Goal: Task Accomplishment & Management: Use online tool/utility

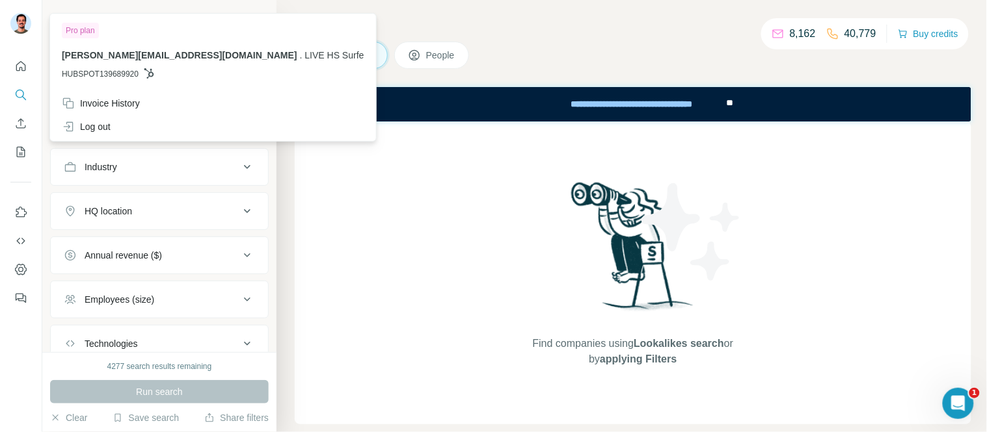
click at [18, 20] on img at bounding box center [20, 23] width 21 height 21
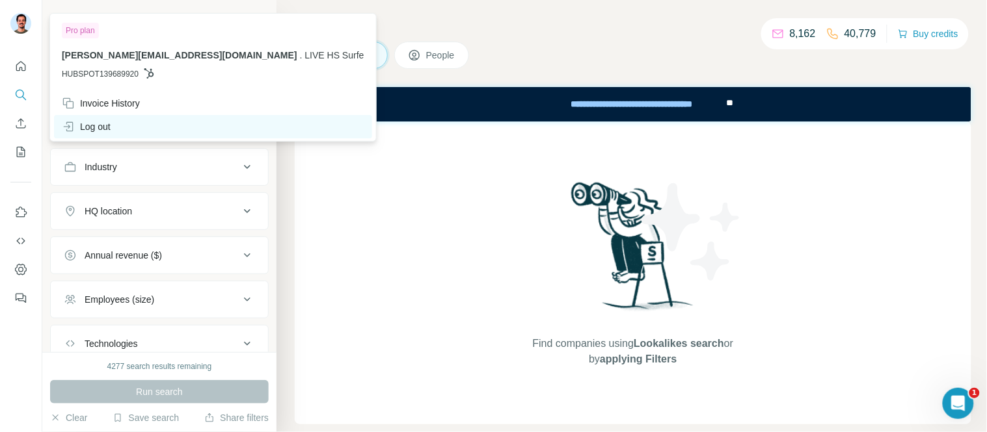
click at [101, 126] on div "Log out" at bounding box center [86, 126] width 49 height 13
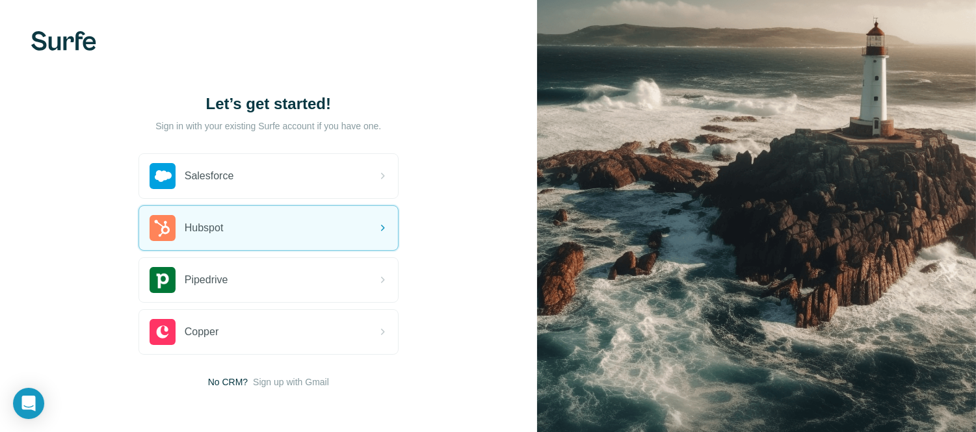
drag, startPoint x: 271, startPoint y: 234, endPoint x: 953, endPoint y: 183, distance: 684.2
click at [271, 233] on div "Hubspot" at bounding box center [268, 228] width 259 height 44
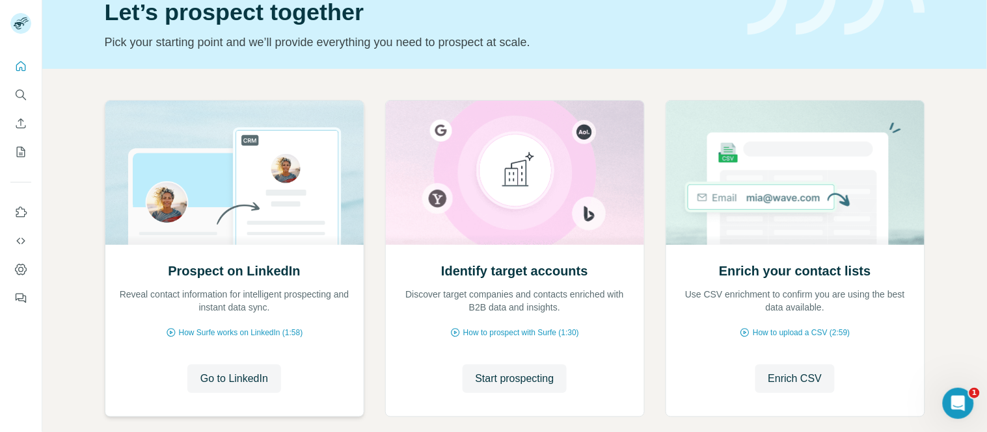
scroll to position [129, 0]
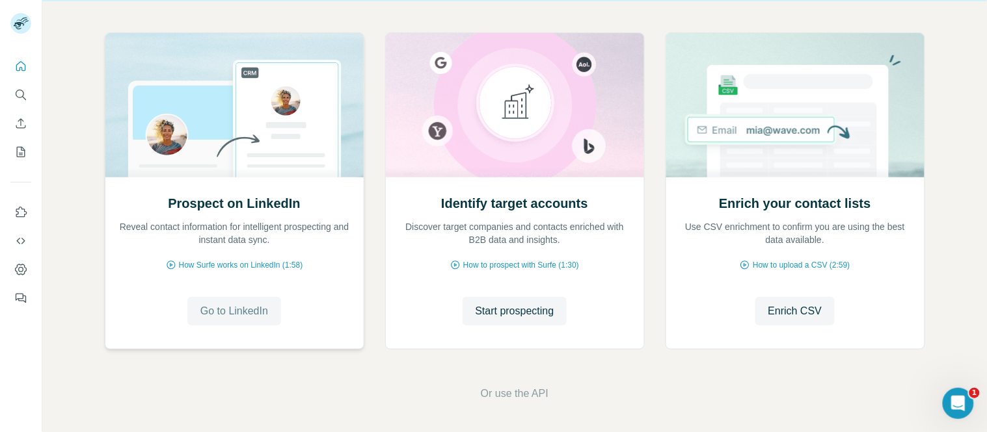
click at [230, 320] on button "Go to LinkedIn" at bounding box center [234, 311] width 94 height 29
click at [527, 308] on span "Start prospecting" at bounding box center [514, 312] width 79 height 16
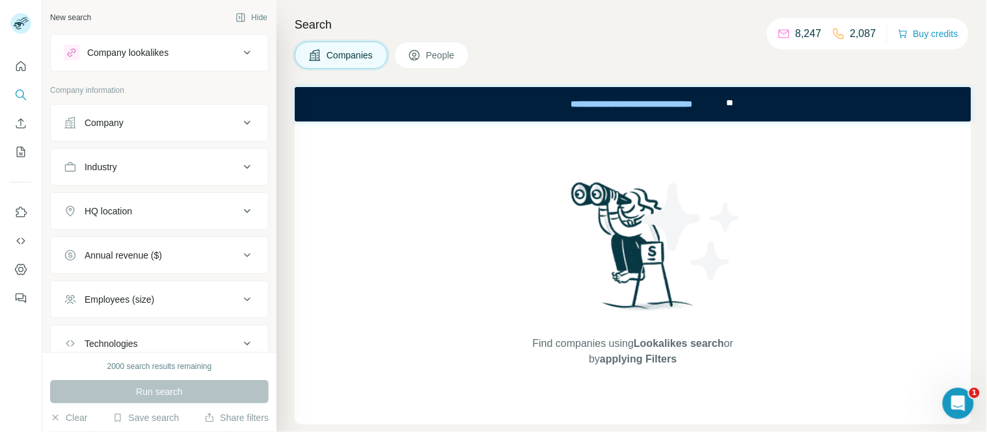
click at [446, 49] on span "People" at bounding box center [441, 55] width 30 height 13
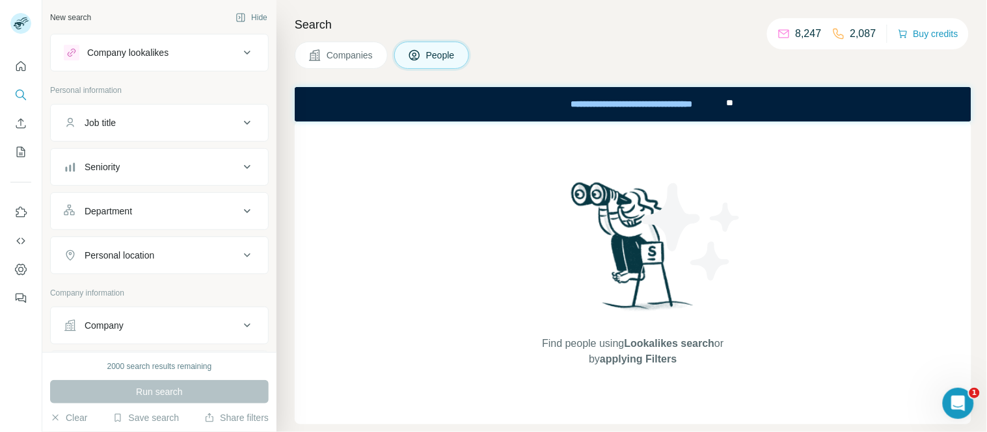
click at [367, 54] on span "Companies" at bounding box center [349, 55] width 47 height 13
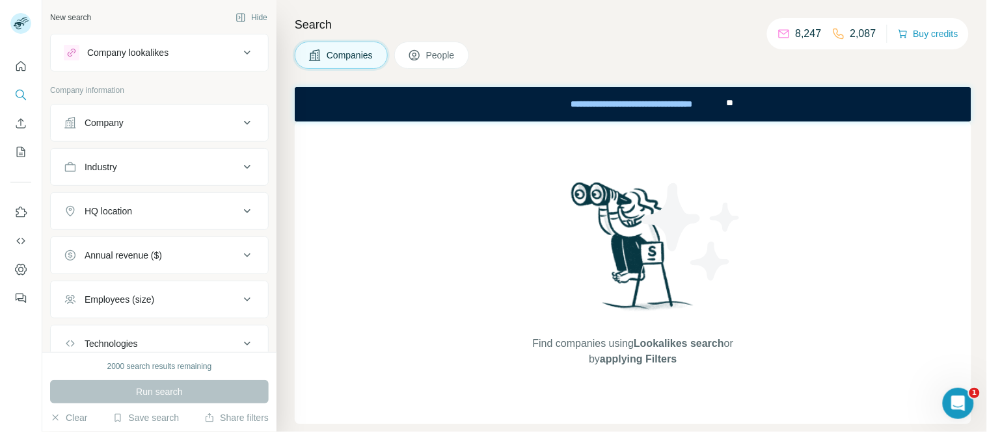
click at [196, 54] on div "Company lookalikes" at bounding box center [152, 53] width 176 height 16
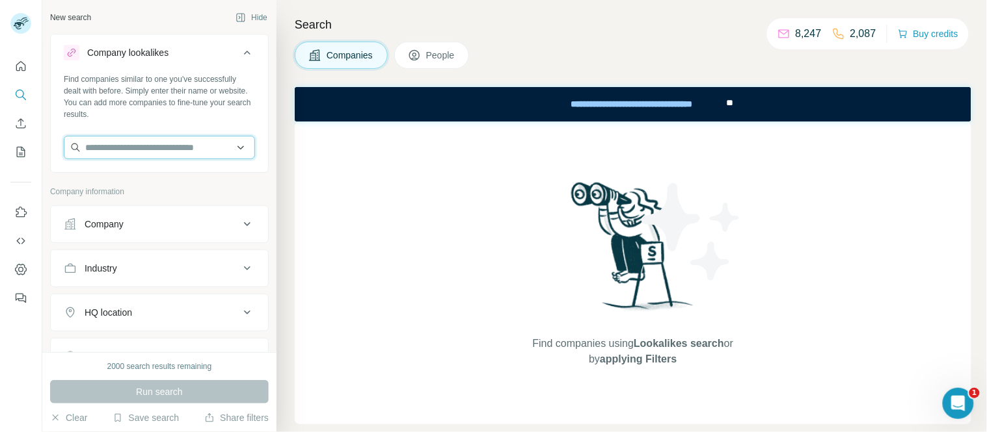
click at [163, 150] on input "text" at bounding box center [159, 147] width 191 height 23
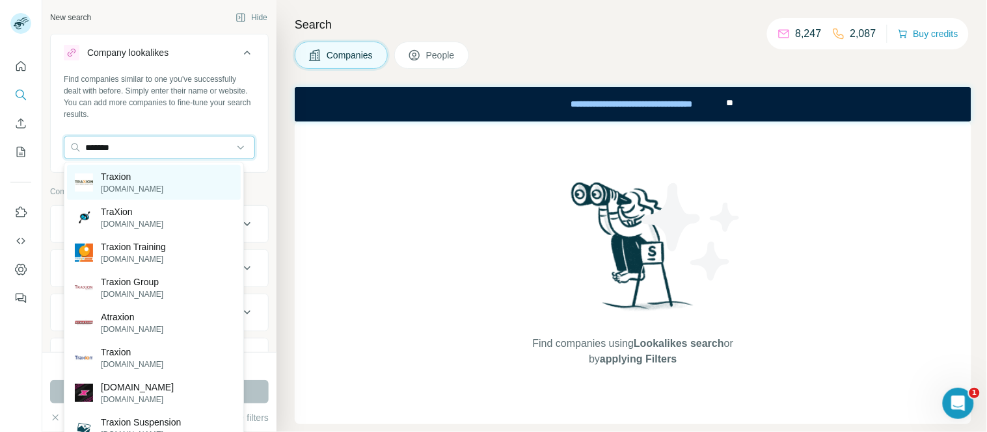
type input "*******"
click at [114, 171] on p "Traxion" at bounding box center [132, 176] width 62 height 13
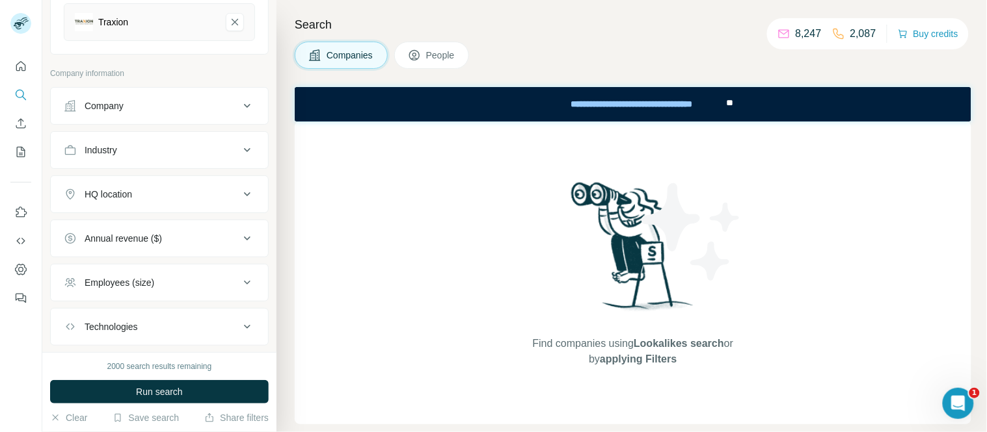
scroll to position [144, 0]
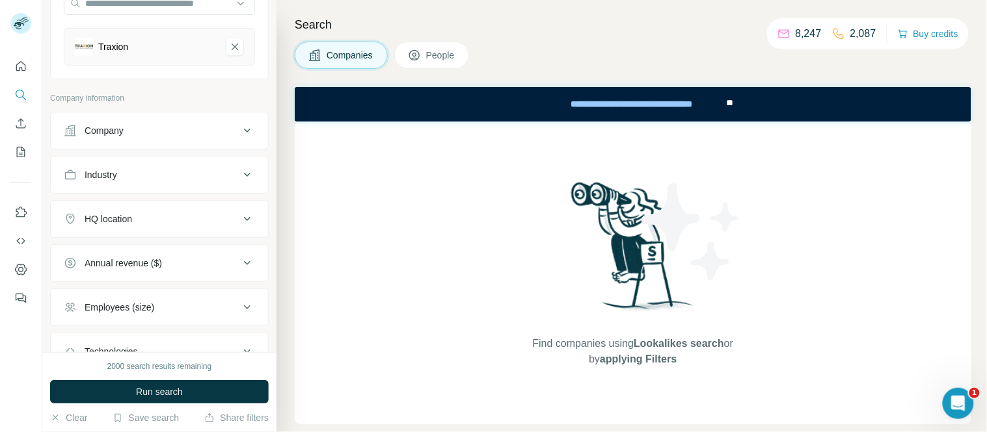
drag, startPoint x: 118, startPoint y: 215, endPoint x: 127, endPoint y: 217, distance: 8.7
click at [119, 215] on div "HQ location" at bounding box center [108, 219] width 47 height 13
click at [129, 251] on input "text" at bounding box center [159, 251] width 191 height 23
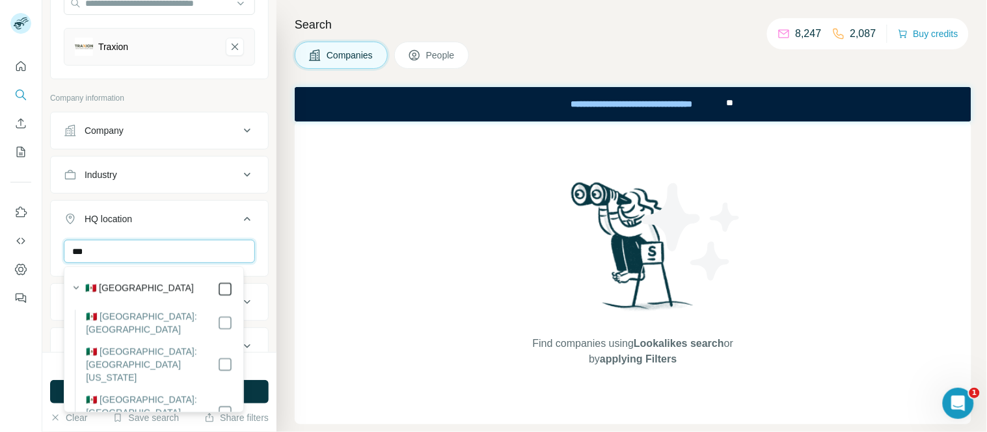
type input "***"
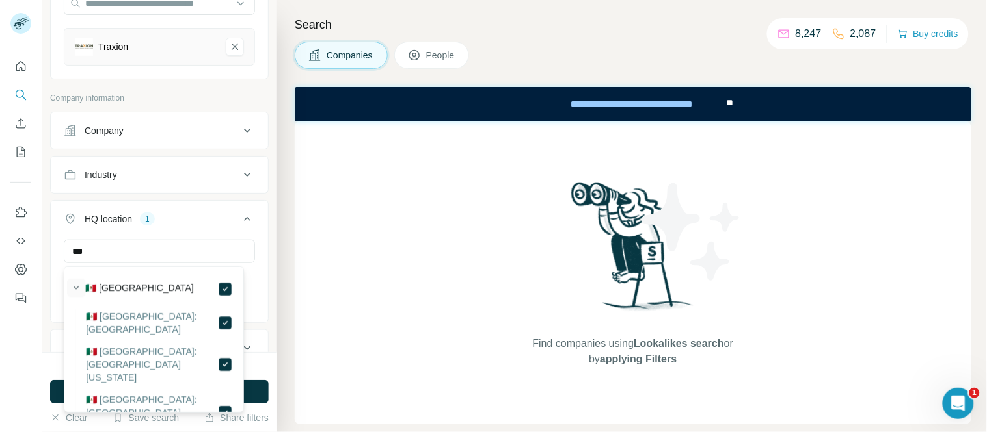
click at [72, 287] on icon "button" at bounding box center [76, 288] width 13 height 13
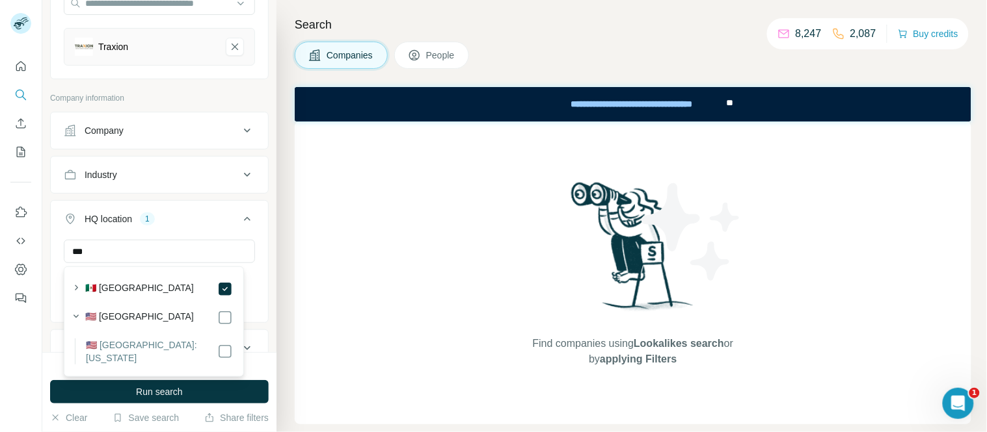
click at [57, 231] on button "HQ location 1" at bounding box center [159, 222] width 217 height 36
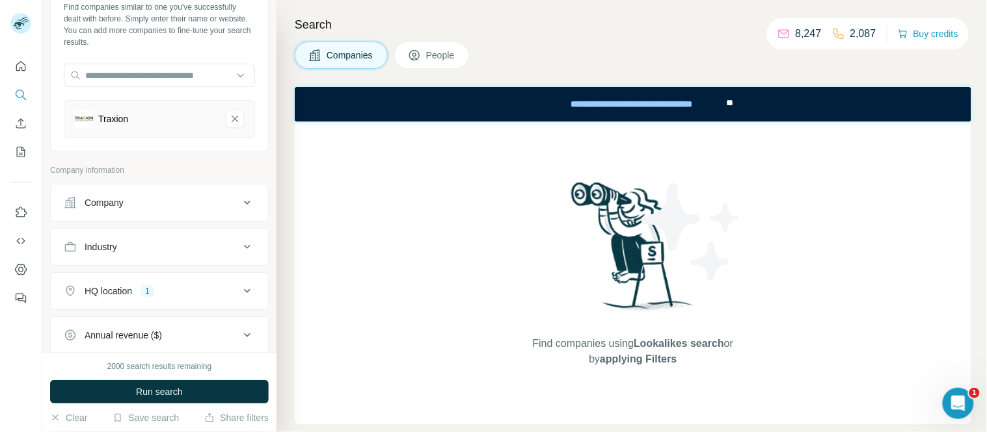
scroll to position [144, 0]
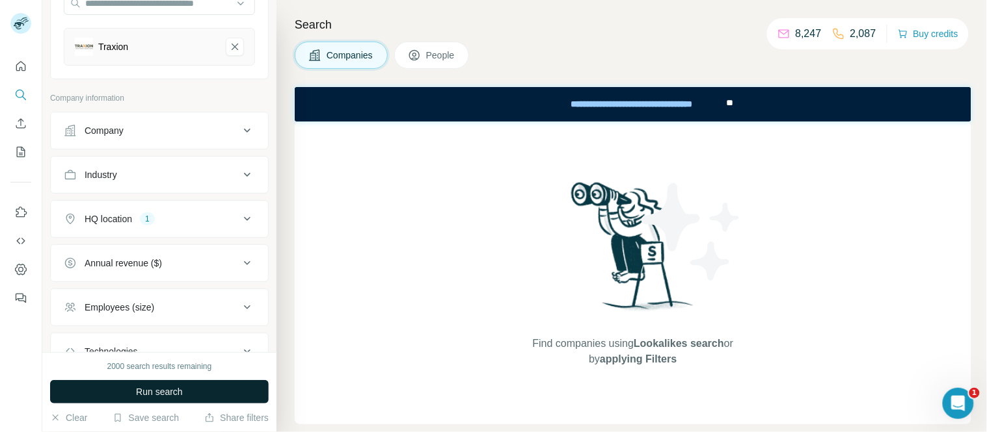
click at [146, 393] on span "Run search" at bounding box center [159, 392] width 47 height 13
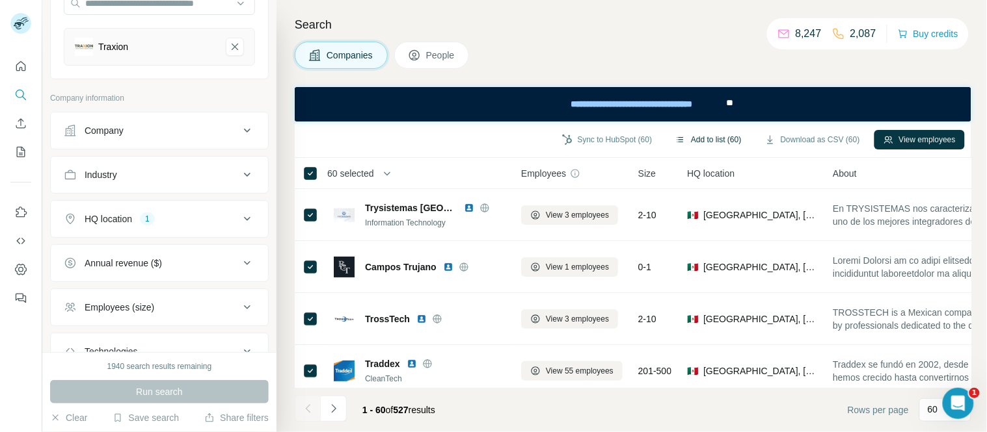
click at [696, 135] on button "Add to list (60)" at bounding box center [708, 140] width 84 height 20
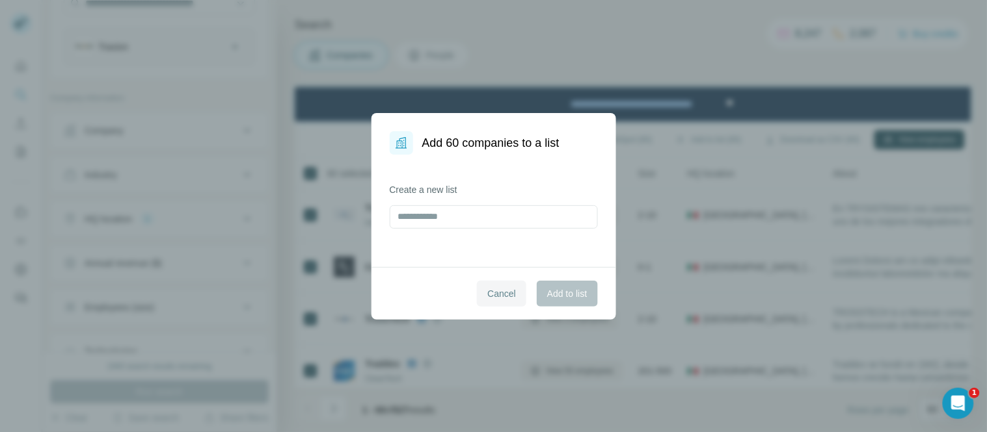
click at [487, 297] on span "Cancel" at bounding box center [501, 293] width 29 height 13
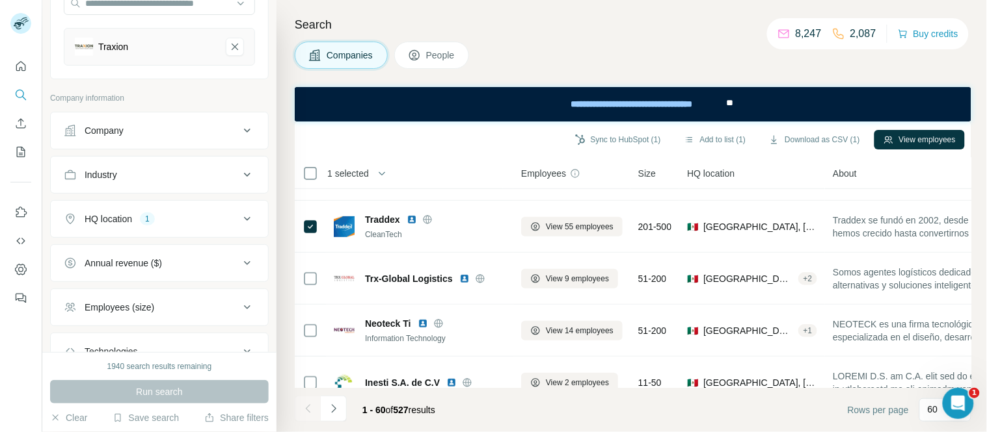
drag, startPoint x: 421, startPoint y: 57, endPoint x: 432, endPoint y: 57, distance: 10.4
click at [421, 57] on icon at bounding box center [414, 55] width 13 height 13
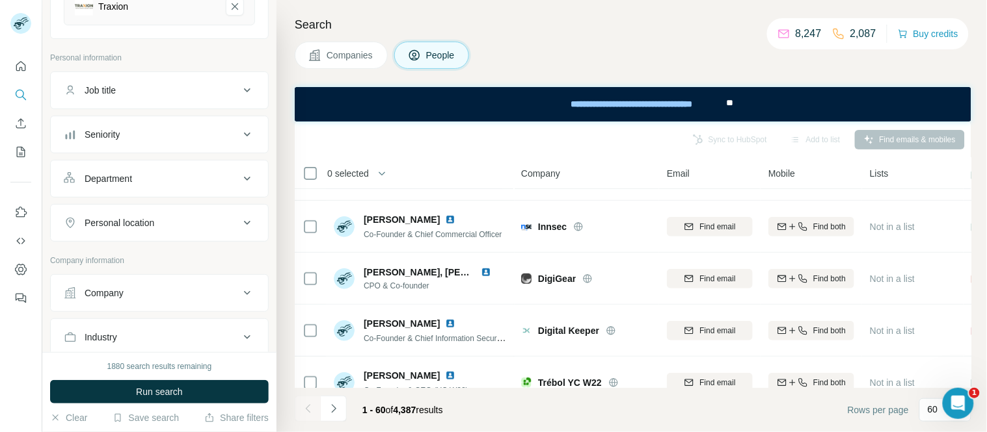
scroll to position [217, 0]
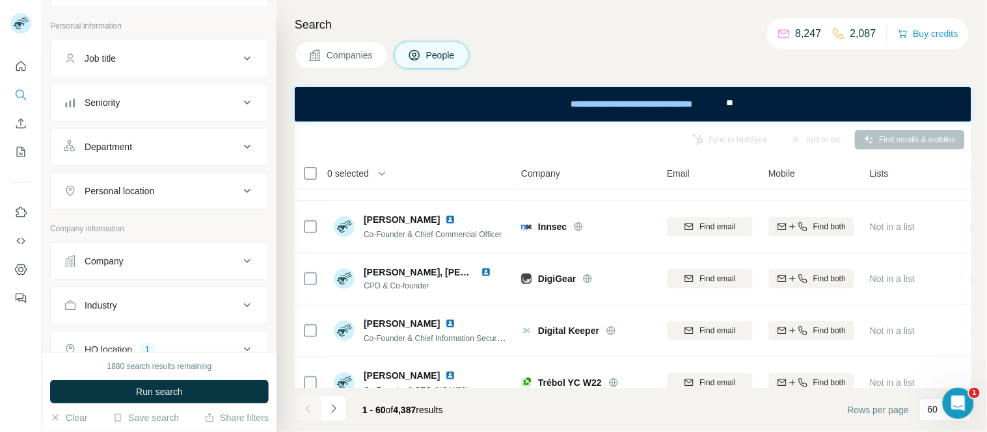
click at [119, 140] on div "Department" at bounding box center [108, 146] width 47 height 13
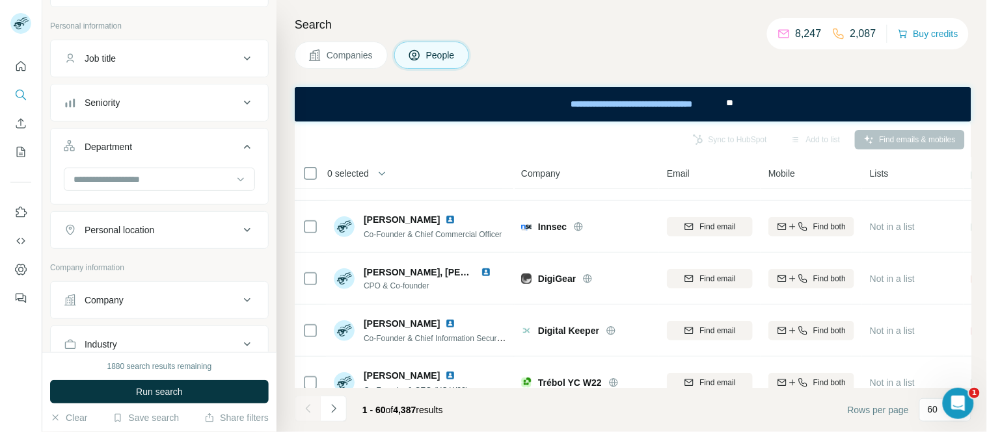
click at [119, 143] on div "Department" at bounding box center [108, 146] width 47 height 13
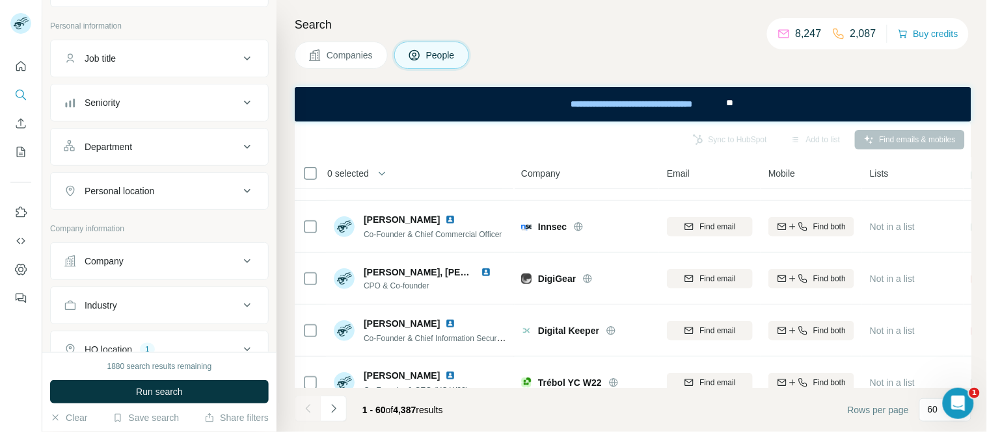
click at [122, 94] on button "Seniority" at bounding box center [159, 102] width 217 height 31
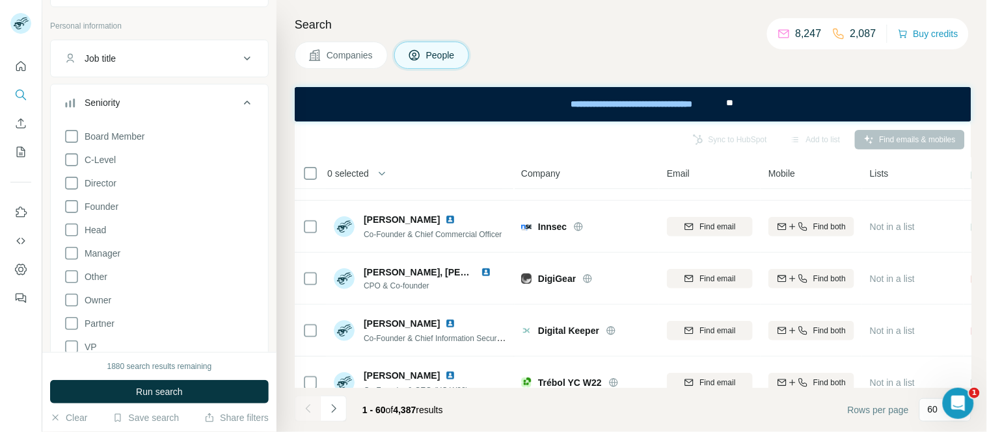
click at [122, 94] on button "Seniority" at bounding box center [159, 105] width 217 height 36
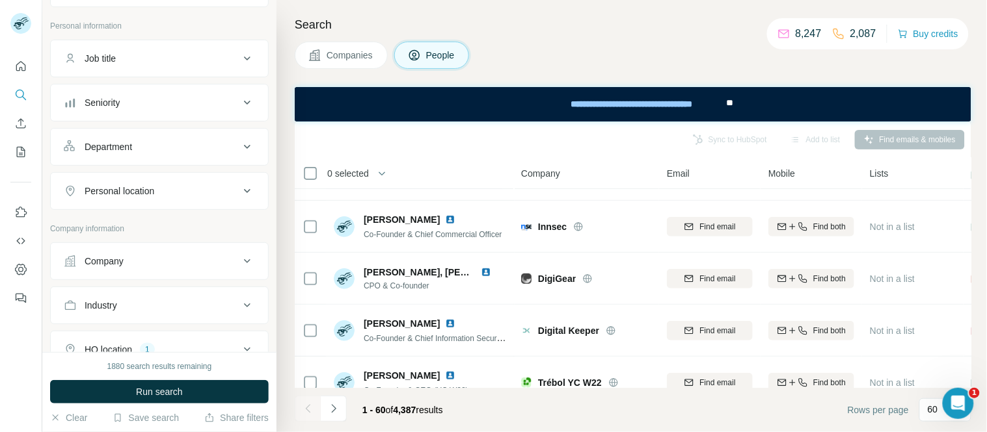
click at [124, 60] on div "Job title" at bounding box center [152, 58] width 176 height 13
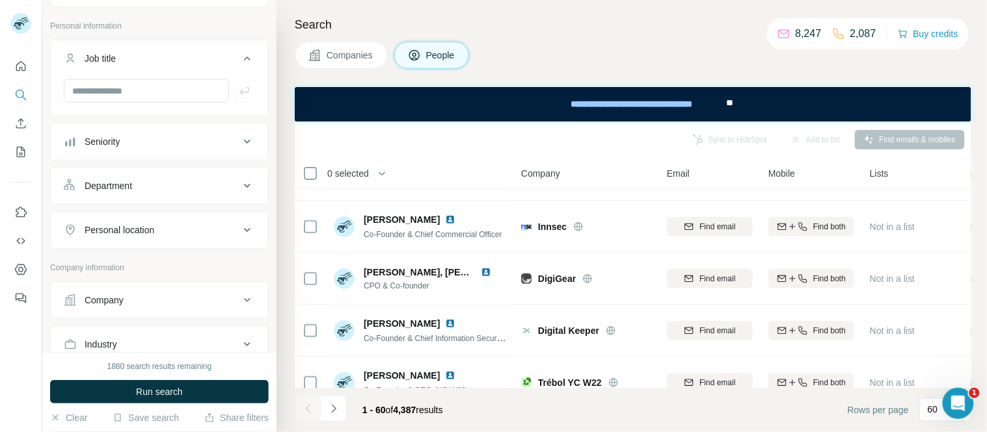
click at [124, 59] on div "Job title" at bounding box center [152, 58] width 176 height 13
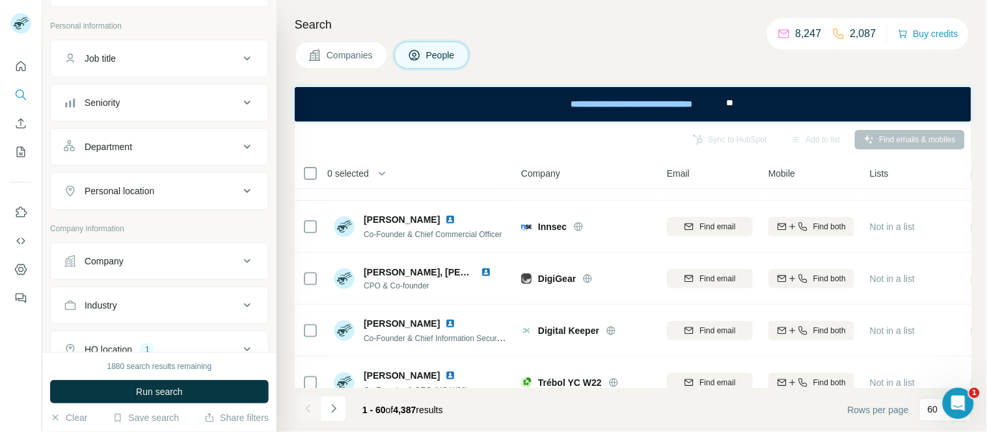
click at [152, 142] on div "Department" at bounding box center [152, 146] width 176 height 13
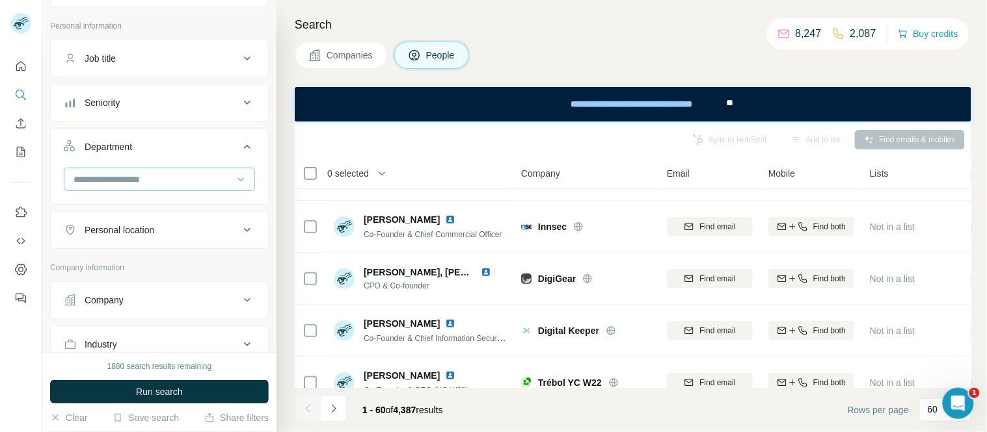
click at [150, 183] on input at bounding box center [152, 179] width 161 height 14
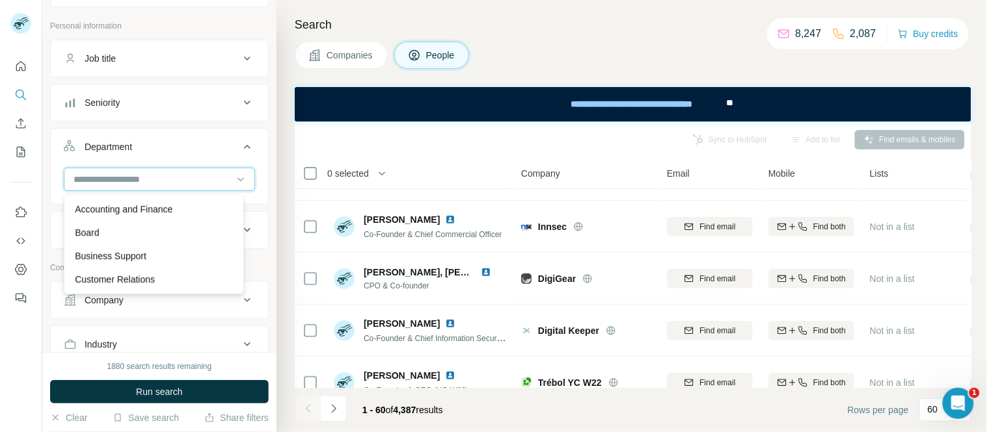
type input "*"
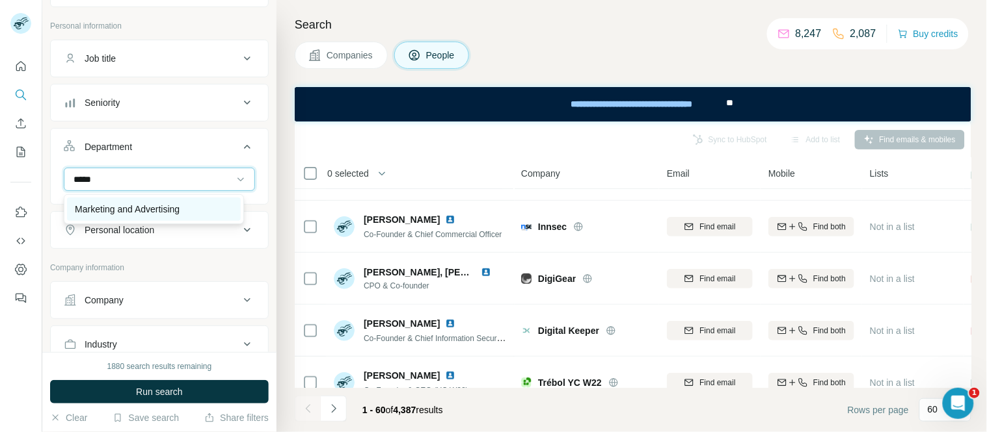
type input "*****"
click at [122, 206] on p "Marketing and Advertising" at bounding box center [127, 209] width 105 height 13
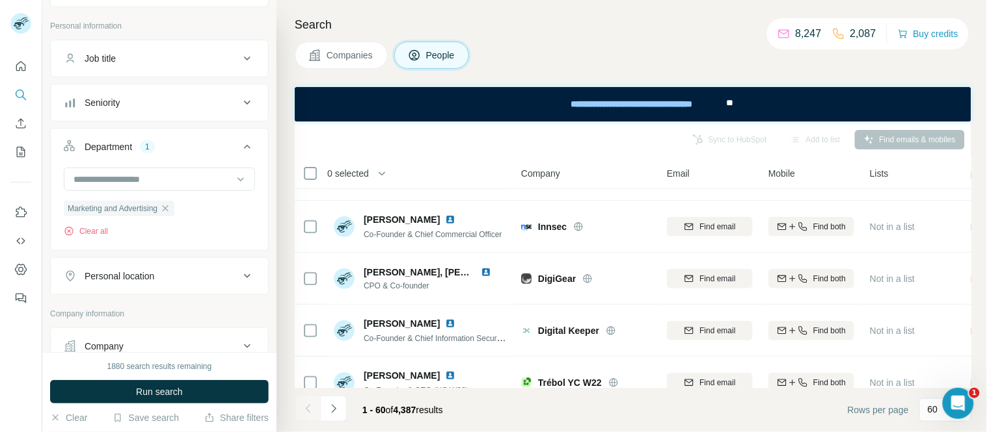
click at [94, 142] on div "Department" at bounding box center [108, 146] width 47 height 13
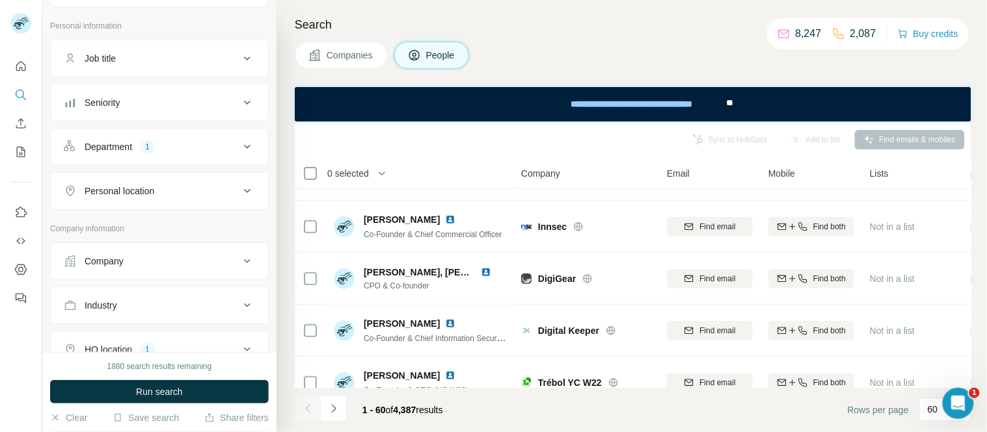
click at [95, 98] on div "Seniority" at bounding box center [102, 102] width 35 height 13
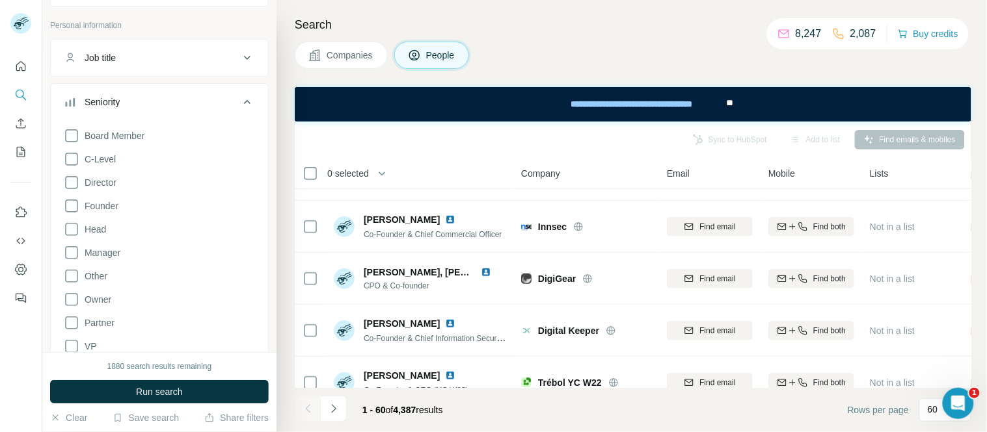
scroll to position [217, 0]
click at [118, 96] on div "Seniority" at bounding box center [102, 102] width 35 height 13
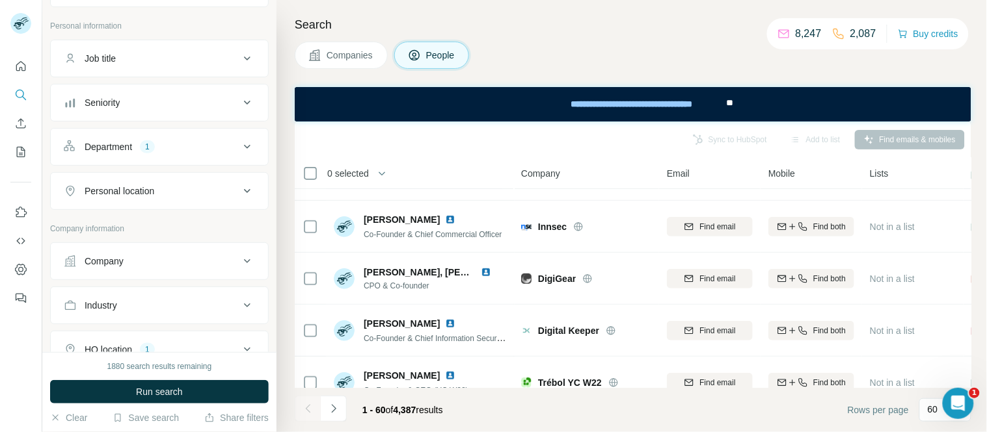
click at [99, 56] on div "Job title" at bounding box center [100, 58] width 31 height 13
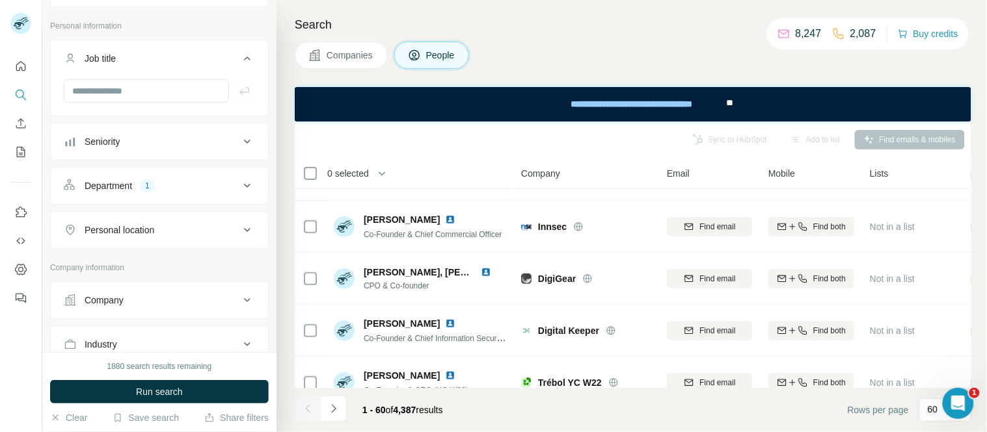
click at [121, 76] on button "Job title" at bounding box center [159, 61] width 217 height 36
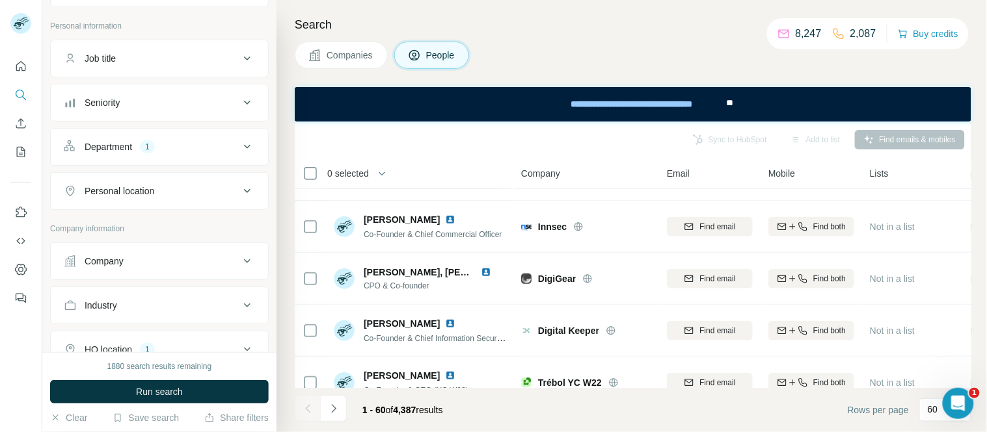
click at [120, 88] on button "Seniority" at bounding box center [159, 102] width 217 height 31
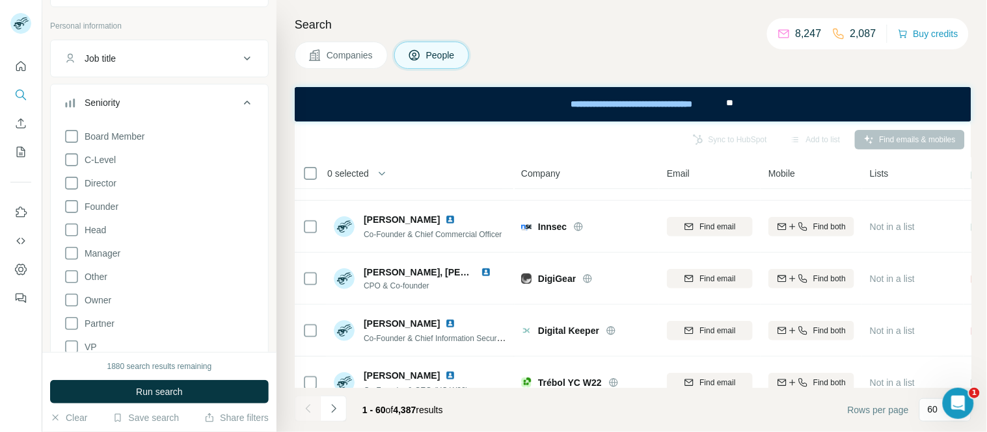
click at [102, 98] on div "Seniority" at bounding box center [102, 102] width 35 height 13
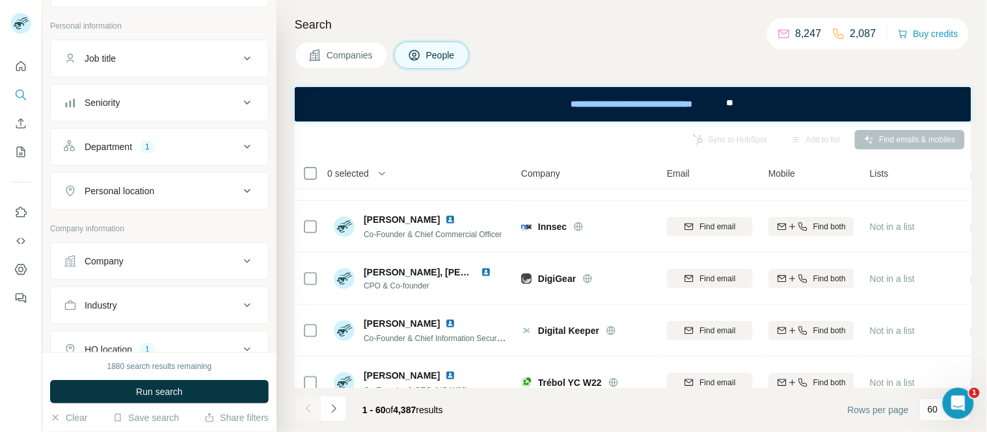
click at [96, 59] on div "Job title" at bounding box center [100, 58] width 31 height 13
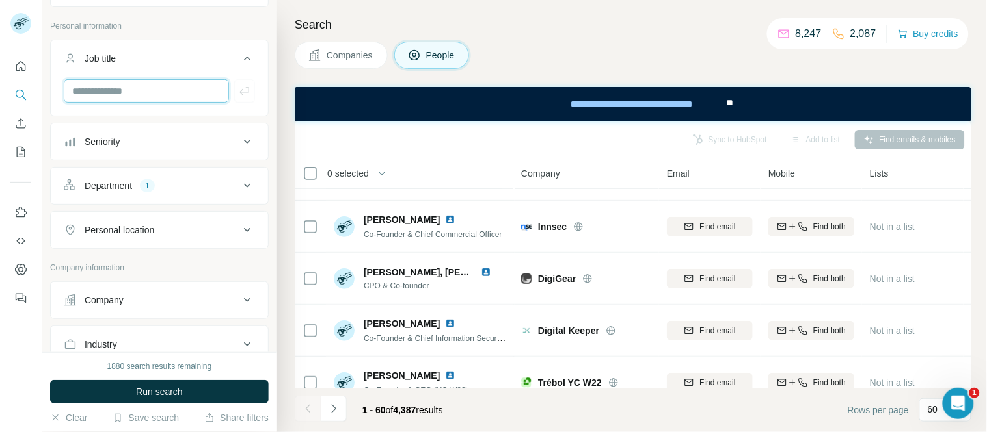
click at [95, 91] on input "text" at bounding box center [146, 90] width 165 height 23
click at [104, 55] on div "Job title" at bounding box center [100, 58] width 31 height 13
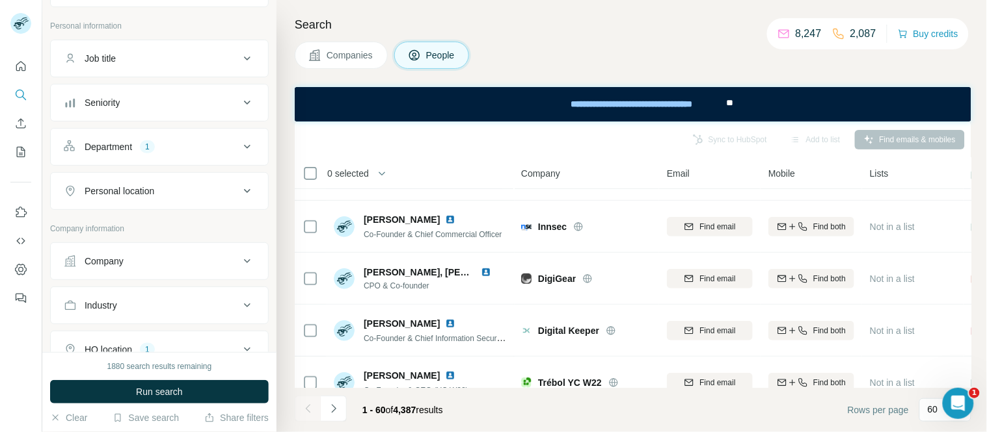
click at [163, 184] on button "Personal location" at bounding box center [159, 191] width 217 height 31
click at [163, 191] on div "Personal location" at bounding box center [152, 191] width 176 height 13
click at [127, 147] on div "Department" at bounding box center [108, 146] width 47 height 13
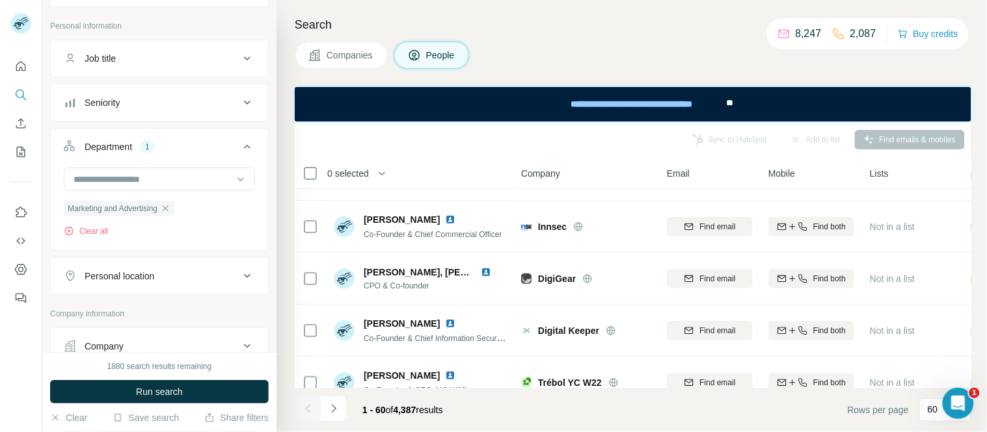
click at [126, 145] on div "Department" at bounding box center [108, 146] width 47 height 13
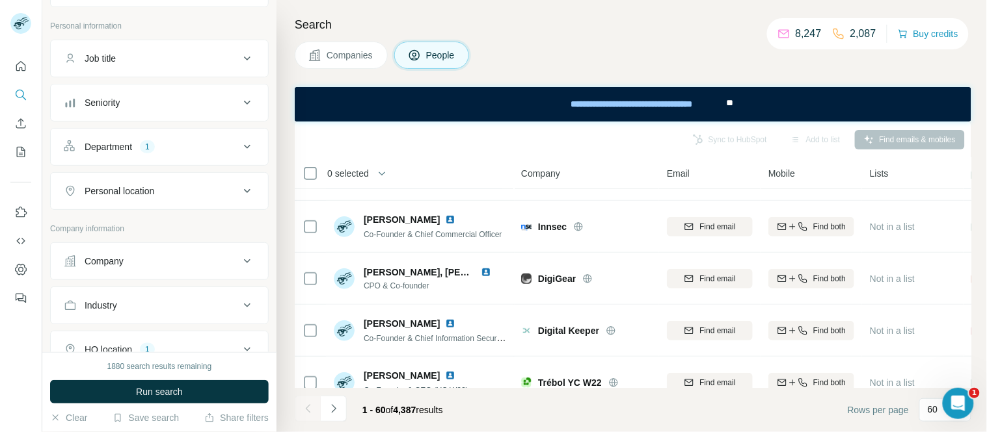
click at [148, 393] on span "Run search" at bounding box center [159, 392] width 47 height 13
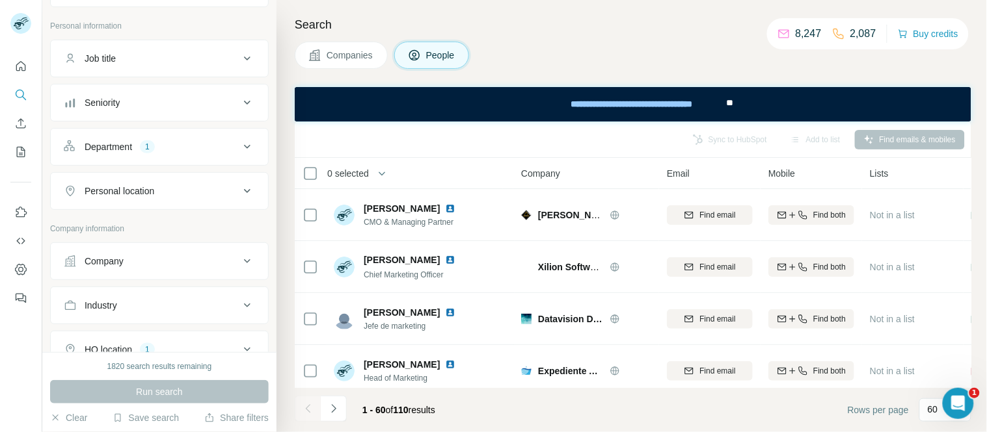
scroll to position [289, 0]
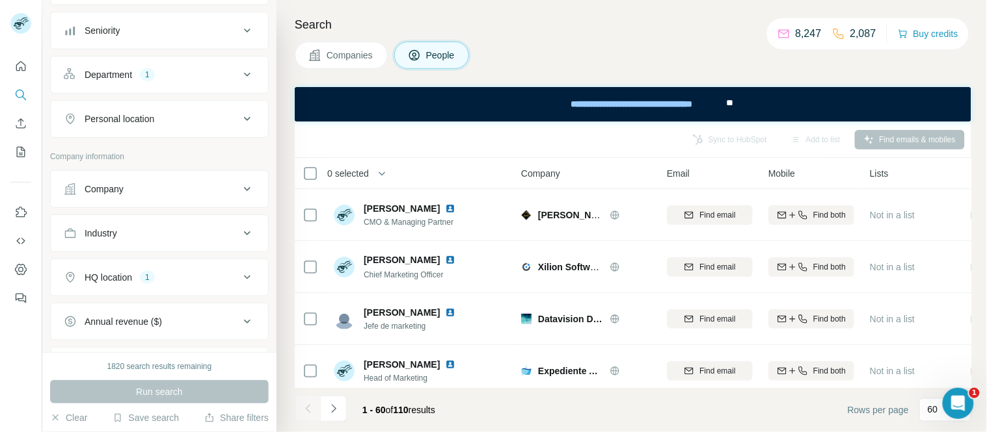
click at [334, 55] on span "Companies" at bounding box center [349, 55] width 47 height 13
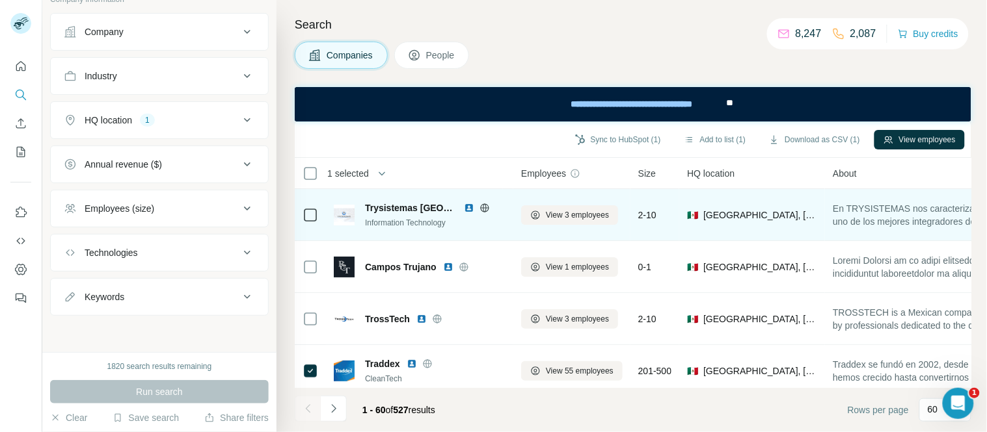
scroll to position [244, 0]
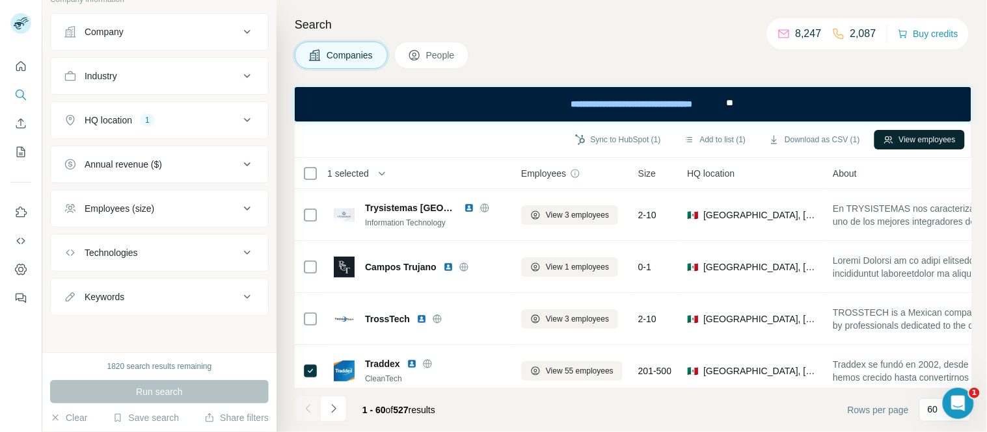
click at [896, 134] on button "View employees" at bounding box center [919, 140] width 90 height 20
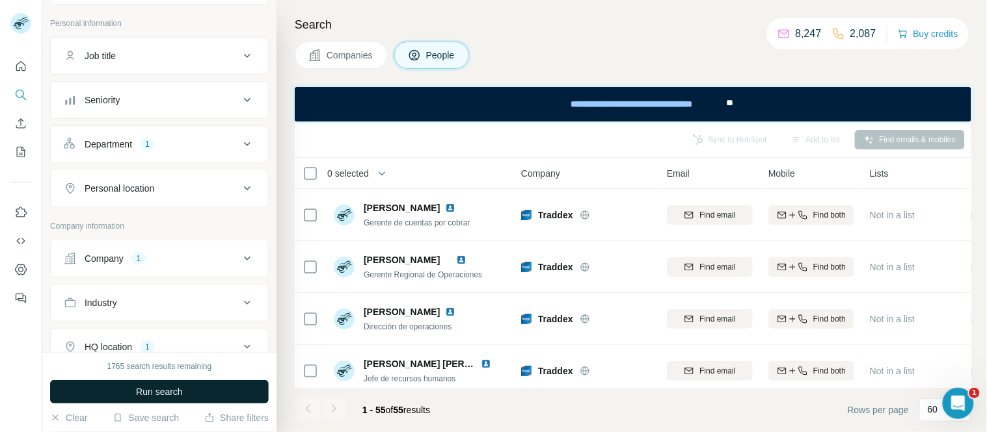
click at [143, 393] on span "Run search" at bounding box center [159, 392] width 47 height 13
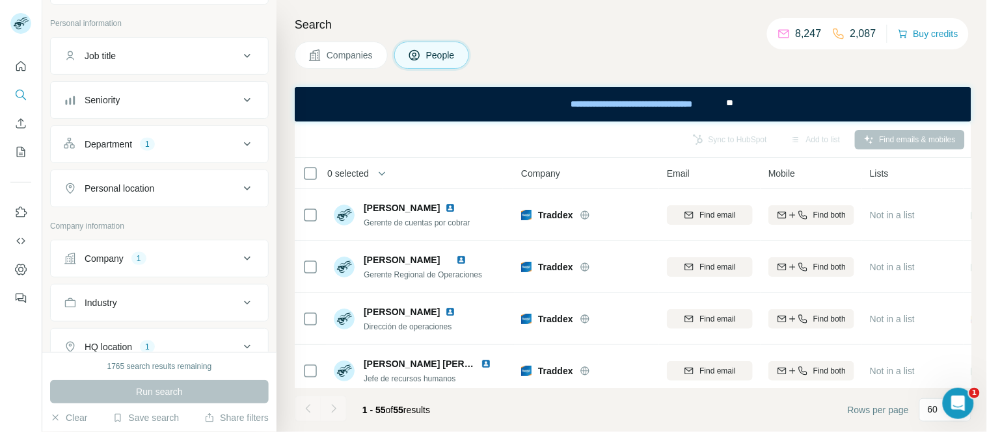
click at [121, 152] on button "Department 1" at bounding box center [159, 144] width 217 height 31
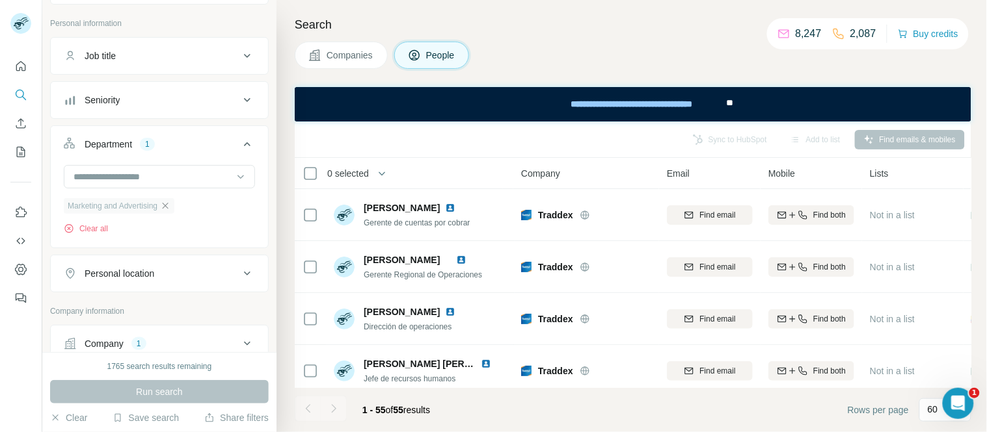
click at [170, 209] on icon "button" at bounding box center [165, 206] width 10 height 10
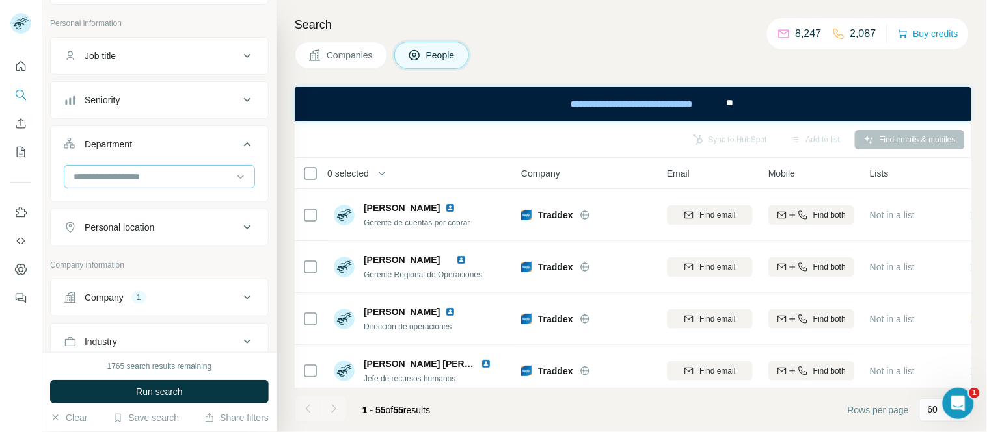
click at [148, 177] on input at bounding box center [152, 177] width 161 height 14
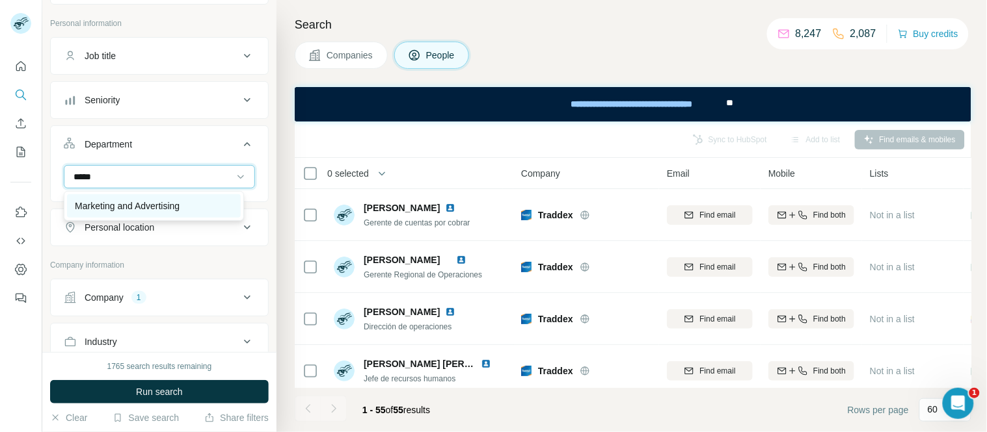
type input "*****"
click at [144, 206] on p "Marketing and Advertising" at bounding box center [127, 206] width 105 height 13
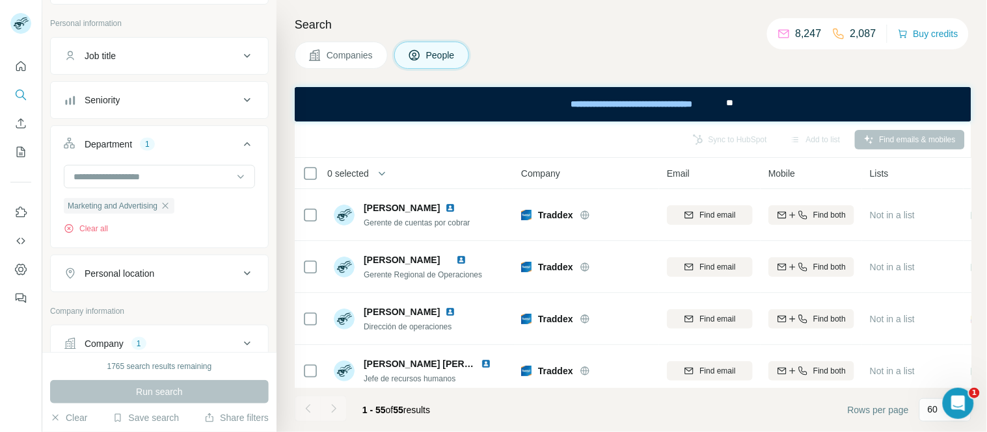
click at [121, 135] on button "Department 1" at bounding box center [159, 147] width 217 height 36
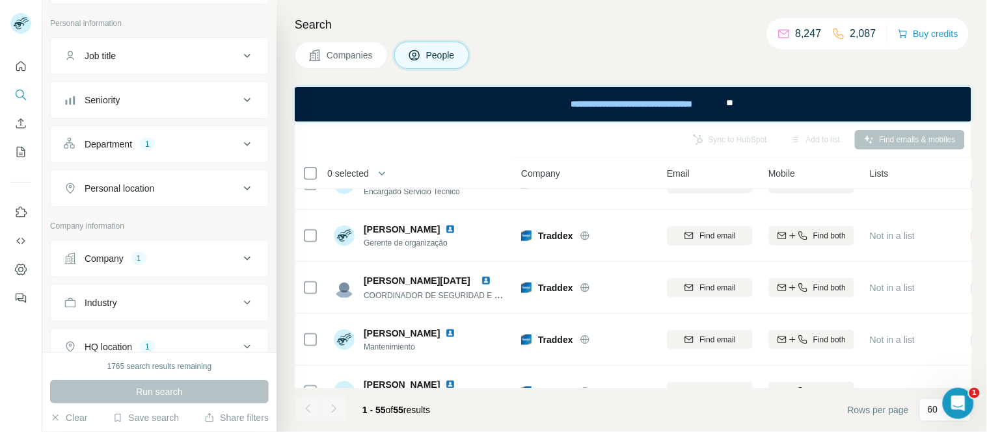
scroll to position [433, 0]
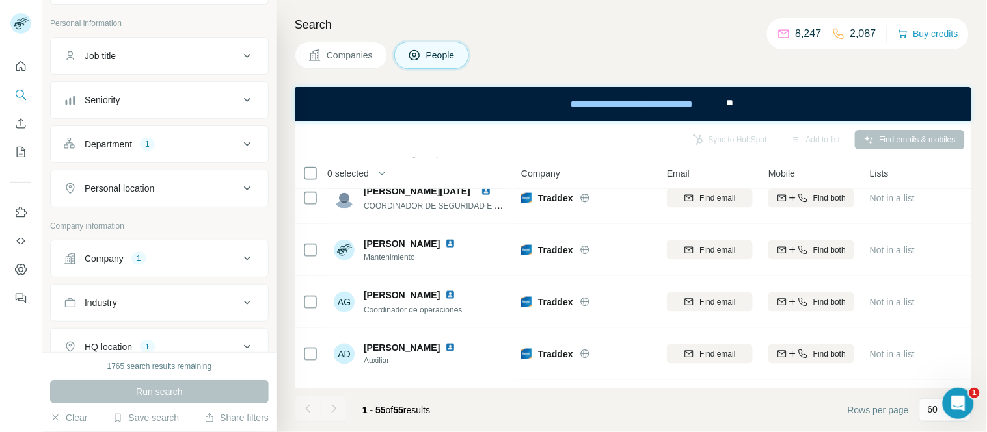
click at [187, 392] on div "Run search" at bounding box center [159, 391] width 219 height 23
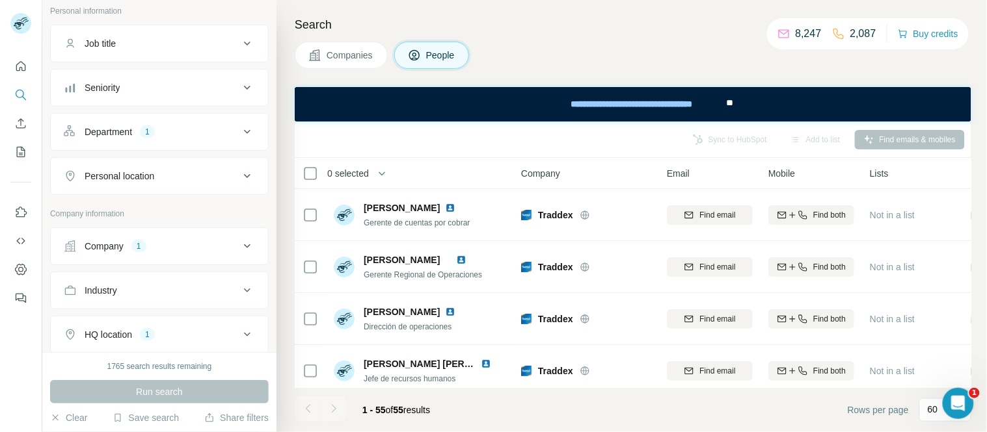
scroll to position [244, 0]
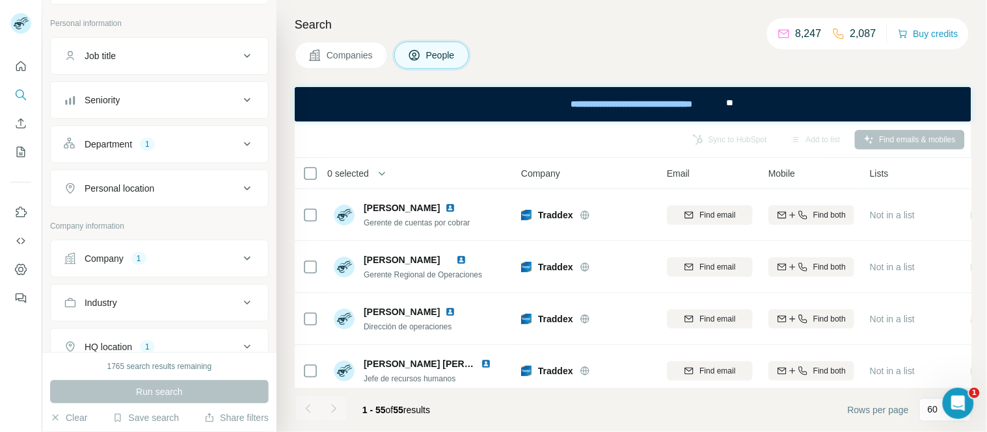
click at [150, 151] on div "1" at bounding box center [147, 144] width 15 height 13
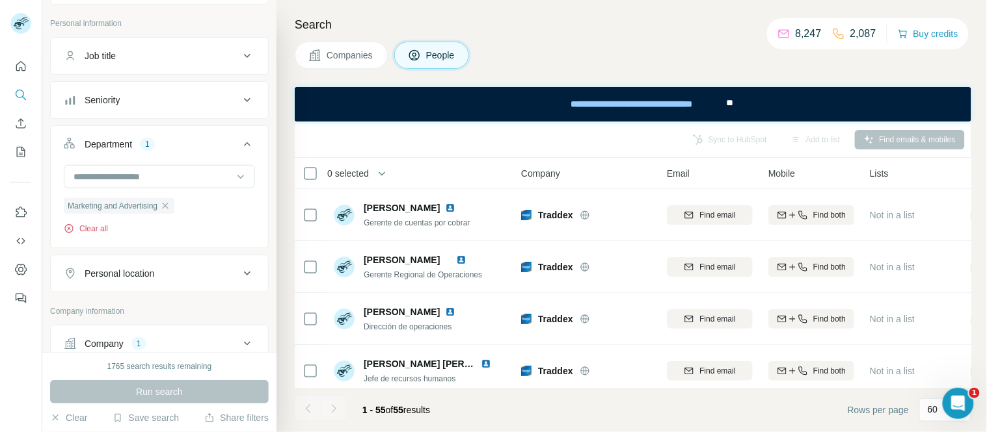
click at [104, 225] on button "Clear all" at bounding box center [86, 229] width 44 height 12
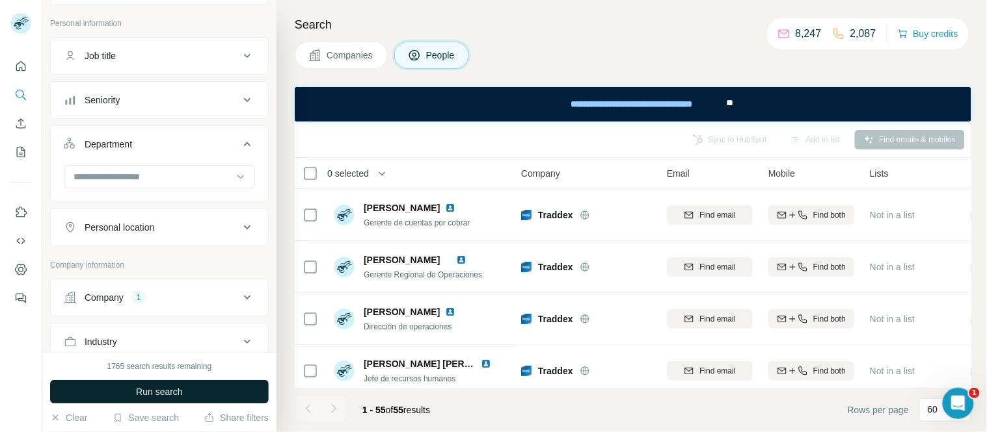
click at [144, 391] on span "Run search" at bounding box center [159, 392] width 47 height 13
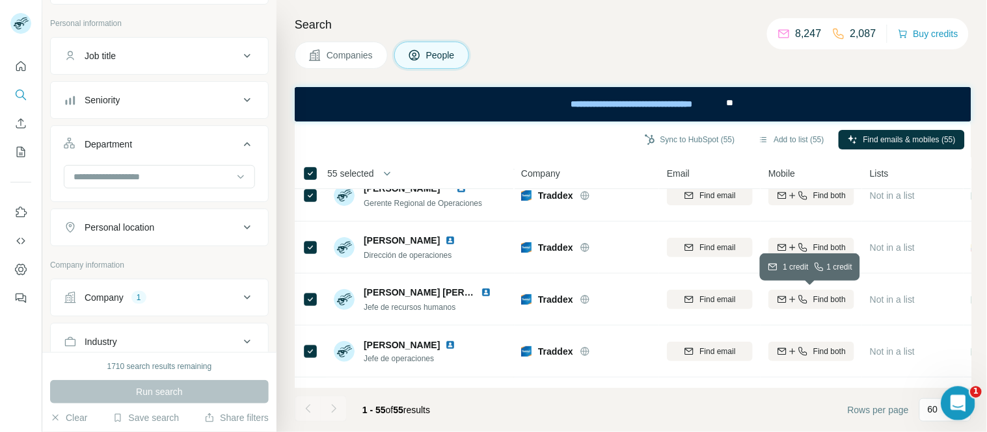
scroll to position [144, 0]
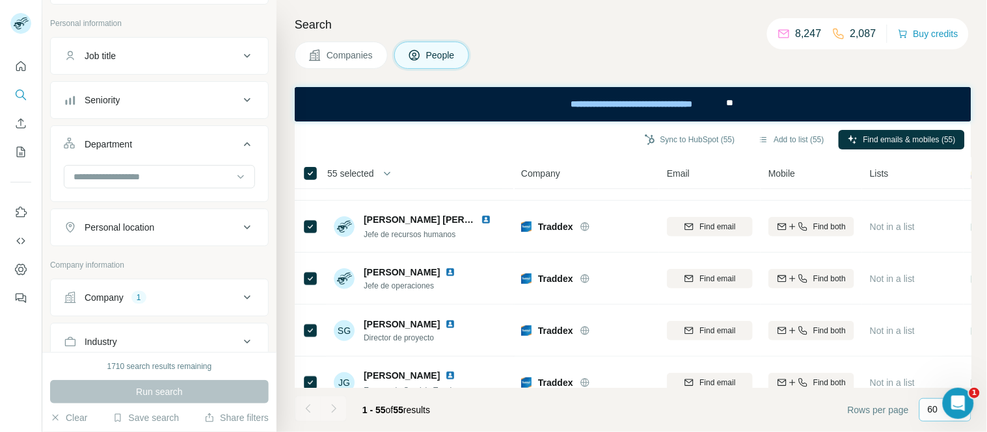
click at [940, 414] on div "60" at bounding box center [943, 409] width 33 height 13
click at [680, 411] on footer "1 - 55 of 55 results Rows per page 60" at bounding box center [633, 410] width 676 height 44
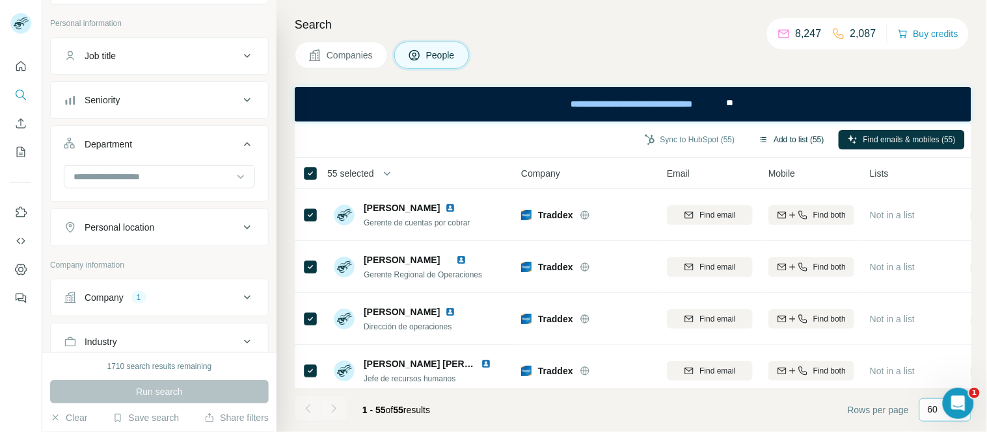
click at [798, 139] on button "Add to list (55)" at bounding box center [791, 140] width 84 height 20
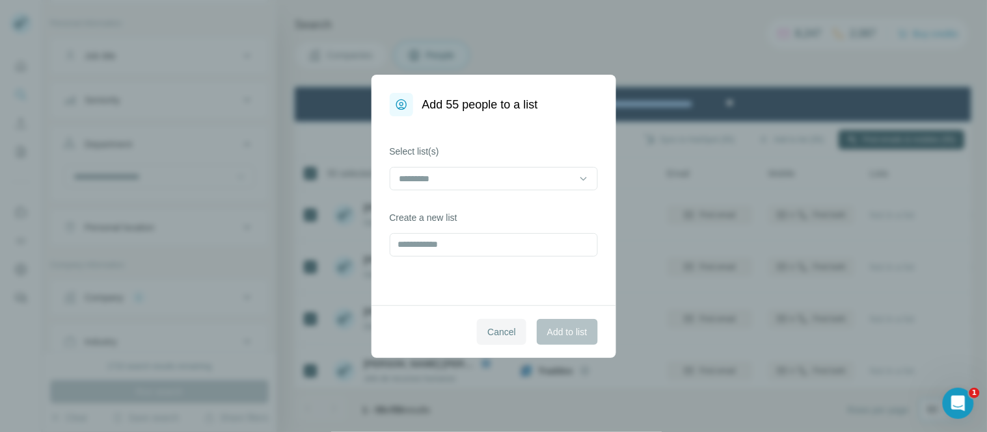
click at [497, 330] on span "Cancel" at bounding box center [501, 332] width 29 height 13
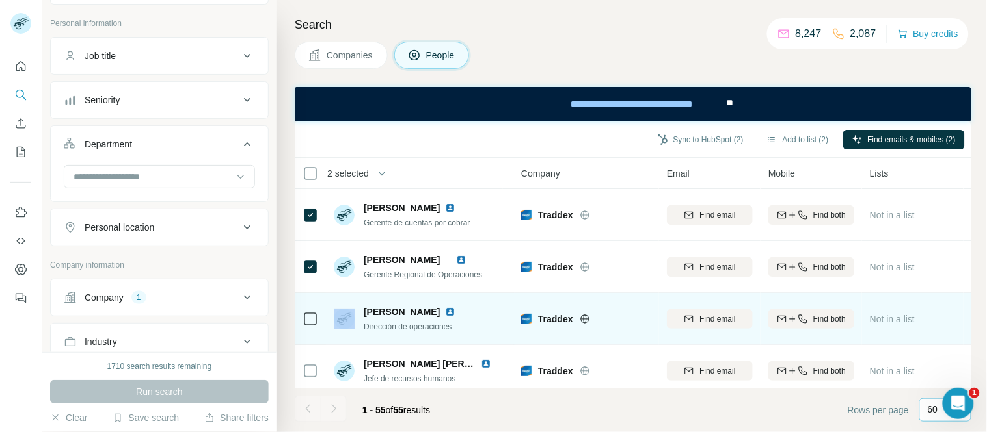
click at [311, 312] on div at bounding box center [310, 320] width 16 height 16
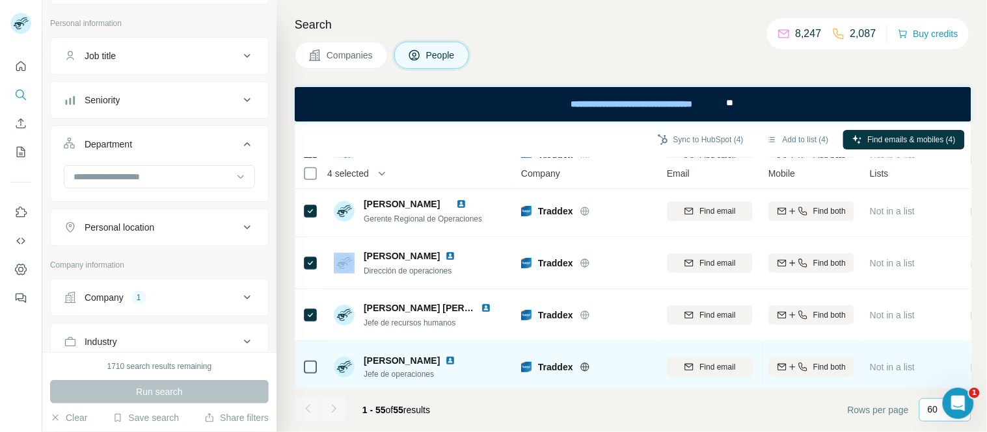
scroll to position [72, 0]
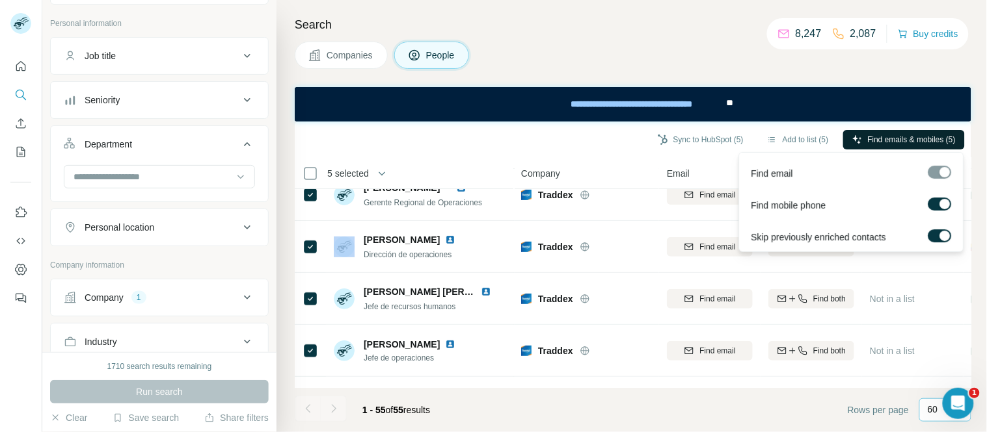
click at [909, 138] on span "Find emails & mobiles (5)" at bounding box center [912, 140] width 88 height 12
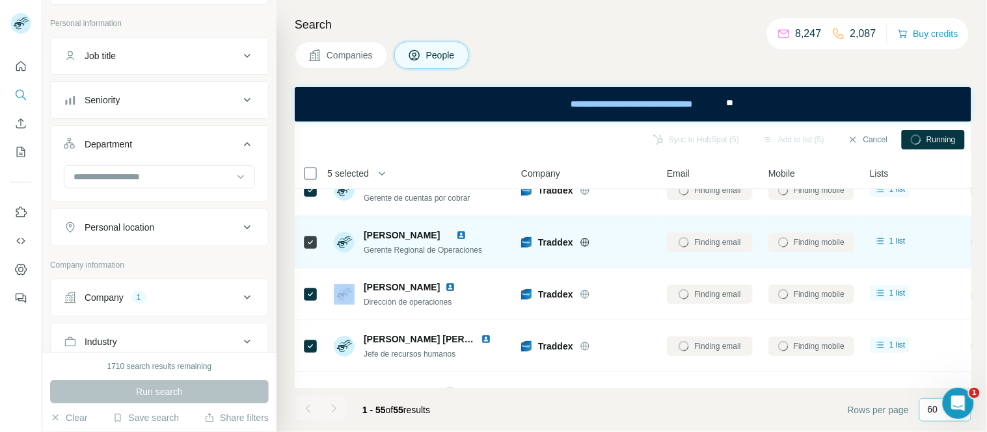
scroll to position [0, 0]
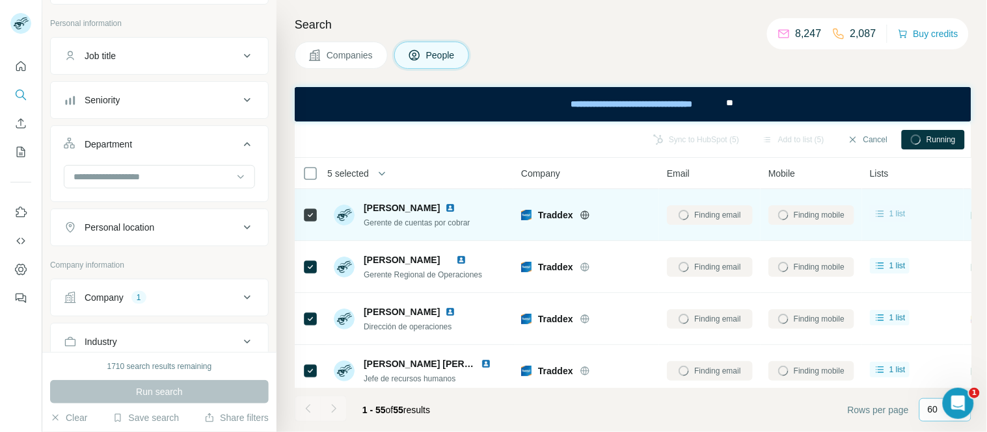
click at [876, 219] on icon at bounding box center [879, 213] width 13 height 13
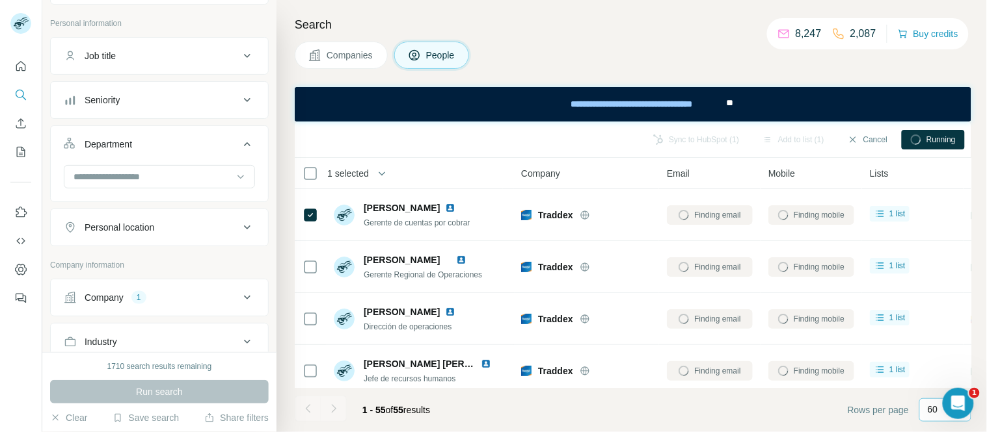
click at [920, 140] on icon at bounding box center [916, 139] width 14 height 14
click at [15, 143] on button "My lists" at bounding box center [20, 151] width 21 height 23
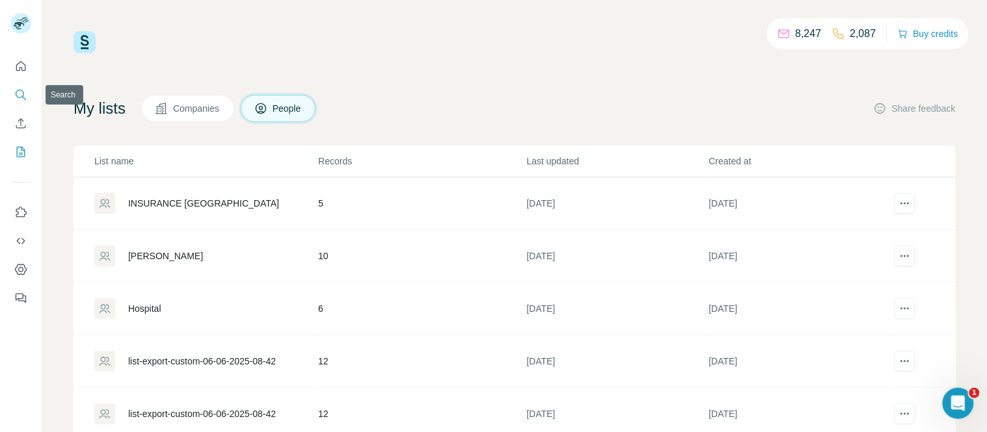
click at [17, 89] on icon "Search" at bounding box center [20, 94] width 13 height 13
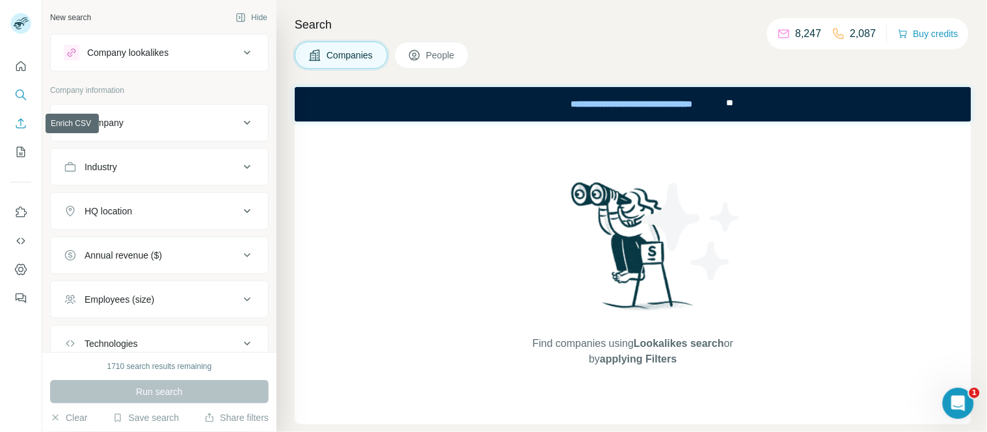
click at [20, 125] on icon "Enrich CSV" at bounding box center [20, 123] width 13 height 13
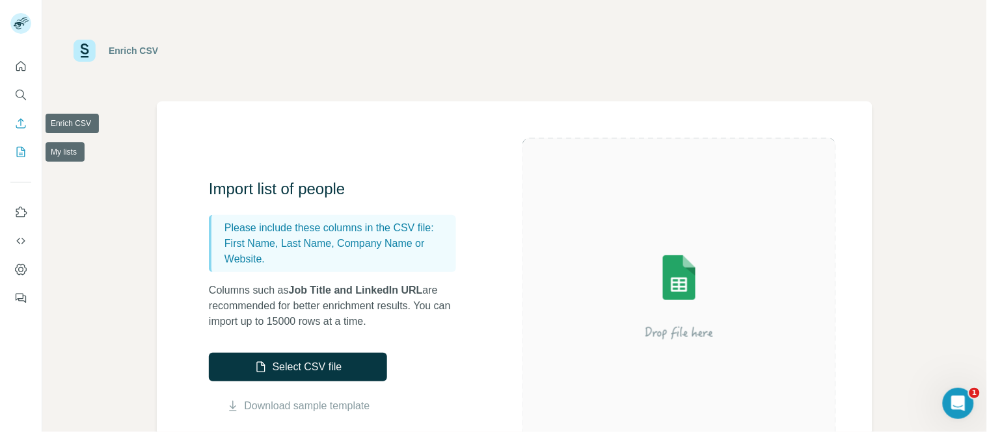
click at [31, 157] on div at bounding box center [21, 178] width 42 height 263
click at [22, 146] on icon "My lists" at bounding box center [20, 152] width 13 height 13
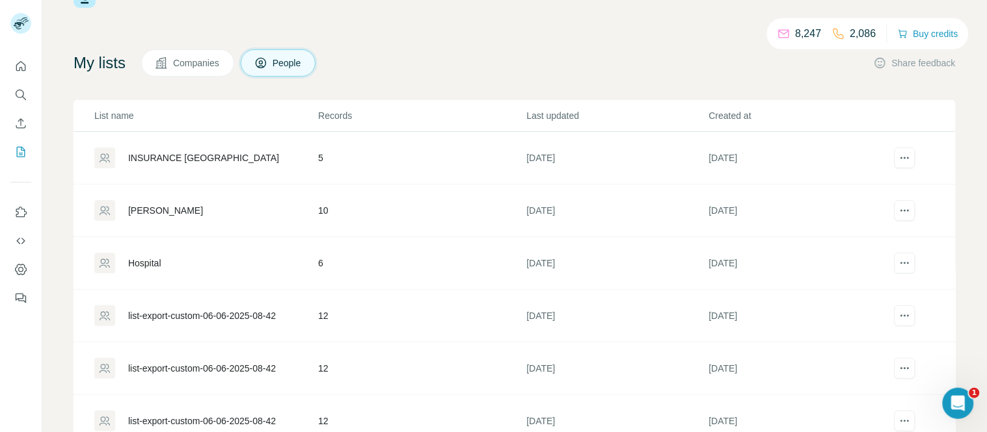
scroll to position [23, 0]
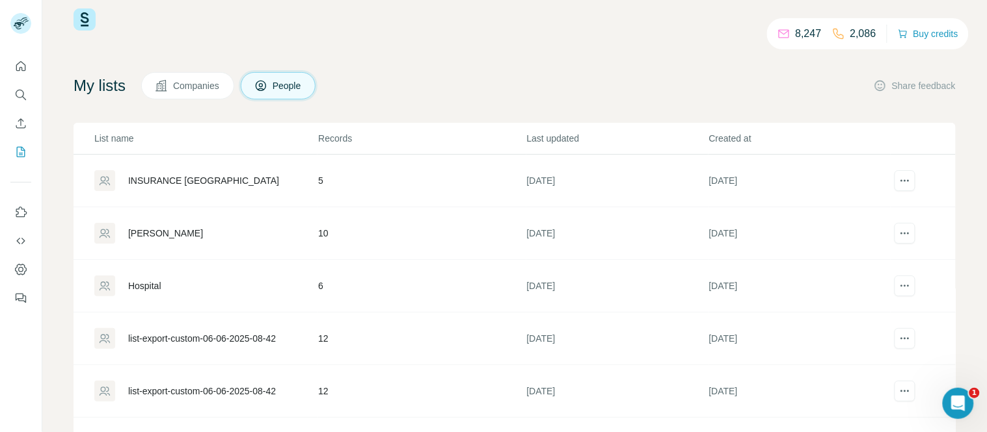
click at [186, 180] on div "INSURANCE COLOMBIA" at bounding box center [203, 180] width 151 height 13
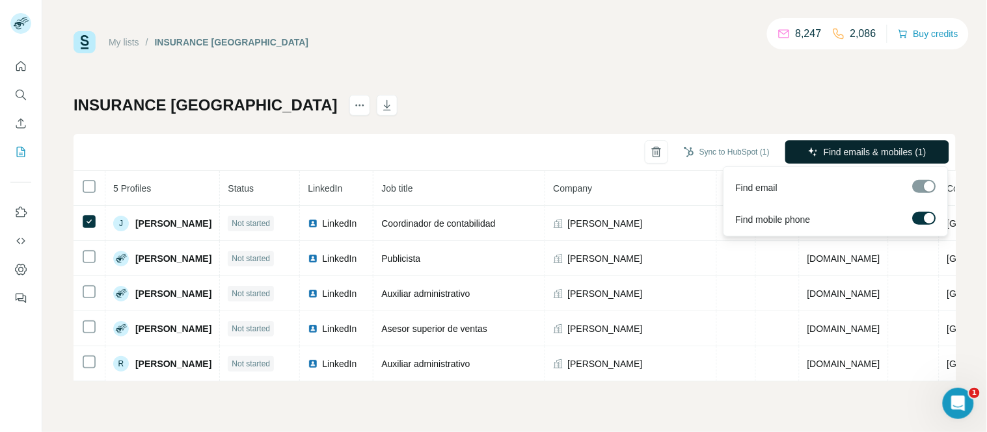
click at [860, 157] on span "Find emails & mobiles (1)" at bounding box center [874, 152] width 103 height 13
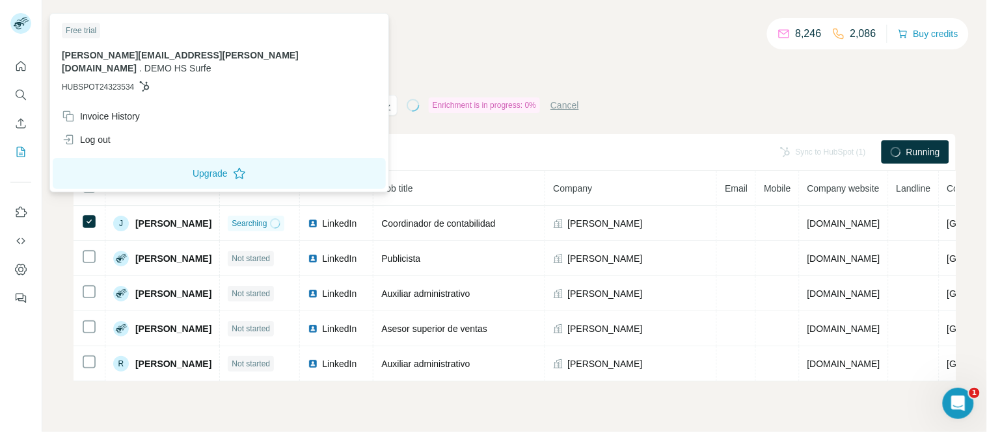
click at [20, 30] on img at bounding box center [20, 23] width 21 height 21
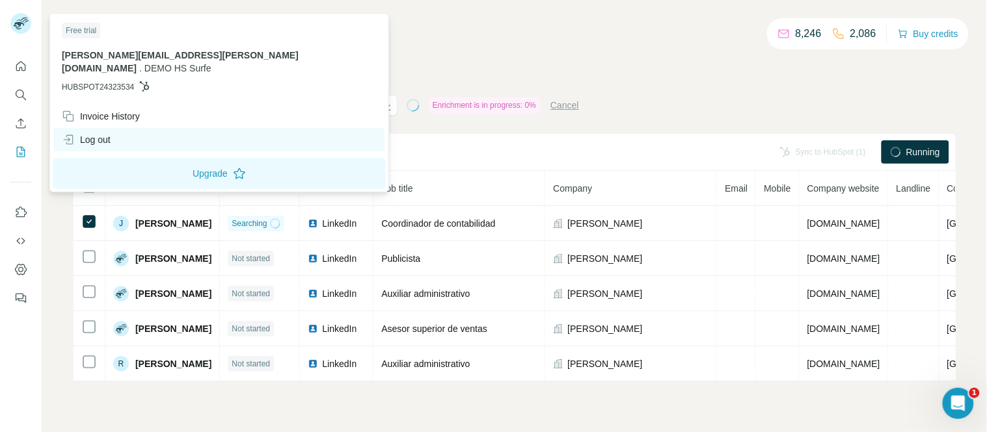
click at [103, 133] on div "Log out" at bounding box center [86, 139] width 49 height 13
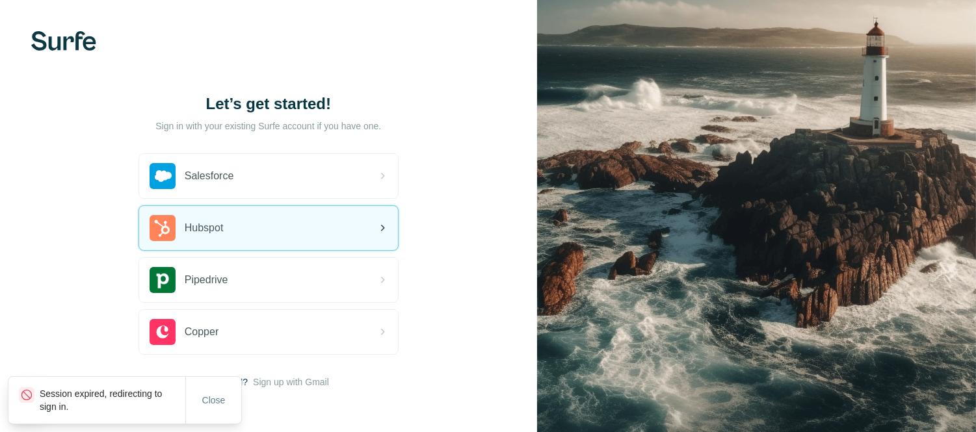
click at [196, 232] on span "Hubspot" at bounding box center [204, 228] width 39 height 16
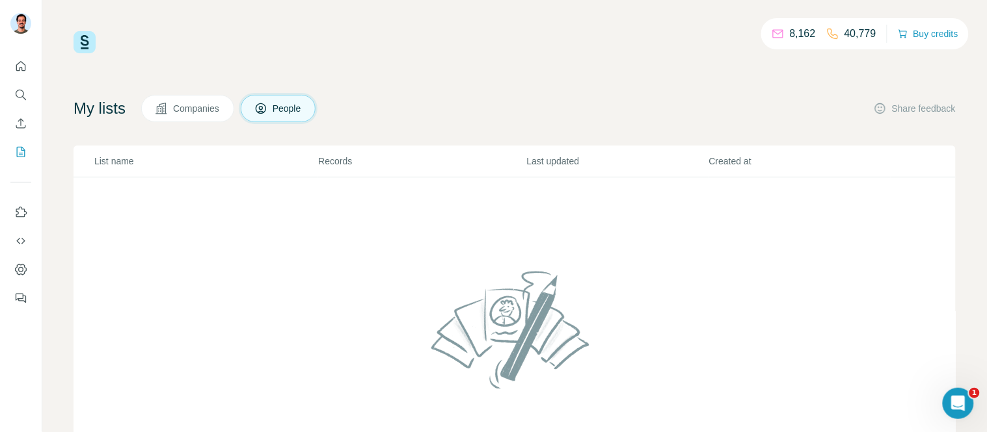
click at [231, 112] on button "Companies" at bounding box center [187, 108] width 93 height 27
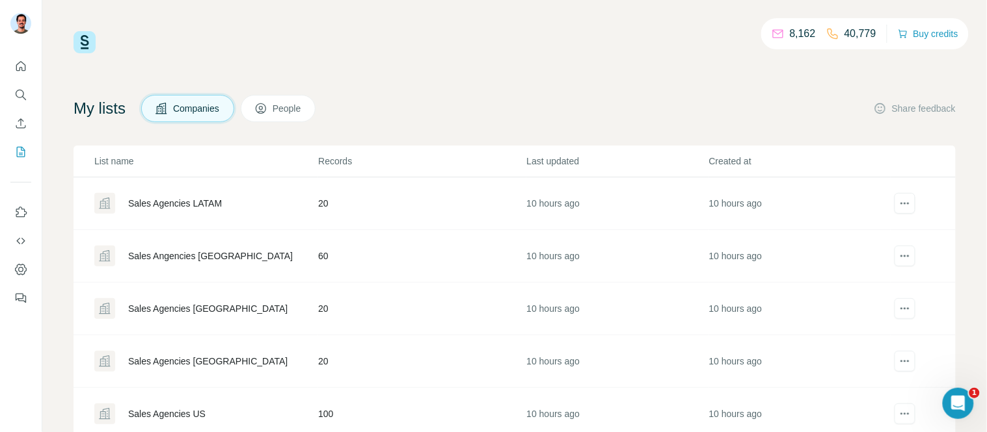
click at [205, 315] on div "Sales Agencies [GEOGRAPHIC_DATA]" at bounding box center [205, 309] width 222 height 21
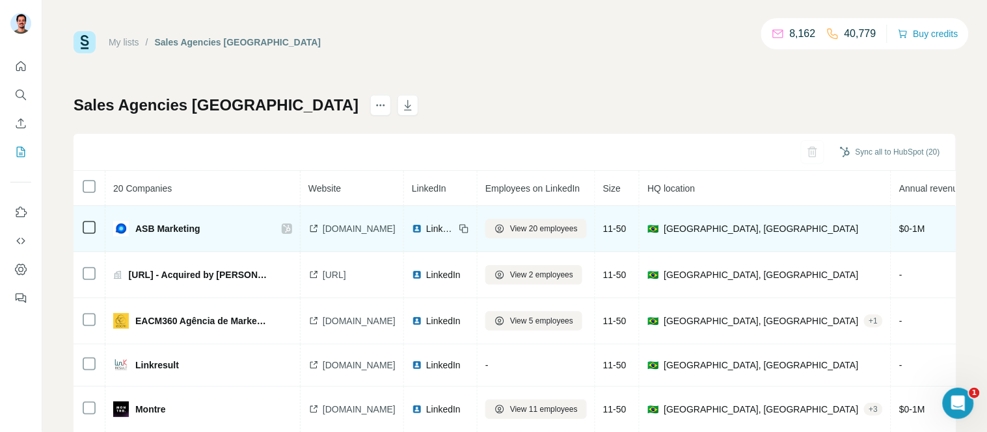
click at [181, 230] on span "ASB Marketing" at bounding box center [167, 228] width 65 height 13
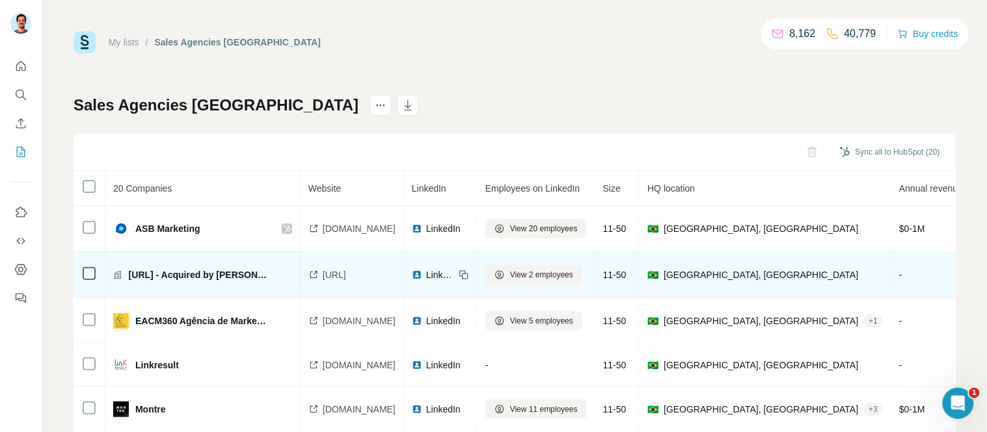
click at [160, 277] on span "Datasaga.ai - Acquired by Nuvia AI" at bounding box center [199, 275] width 140 height 13
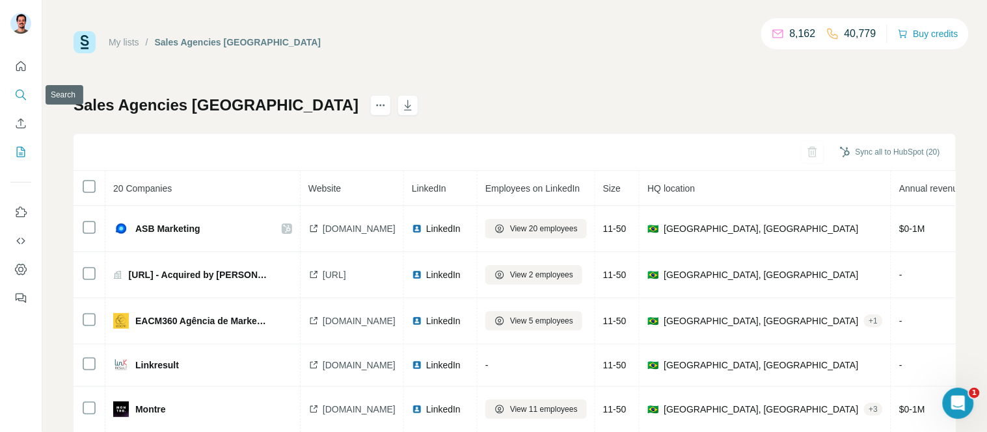
click at [21, 89] on icon "Search" at bounding box center [20, 94] width 13 height 13
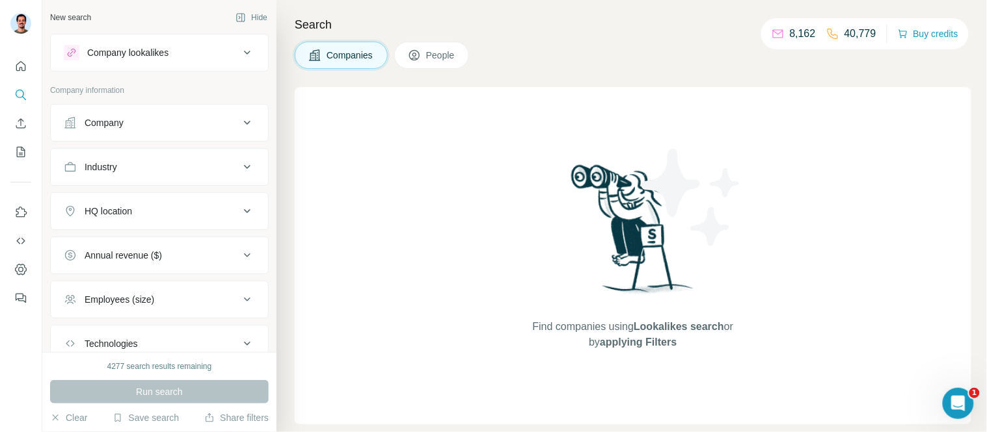
click at [146, 121] on div "Company" at bounding box center [152, 122] width 176 height 13
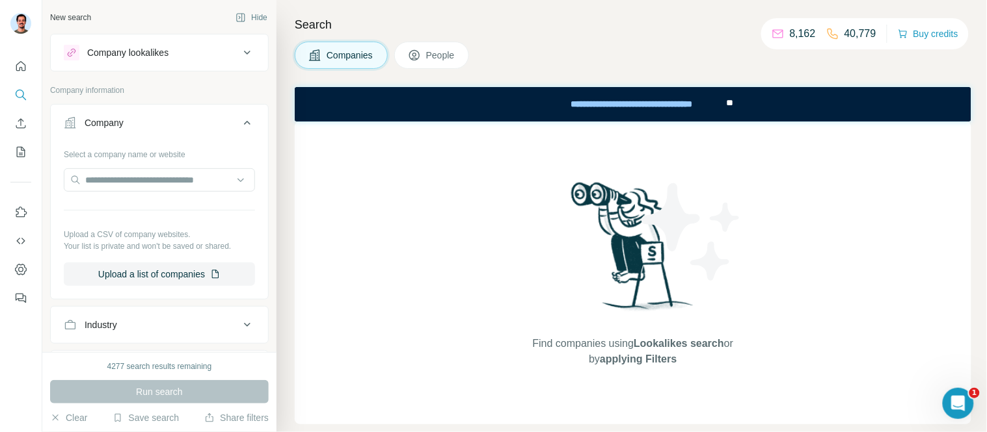
click at [51, 107] on button "Company" at bounding box center [159, 125] width 217 height 36
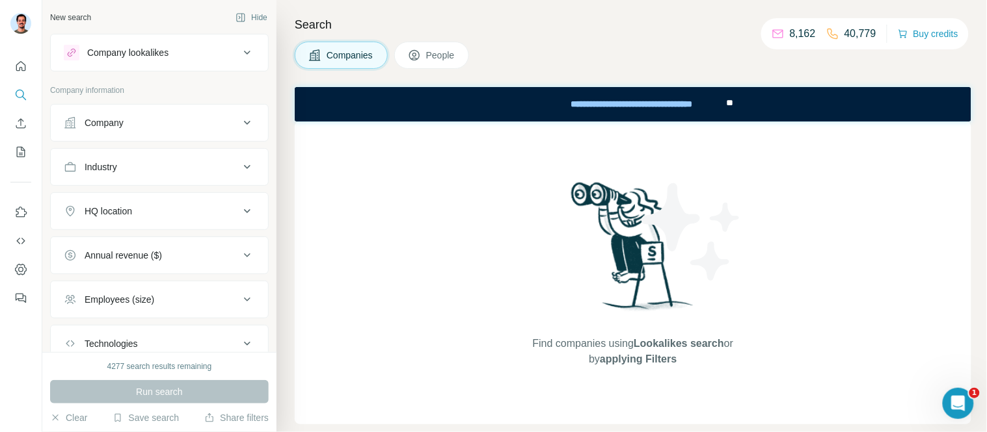
click at [139, 122] on div "Company" at bounding box center [152, 122] width 176 height 13
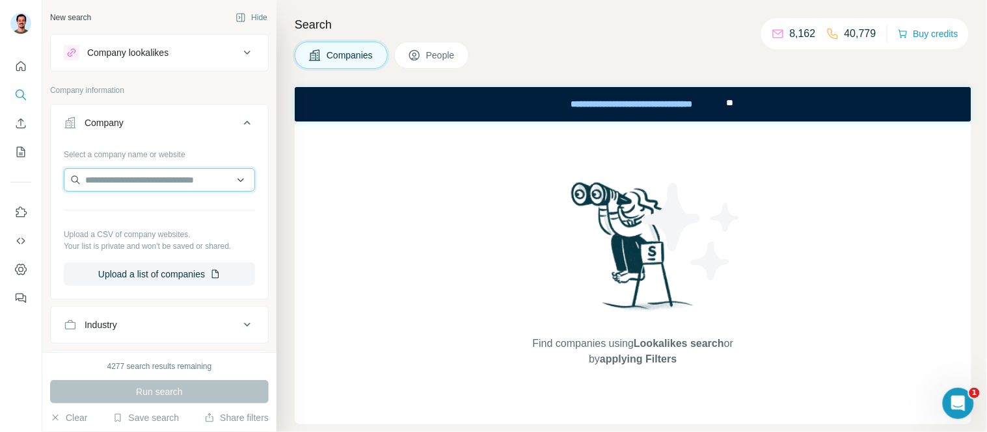
click at [116, 190] on input "text" at bounding box center [159, 179] width 191 height 23
drag, startPoint x: 189, startPoint y: 174, endPoint x: 106, endPoint y: 180, distance: 83.5
click at [106, 180] on input "**********" at bounding box center [159, 179] width 191 height 23
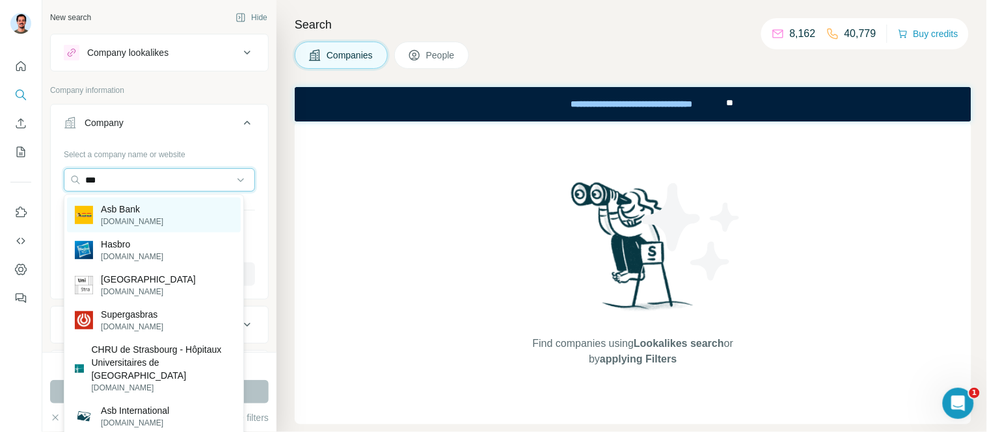
type input "***"
click at [134, 210] on p "Asb Bank" at bounding box center [132, 209] width 62 height 13
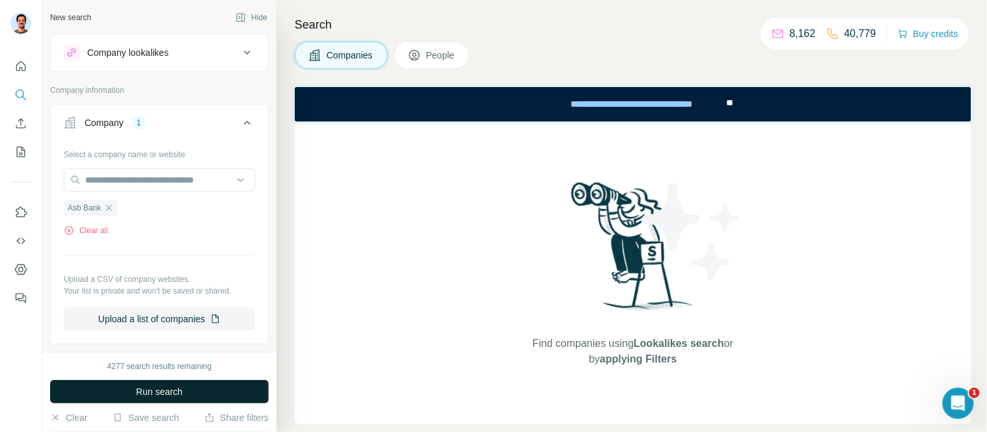
click at [122, 399] on button "Run search" at bounding box center [159, 391] width 219 height 23
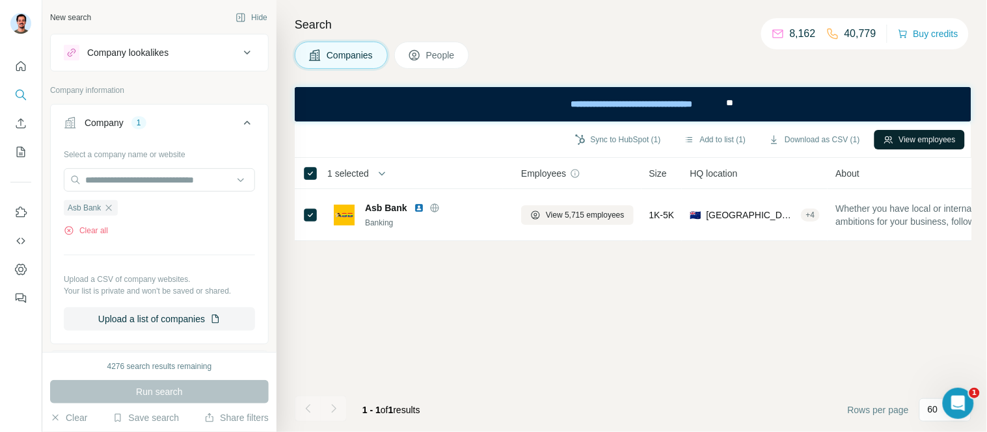
click at [921, 135] on button "View employees" at bounding box center [919, 140] width 90 height 20
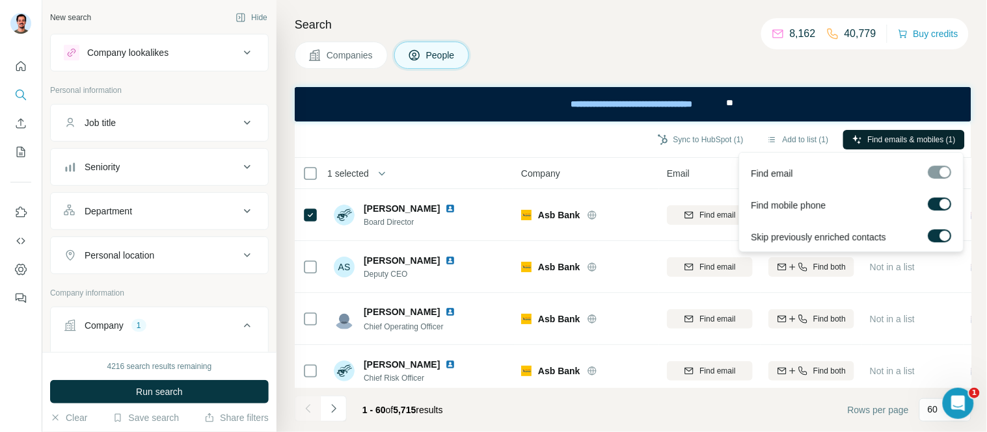
click at [917, 138] on span "Find emails & mobiles (1)" at bounding box center [912, 140] width 88 height 12
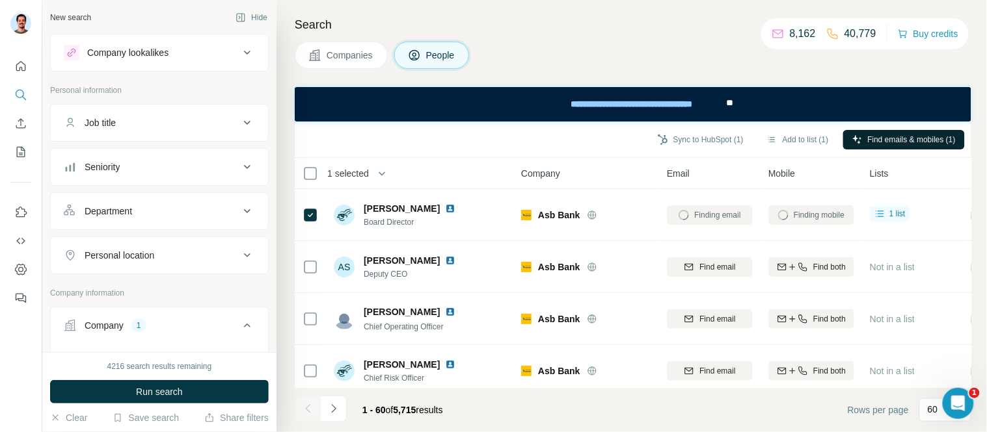
click at [661, 42] on div "Companies People" at bounding box center [633, 55] width 676 height 27
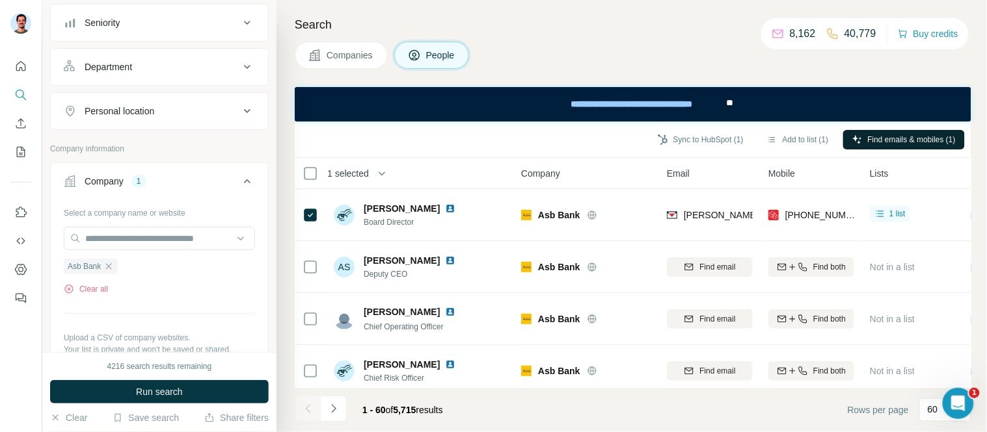
click at [107, 268] on icon "button" at bounding box center [108, 266] width 10 height 10
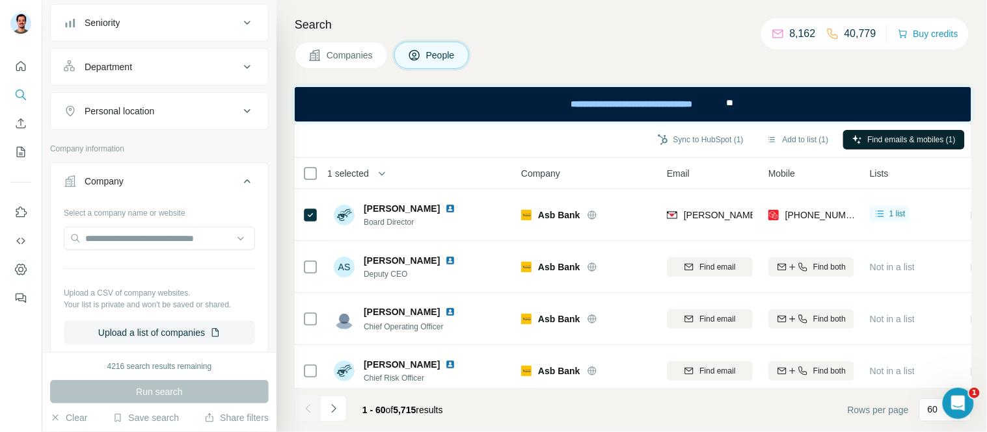
scroll to position [5, 0]
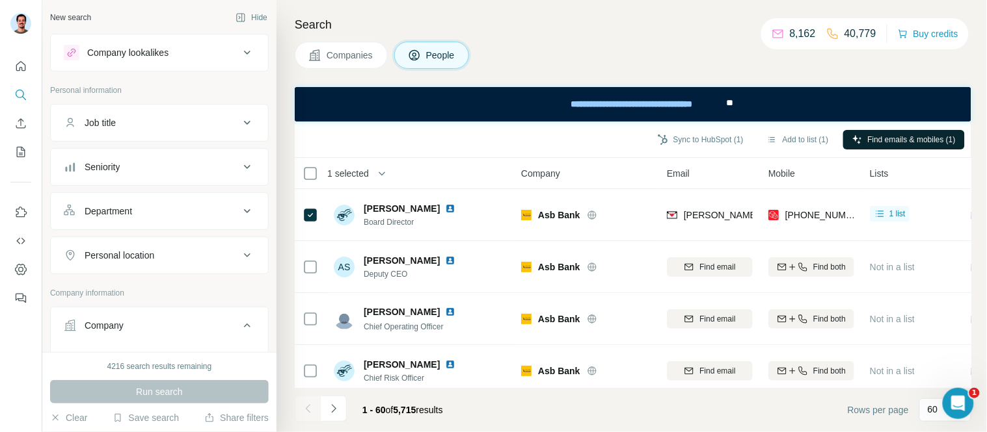
click at [106, 59] on div "Company lookalikes" at bounding box center [152, 53] width 176 height 16
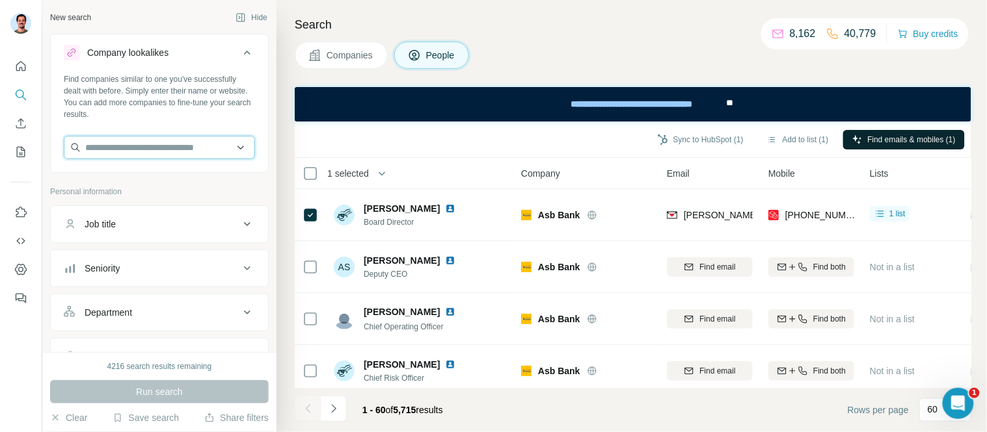
click at [109, 140] on input "text" at bounding box center [159, 147] width 191 height 23
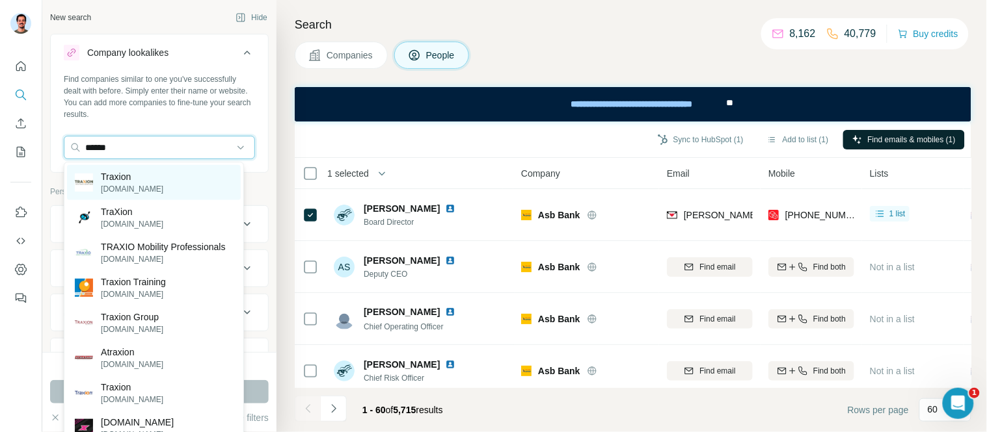
type input "******"
click at [122, 176] on p "Traxion" at bounding box center [132, 176] width 62 height 13
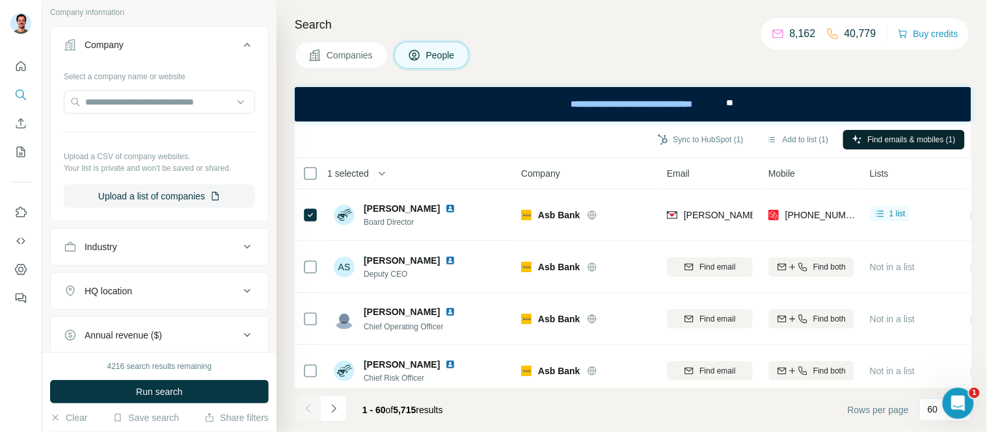
scroll to position [361, 0]
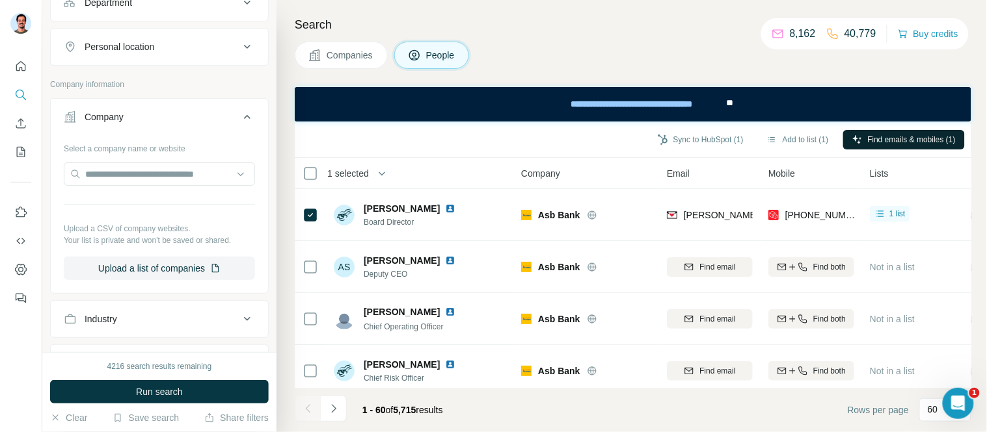
drag, startPoint x: 96, startPoint y: 118, endPoint x: 122, endPoint y: 115, distance: 25.6
click at [96, 118] on div "Company" at bounding box center [104, 117] width 39 height 13
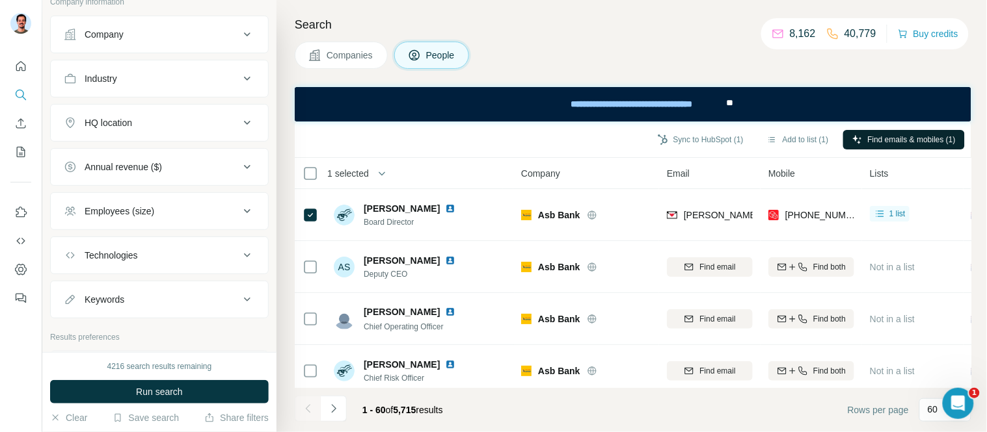
scroll to position [505, 0]
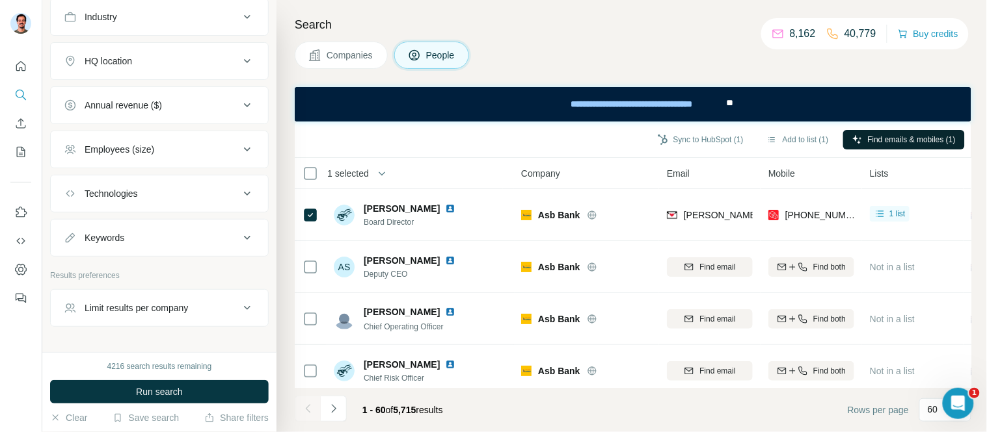
click at [132, 62] on div "HQ location" at bounding box center [108, 61] width 47 height 13
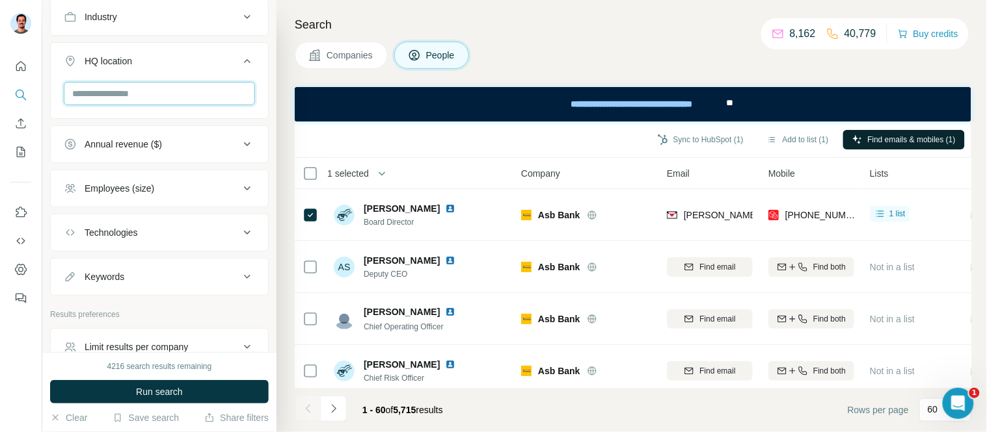
click at [133, 95] on input "text" at bounding box center [159, 93] width 191 height 23
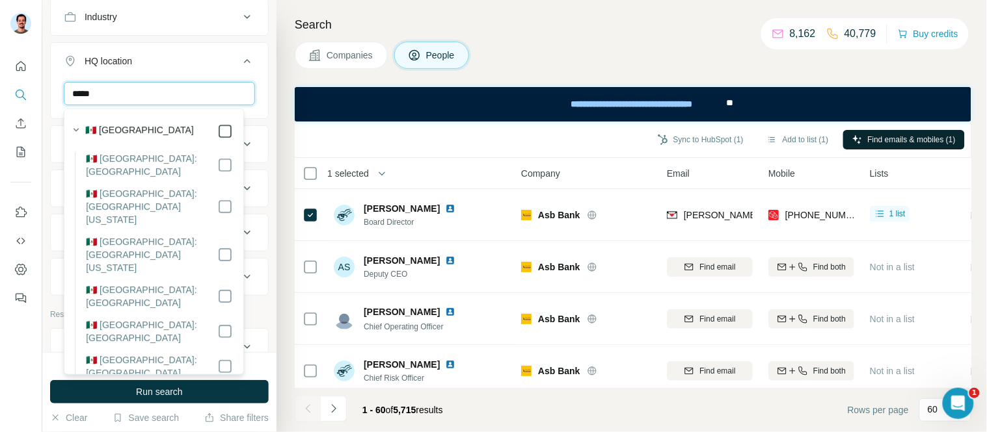
type input "*****"
click at [74, 132] on icon "button" at bounding box center [76, 130] width 13 height 13
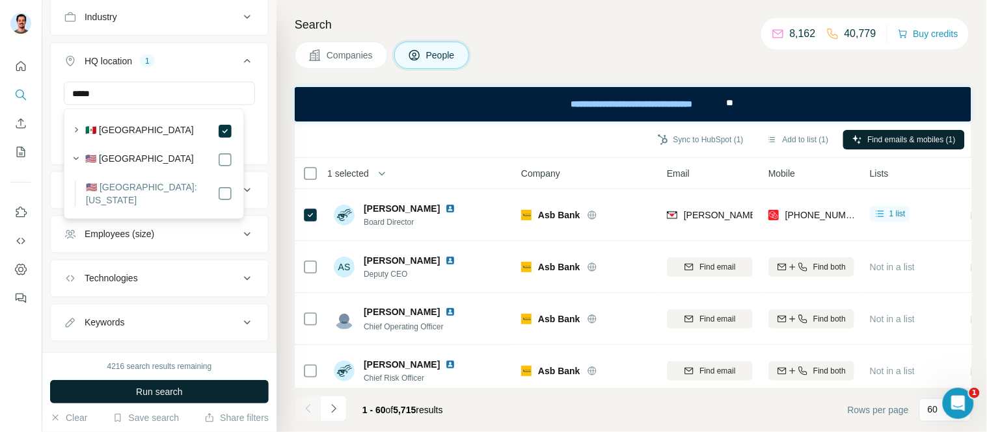
click at [113, 392] on button "Run search" at bounding box center [159, 391] width 219 height 23
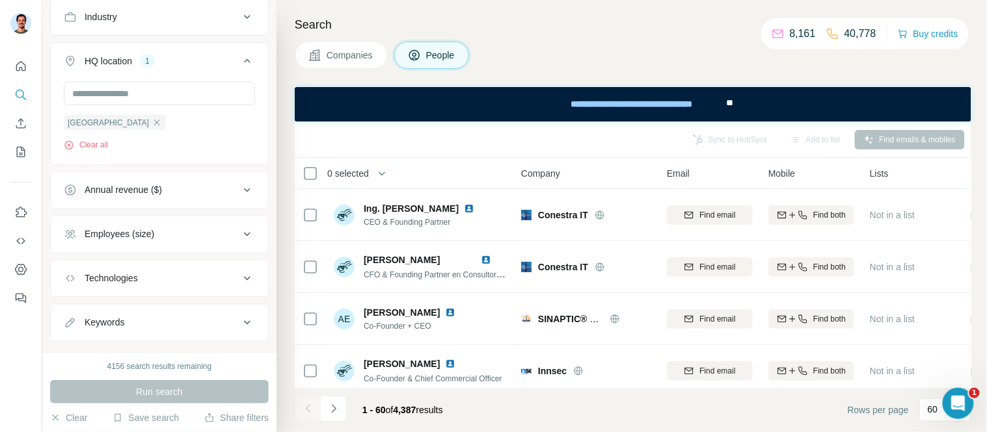
click at [355, 53] on span "Companies" at bounding box center [349, 55] width 47 height 13
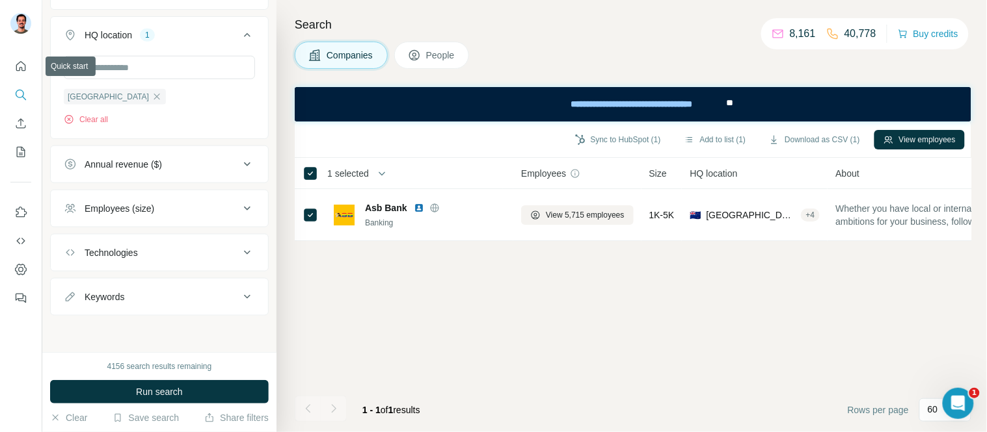
scroll to position [330, 0]
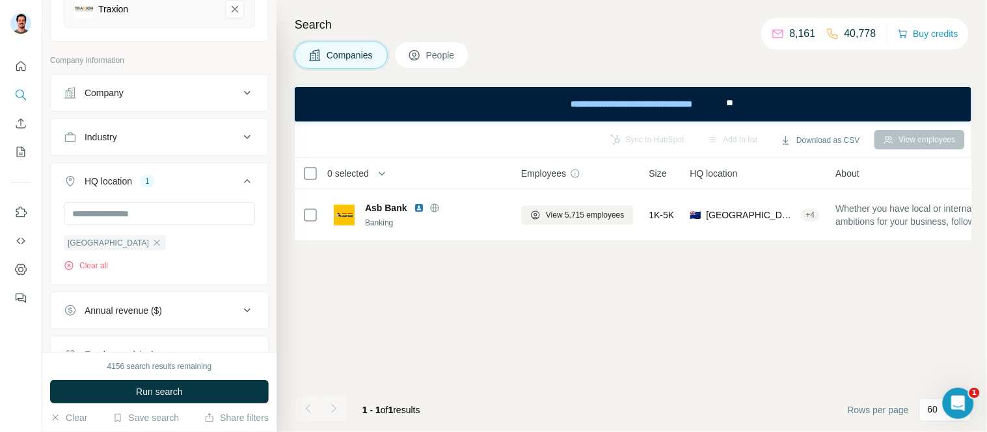
scroll to position [113, 0]
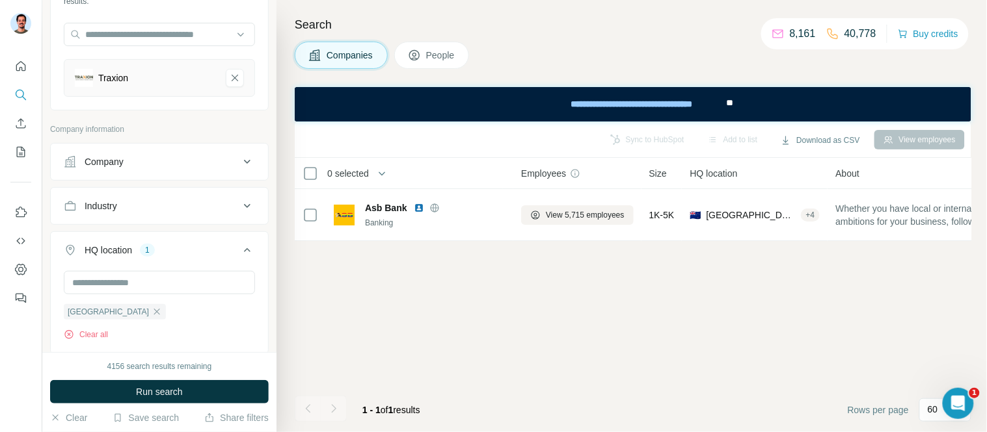
drag, startPoint x: 126, startPoint y: 394, endPoint x: 250, endPoint y: 384, distance: 124.0
click at [127, 394] on button "Run search" at bounding box center [159, 391] width 219 height 23
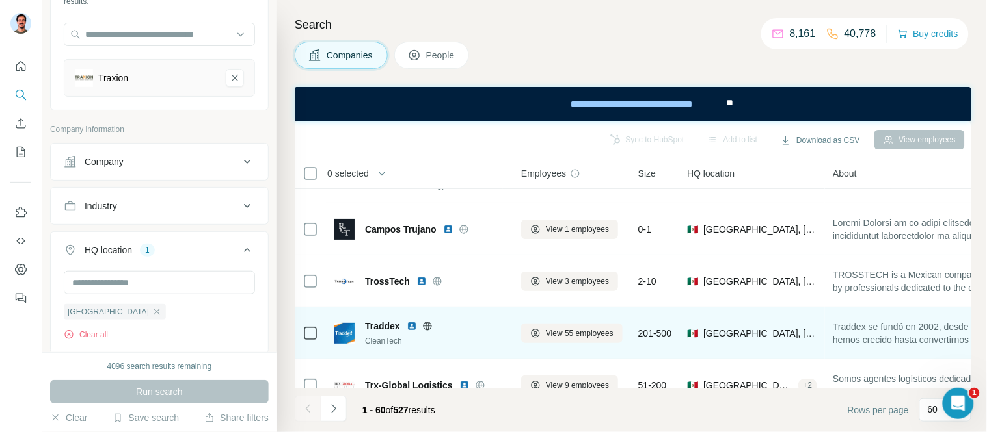
scroll to position [72, 0]
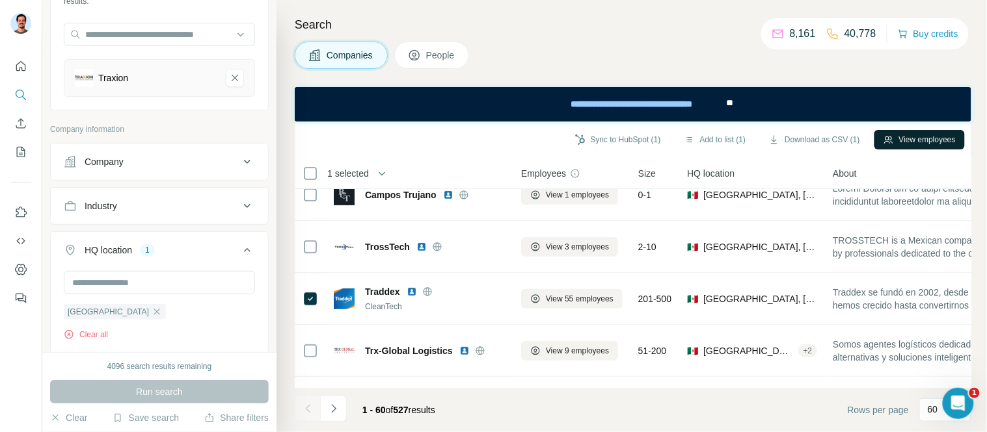
click at [933, 135] on button "View employees" at bounding box center [919, 140] width 90 height 20
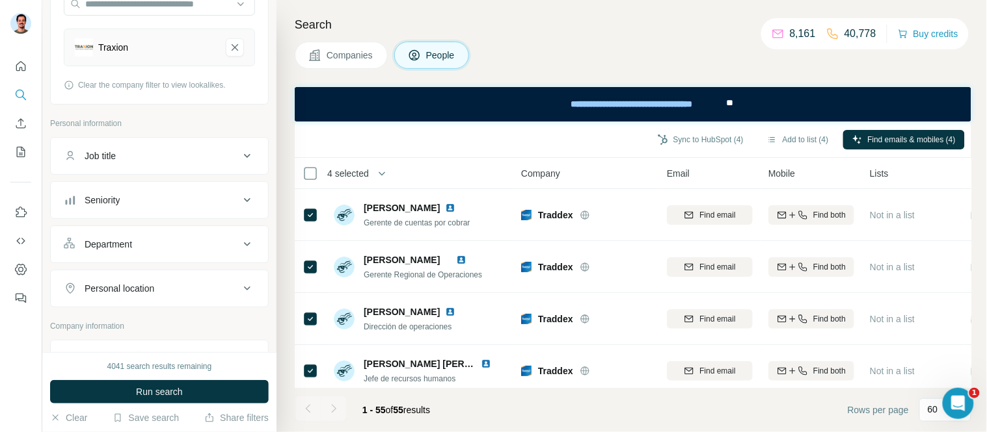
scroll to position [144, 0]
click at [130, 235] on button "Department" at bounding box center [159, 243] width 217 height 31
click at [148, 274] on input at bounding box center [152, 276] width 161 height 14
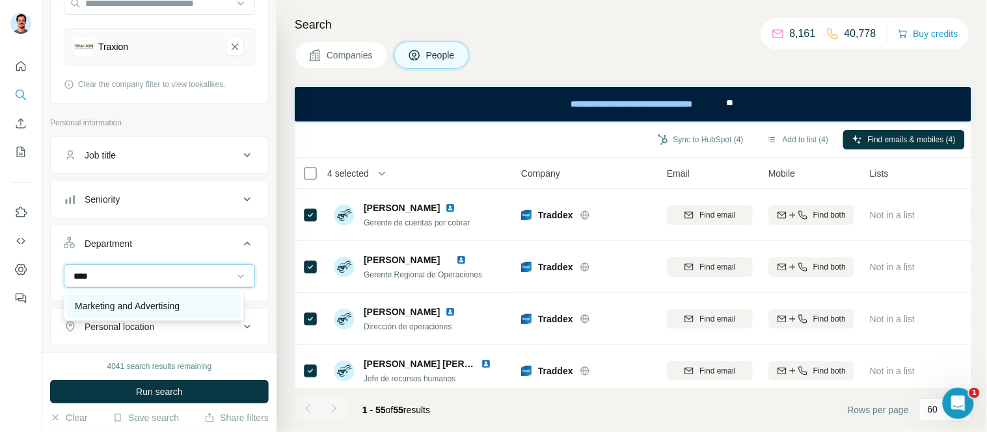
type input "****"
click at [154, 301] on p "Marketing and Advertising" at bounding box center [127, 306] width 105 height 13
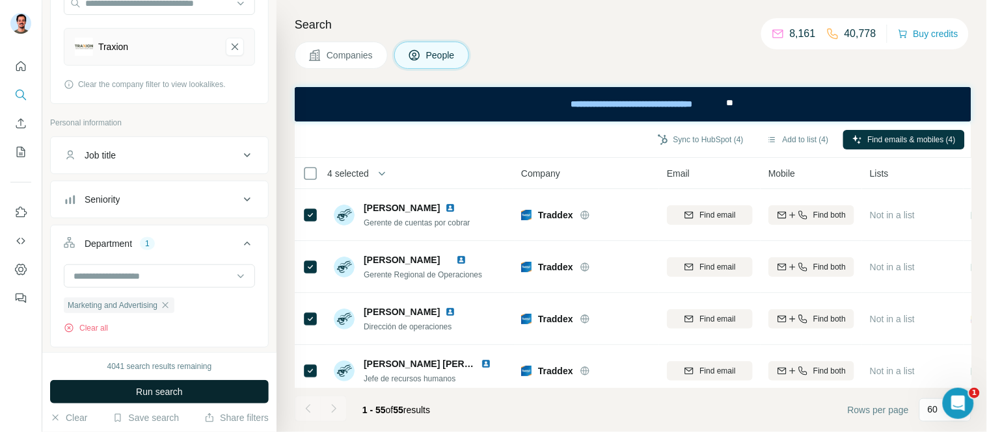
click at [168, 395] on span "Run search" at bounding box center [159, 392] width 47 height 13
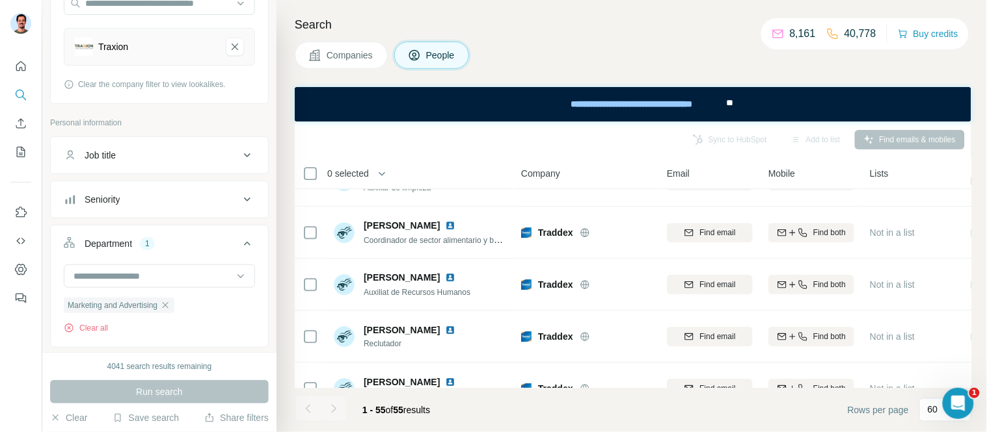
scroll to position [2235, 0]
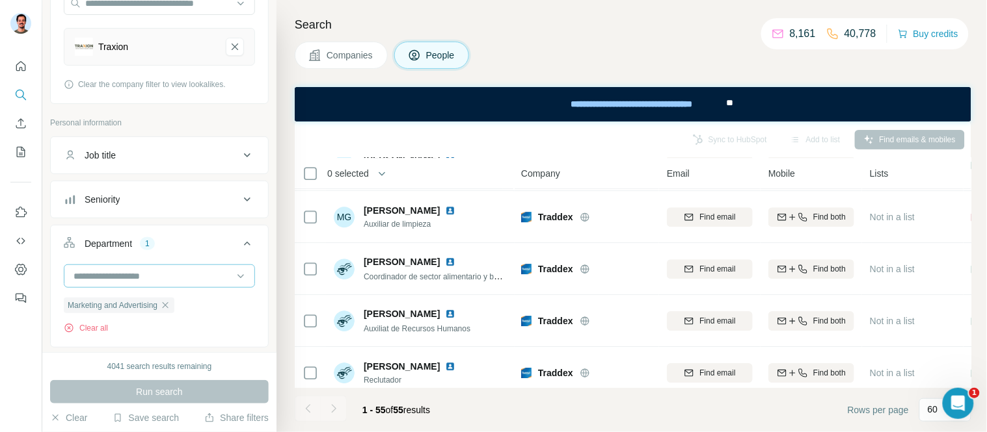
drag, startPoint x: 171, startPoint y: 310, endPoint x: 150, endPoint y: 282, distance: 34.7
click at [170, 310] on icon "button" at bounding box center [165, 305] width 10 height 10
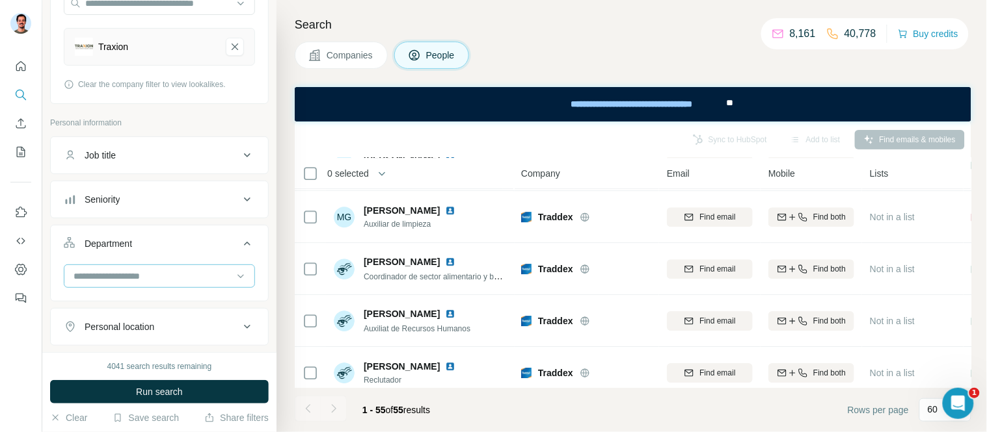
click at [147, 276] on input at bounding box center [152, 276] width 161 height 14
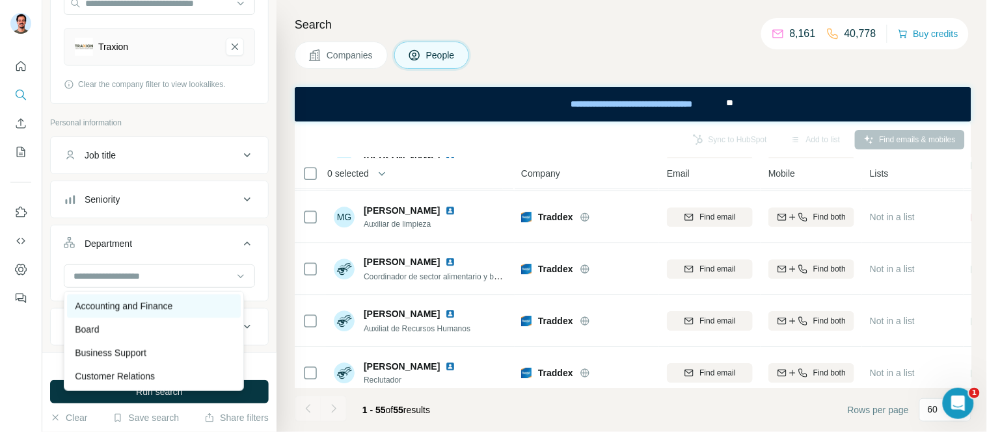
click at [135, 308] on p "Accounting and Finance" at bounding box center [124, 306] width 98 height 13
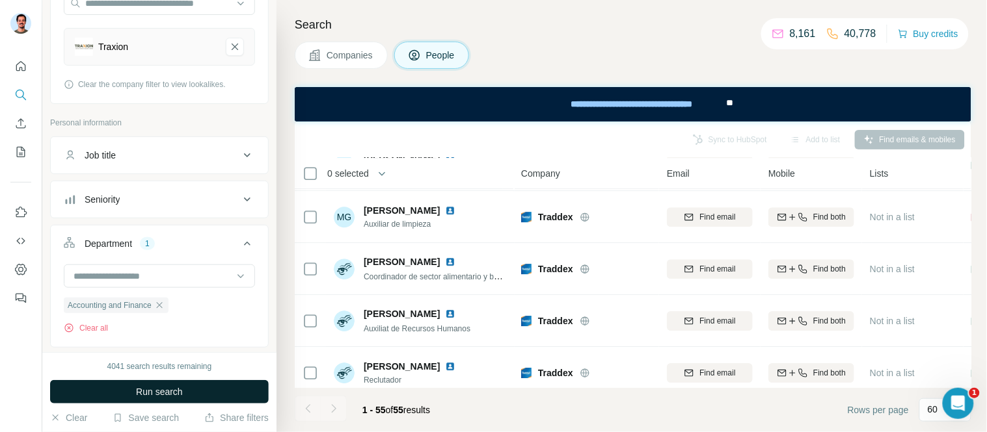
click at [151, 384] on button "Run search" at bounding box center [159, 391] width 219 height 23
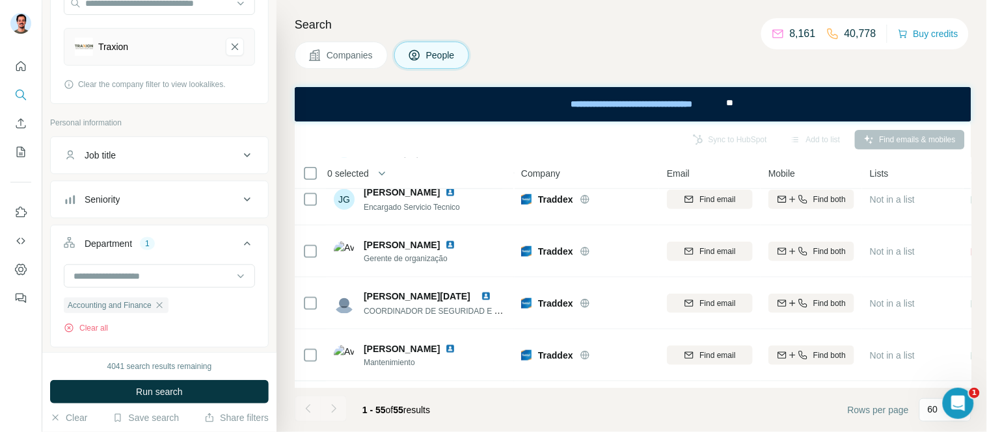
scroll to position [2235, 0]
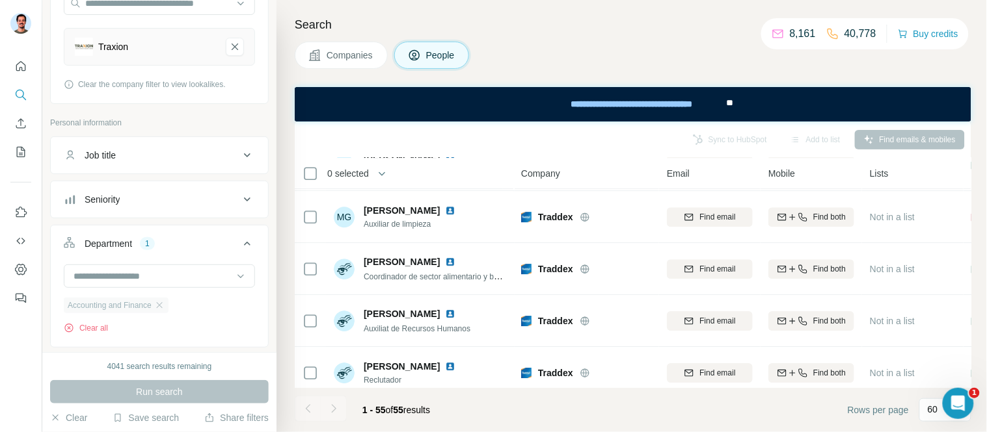
click at [162, 307] on icon "button" at bounding box center [159, 305] width 6 height 6
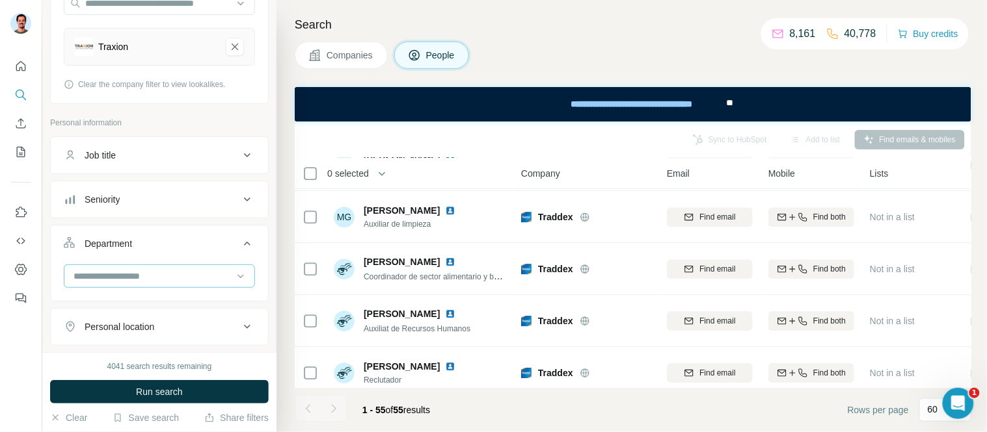
click at [144, 271] on input at bounding box center [152, 276] width 161 height 14
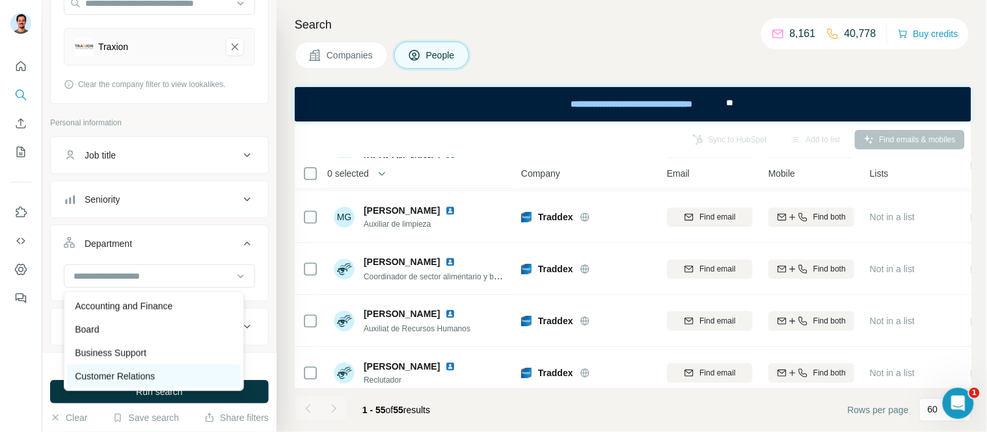
click at [127, 372] on p "Customer Relations" at bounding box center [115, 376] width 80 height 13
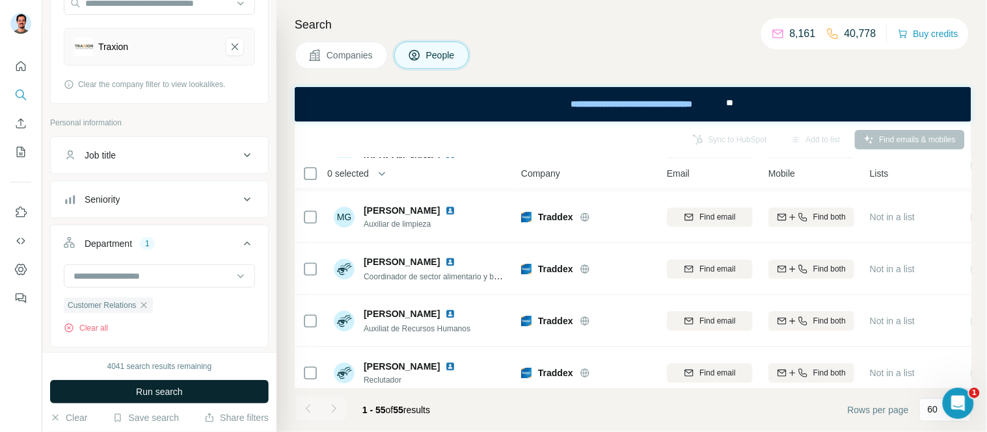
click at [170, 385] on button "Run search" at bounding box center [159, 391] width 219 height 23
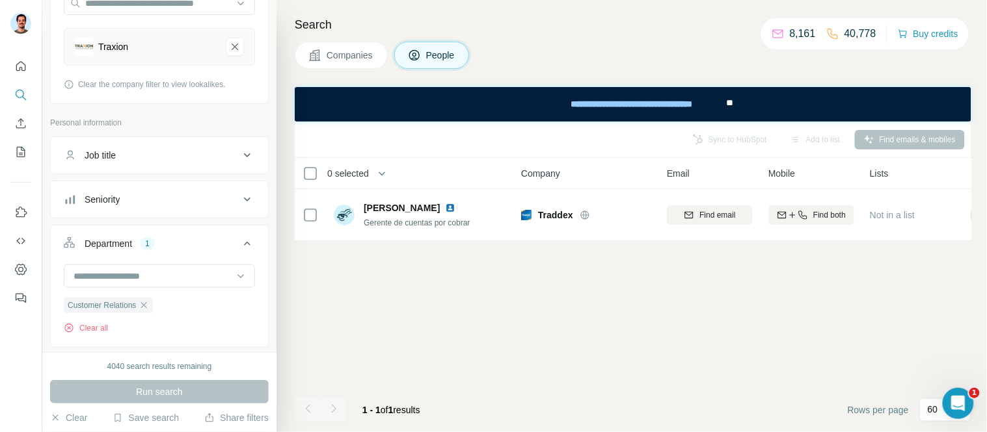
drag, startPoint x: 148, startPoint y: 306, endPoint x: 144, endPoint y: 293, distance: 13.8
click at [149, 306] on icon "button" at bounding box center [144, 305] width 10 height 10
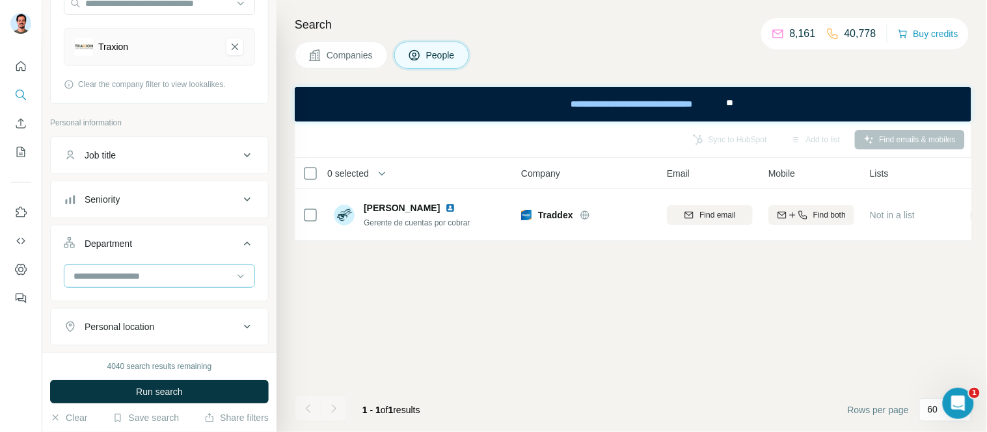
click at [137, 270] on input at bounding box center [152, 276] width 161 height 14
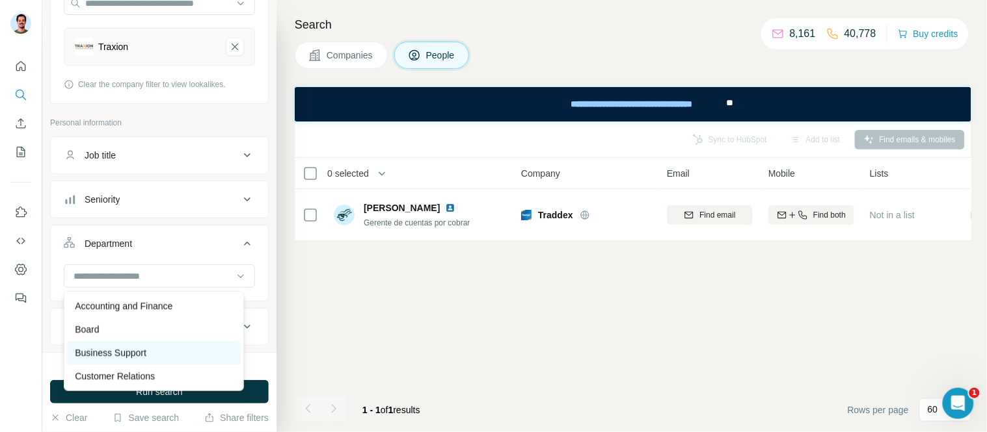
click at [122, 356] on p "Business Support" at bounding box center [111, 353] width 72 height 13
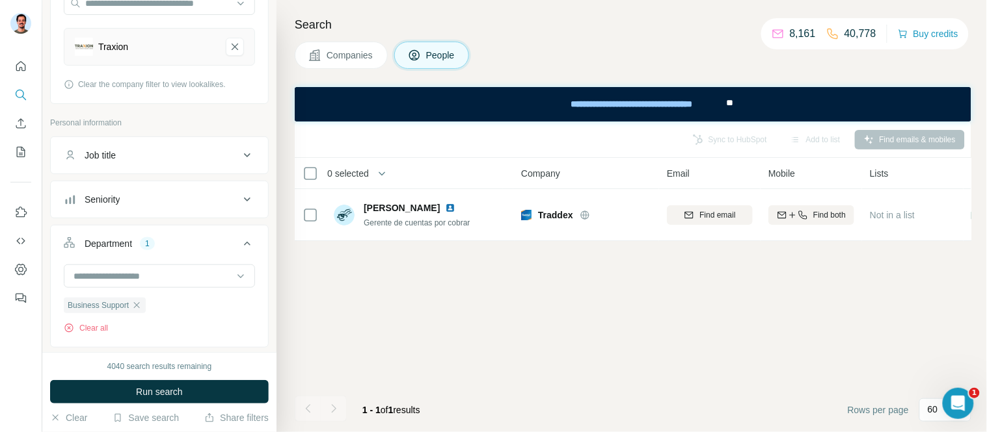
click at [125, 397] on button "Run search" at bounding box center [159, 391] width 219 height 23
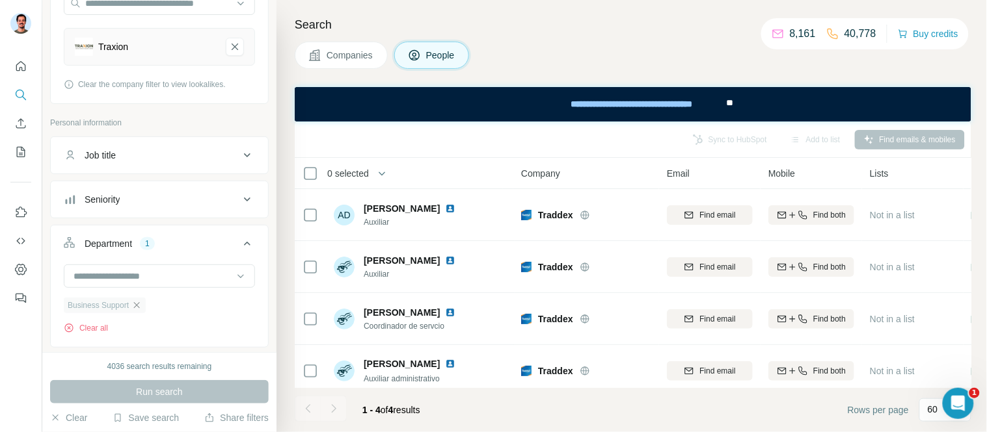
click at [142, 310] on icon "button" at bounding box center [136, 305] width 10 height 10
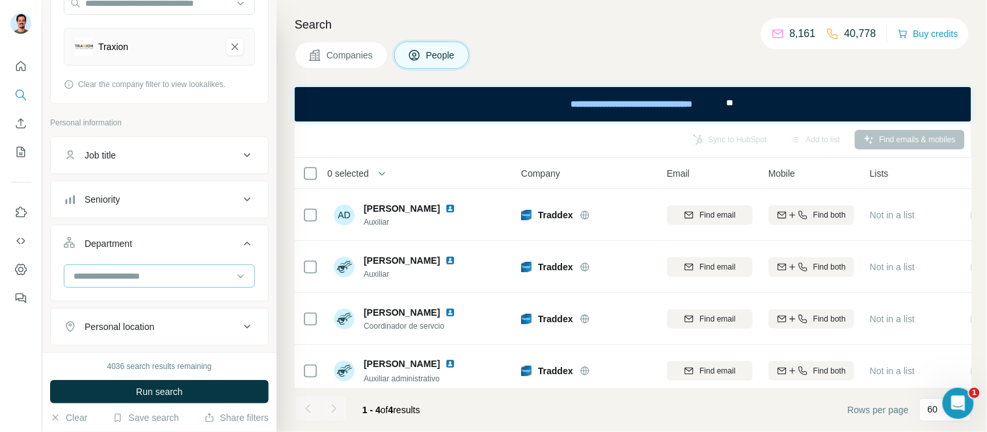
click at [135, 268] on div at bounding box center [152, 276] width 161 height 22
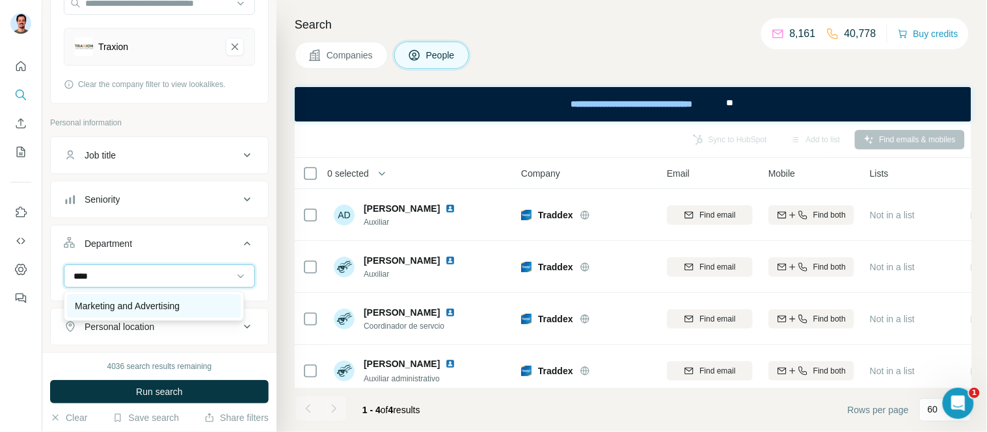
type input "****"
click at [137, 306] on p "Marketing and Advertising" at bounding box center [127, 306] width 105 height 13
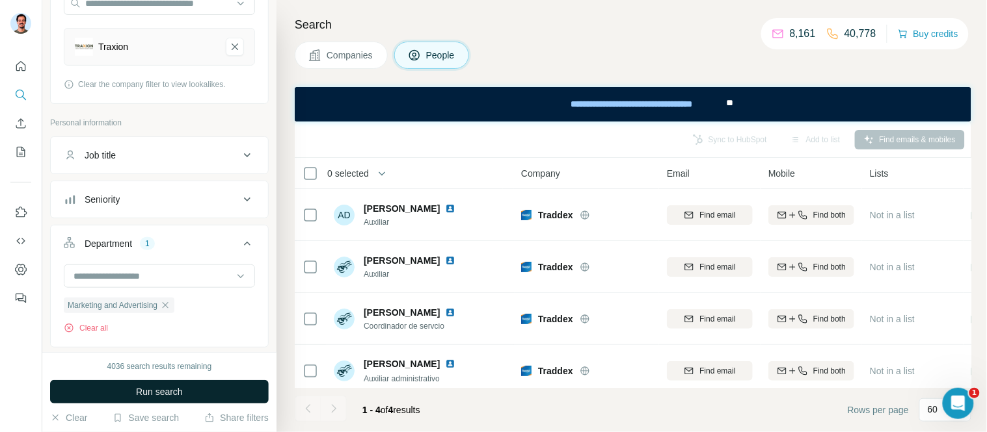
click at [202, 392] on button "Run search" at bounding box center [159, 391] width 219 height 23
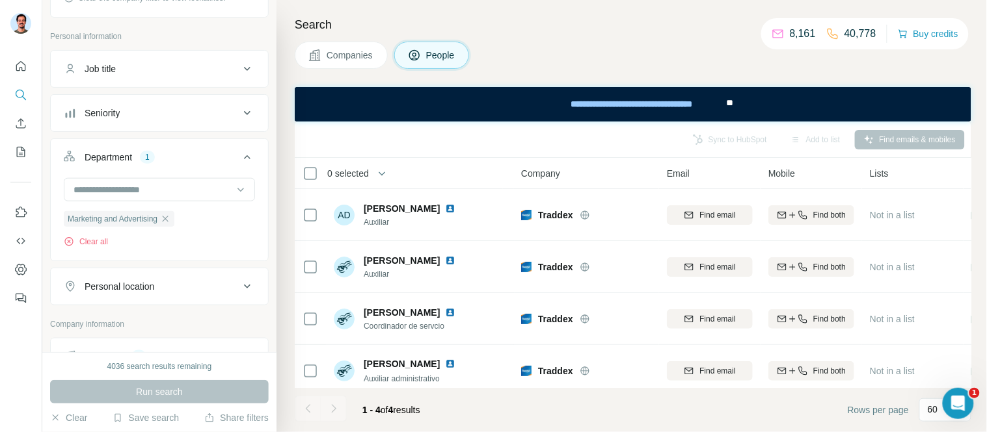
scroll to position [289, 0]
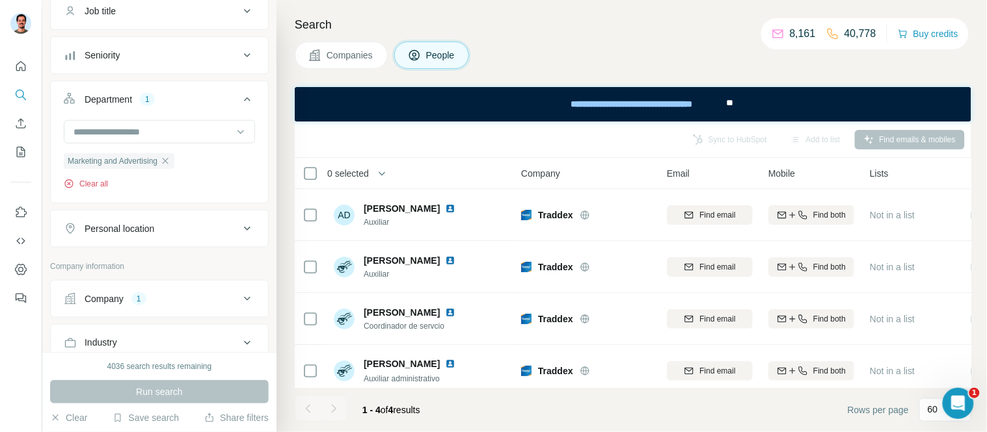
click at [95, 183] on button "Clear all" at bounding box center [86, 184] width 44 height 12
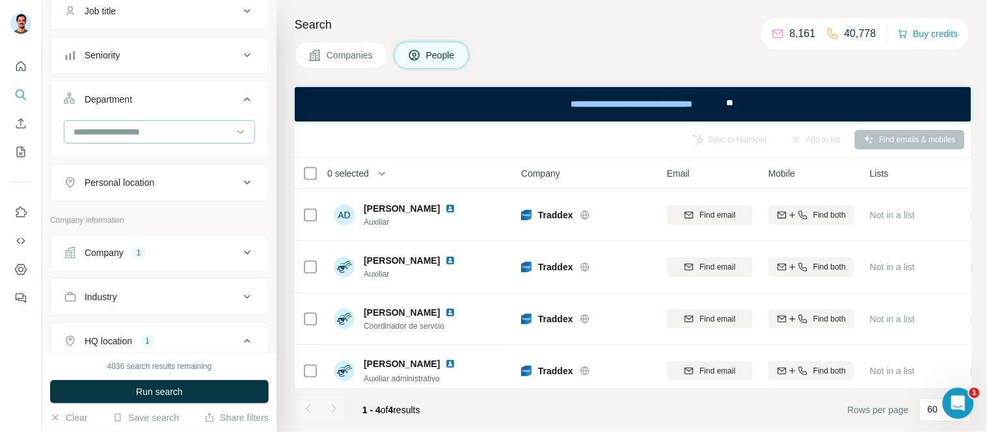
click at [147, 133] on input at bounding box center [152, 132] width 161 height 14
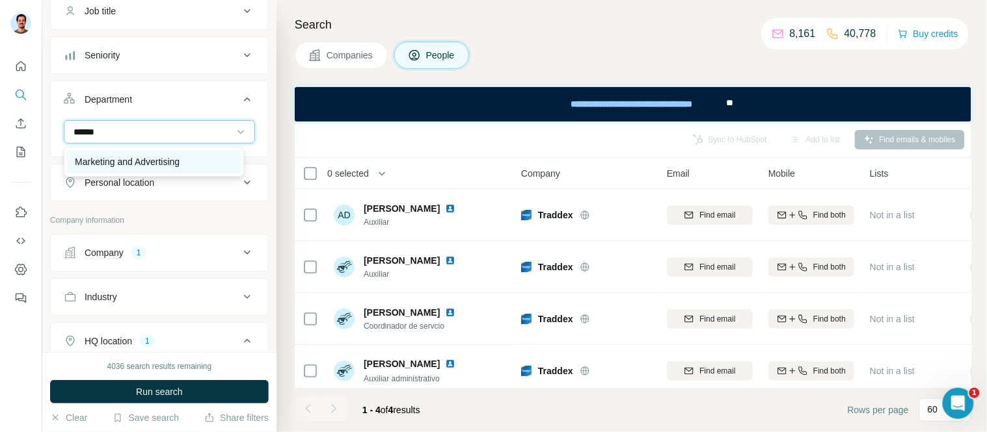
type input "******"
click at [152, 155] on p "Marketing and Advertising" at bounding box center [127, 161] width 105 height 13
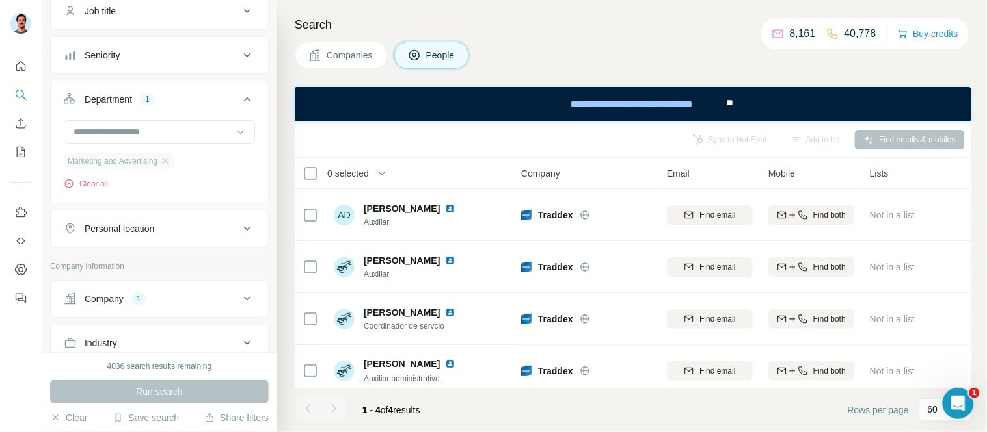
click at [172, 168] on div "Marketing and Advertising" at bounding box center [119, 161] width 111 height 16
drag, startPoint x: 170, startPoint y: 165, endPoint x: 152, endPoint y: 159, distance: 18.7
click at [170, 165] on icon "button" at bounding box center [165, 161] width 10 height 10
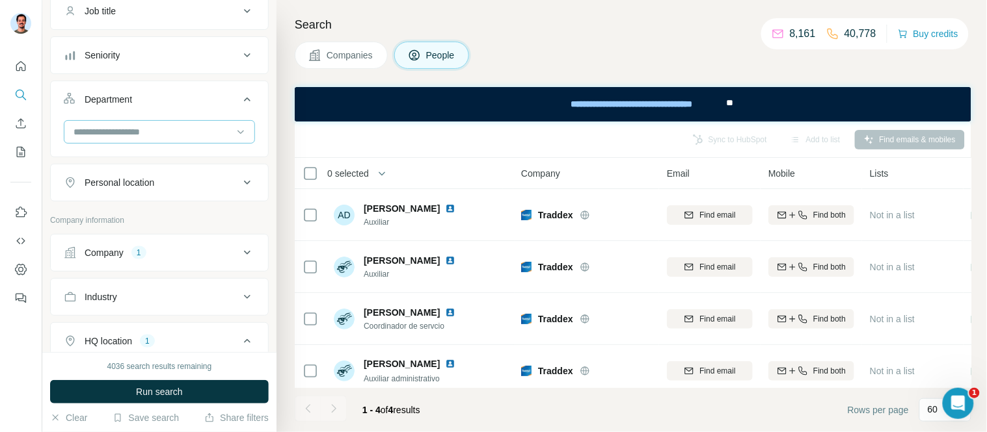
click at [109, 127] on input at bounding box center [152, 132] width 161 height 14
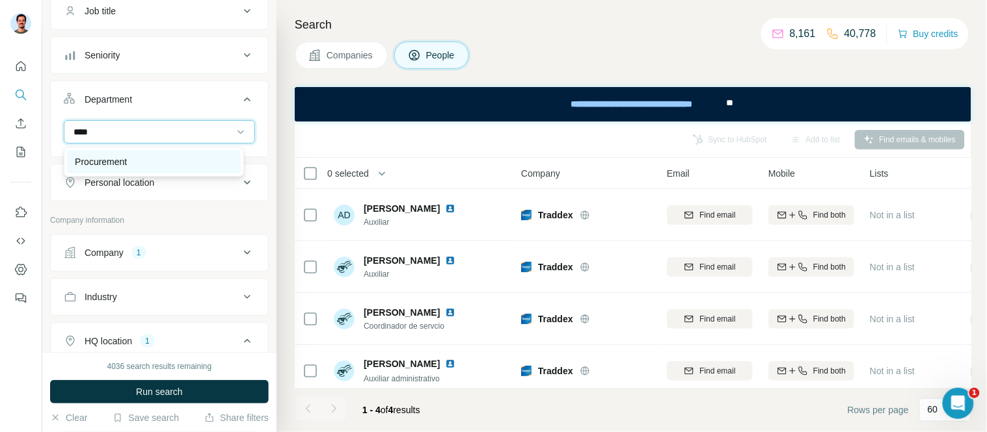
type input "****"
click at [138, 164] on div "Procurement" at bounding box center [154, 161] width 158 height 13
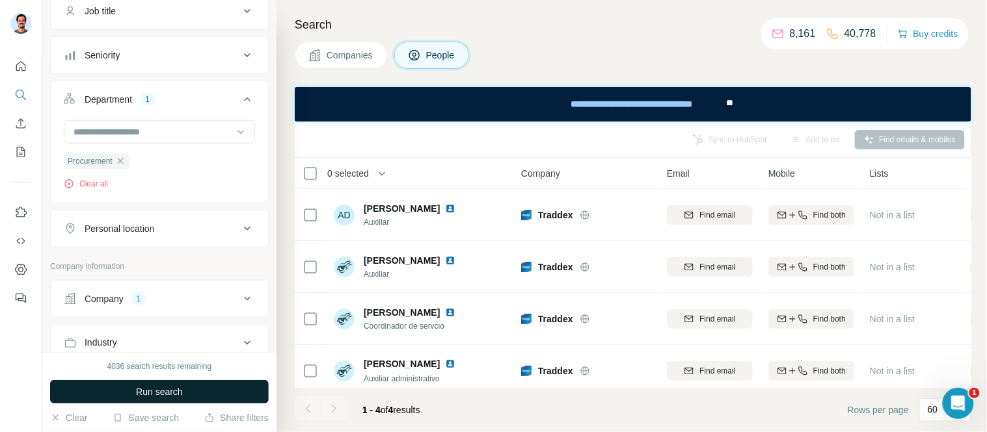
click at [183, 384] on button "Run search" at bounding box center [159, 391] width 219 height 23
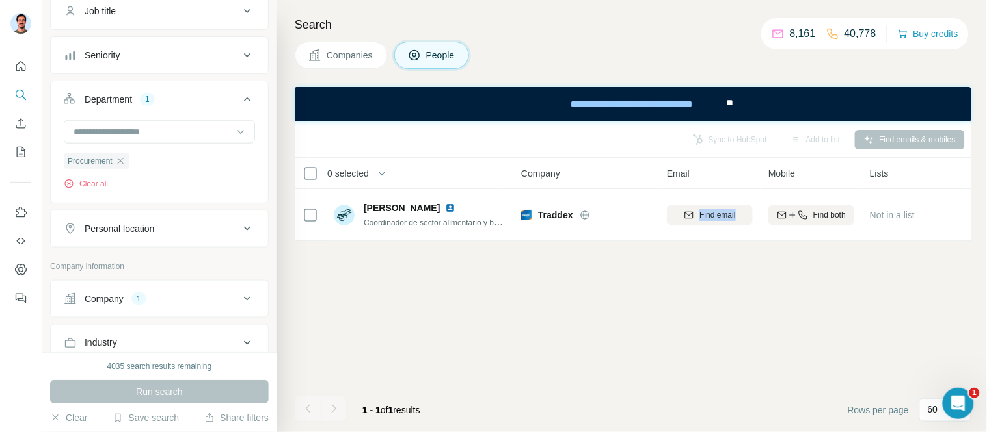
drag, startPoint x: 584, startPoint y: 248, endPoint x: 724, endPoint y: 245, distance: 139.9
click at [724, 241] on div "0 selected People Company Email Mobile Lists Personal location Seniority Depart…" at bounding box center [633, 199] width 676 height 83
click at [122, 164] on icon "button" at bounding box center [120, 161] width 10 height 10
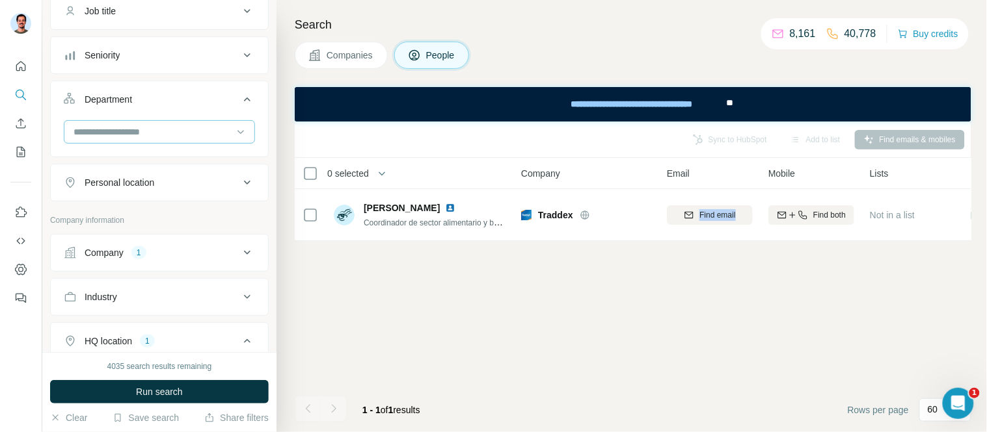
click at [132, 126] on input at bounding box center [152, 132] width 161 height 14
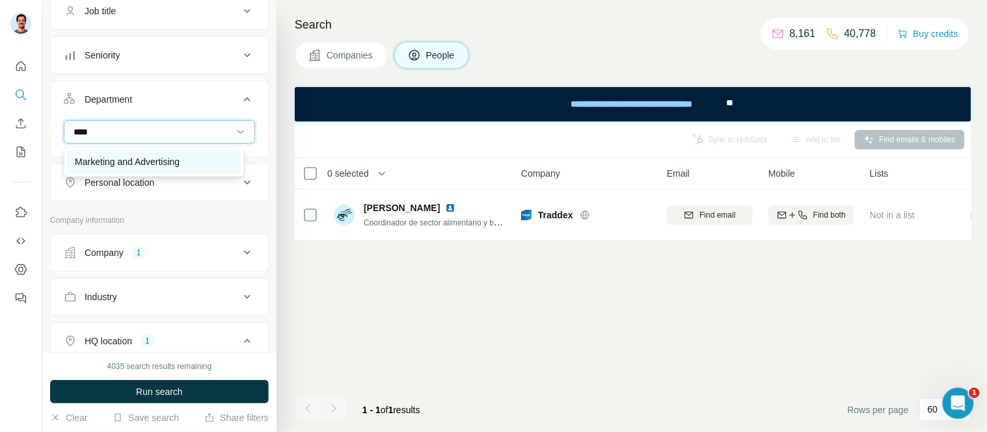
type input "****"
click at [144, 165] on p "Marketing and Advertising" at bounding box center [127, 161] width 105 height 13
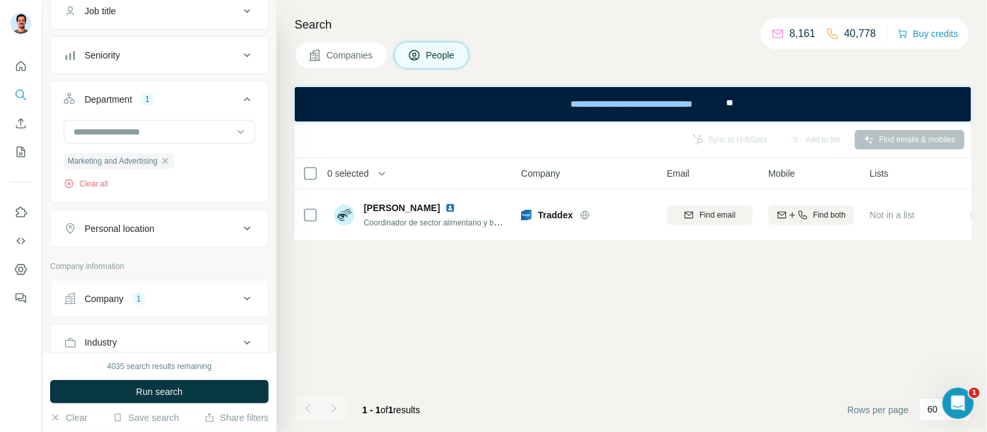
click at [120, 96] on div "Department" at bounding box center [108, 99] width 47 height 13
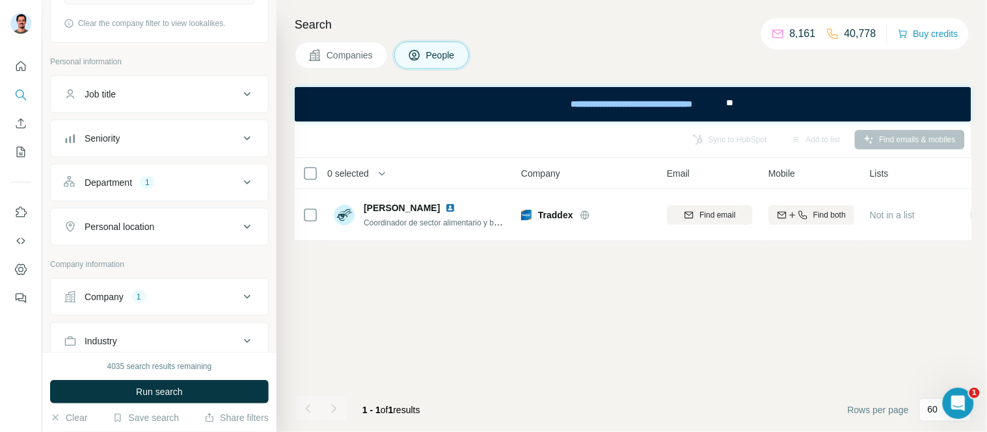
scroll to position [144, 0]
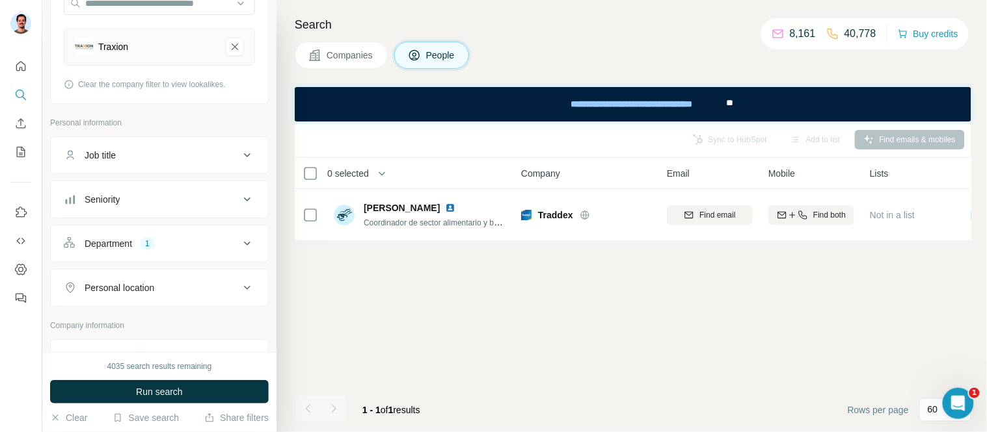
click at [167, 377] on div "4035 search results remaining Run search Clear Save search Share filters" at bounding box center [159, 392] width 234 height 80
click at [169, 390] on span "Run search" at bounding box center [159, 392] width 47 height 13
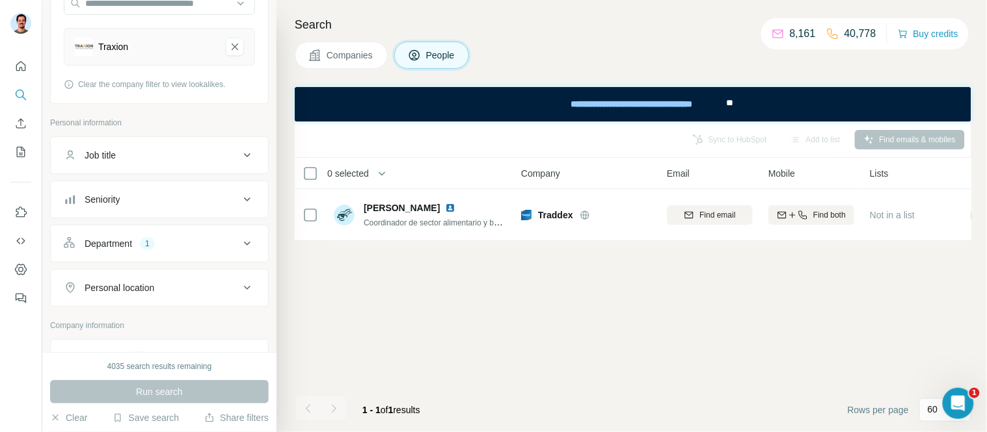
click at [128, 237] on button "Department 1" at bounding box center [159, 243] width 217 height 31
click at [170, 303] on icon "button" at bounding box center [165, 305] width 10 height 10
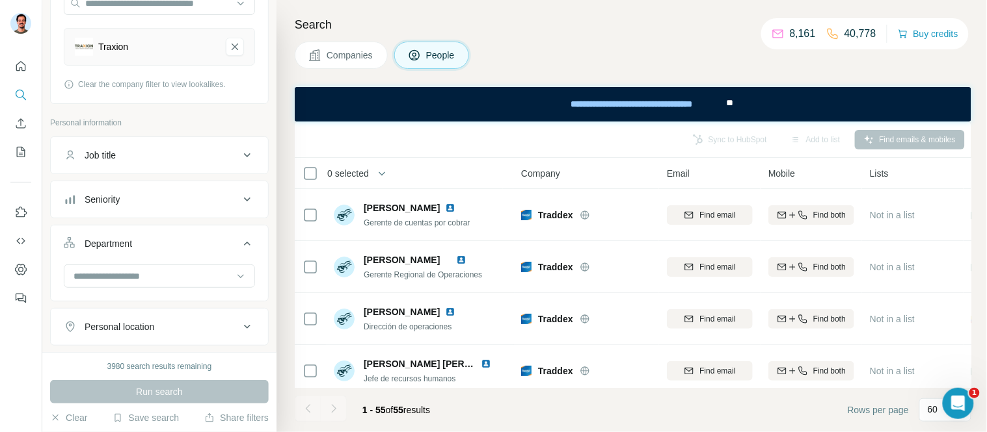
click at [125, 243] on div "Department" at bounding box center [108, 243] width 47 height 13
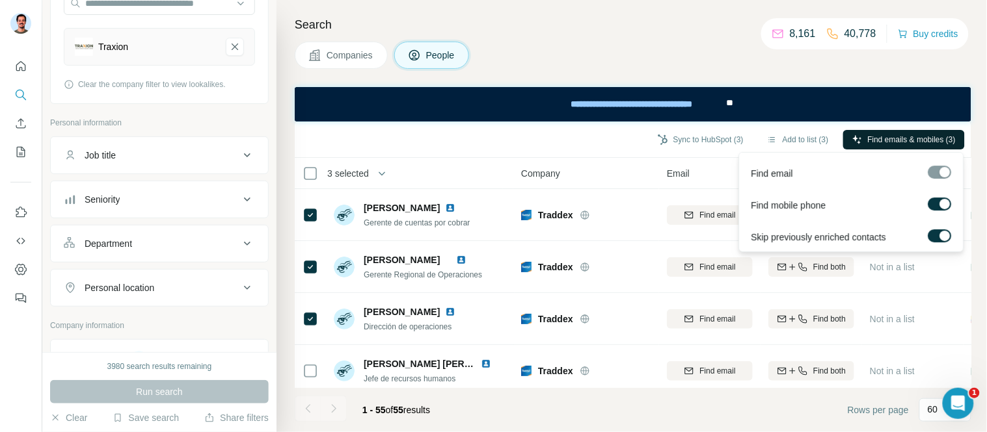
click at [950, 139] on span "Find emails & mobiles (3)" at bounding box center [912, 140] width 88 height 12
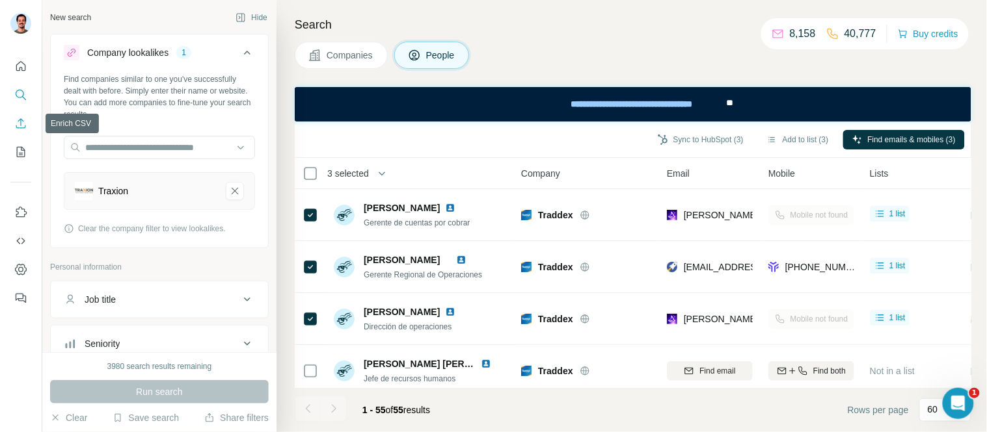
click at [23, 121] on icon "Enrich CSV" at bounding box center [21, 123] width 10 height 10
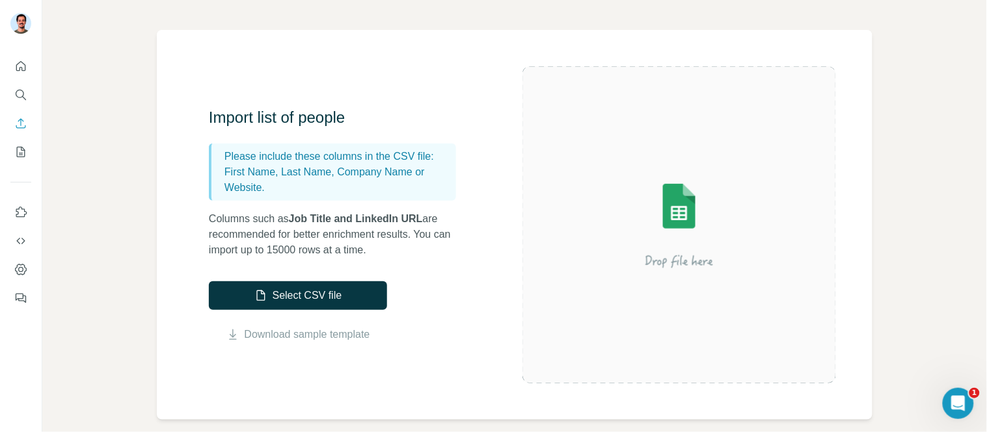
scroll to position [72, 0]
drag, startPoint x: 226, startPoint y: 171, endPoint x: 282, endPoint y: 169, distance: 55.3
click at [282, 169] on p "First Name, Last Name, Company Name or Website." at bounding box center [337, 179] width 226 height 31
drag, startPoint x: 288, startPoint y: 170, endPoint x: 321, endPoint y: 172, distance: 33.2
click at [321, 172] on p "First Name, Last Name, Company Name or Website." at bounding box center [337, 179] width 226 height 31
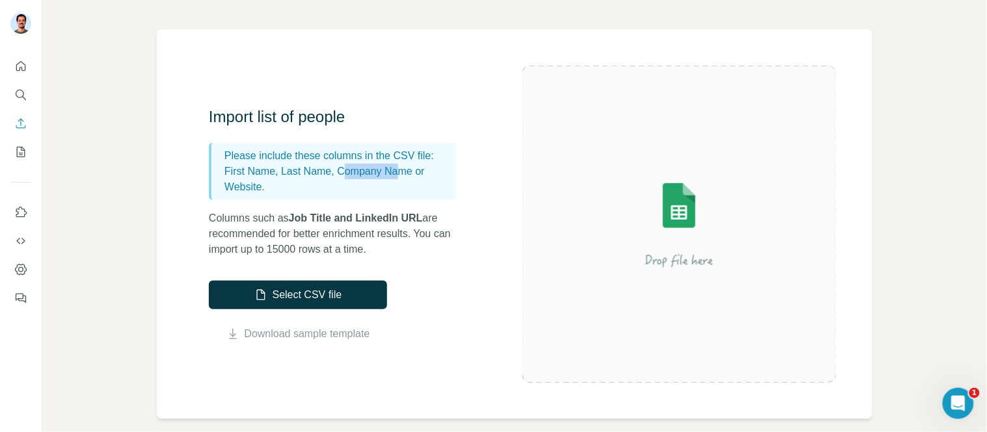
drag, startPoint x: 348, startPoint y: 169, endPoint x: 405, endPoint y: 172, distance: 57.3
click at [405, 172] on p "First Name, Last Name, Company Name or Website." at bounding box center [337, 179] width 226 height 31
click at [13, 99] on button "Search" at bounding box center [20, 94] width 21 height 23
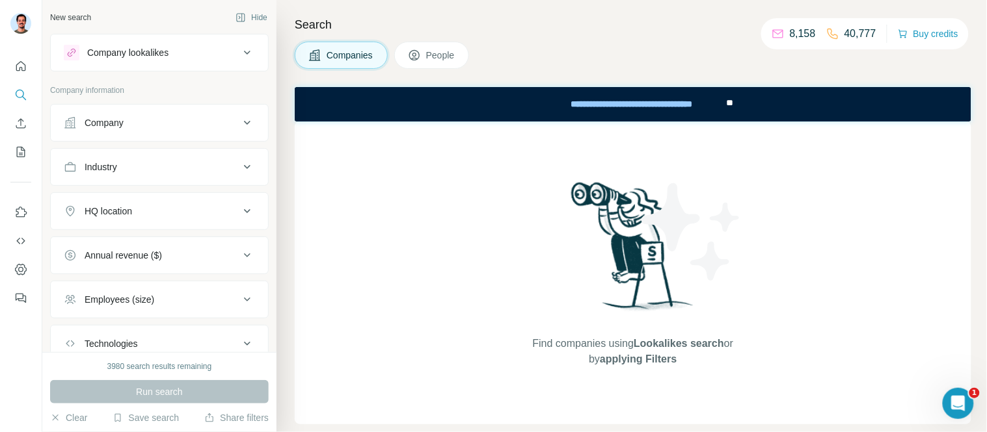
click at [135, 131] on button "Company" at bounding box center [159, 122] width 217 height 31
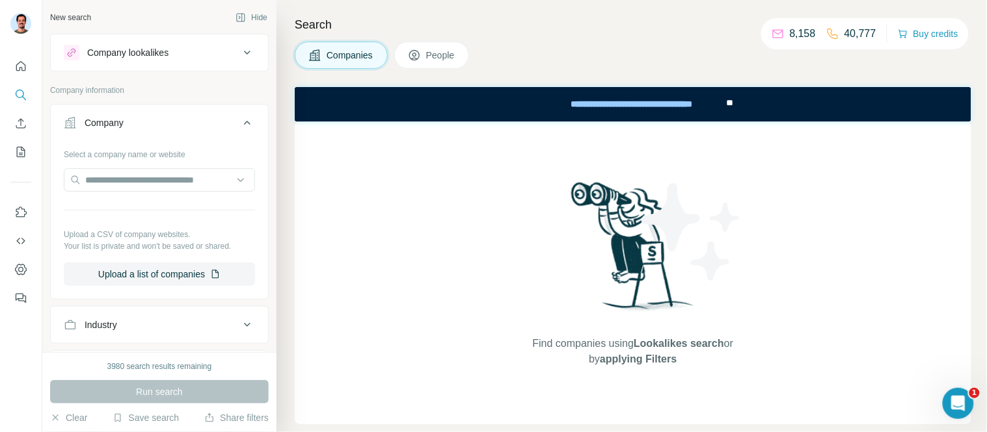
click at [118, 202] on div "Select a company name or website Upload a CSV of company websites. Your list is…" at bounding box center [159, 215] width 191 height 142
click at [129, 179] on input "text" at bounding box center [159, 179] width 191 height 23
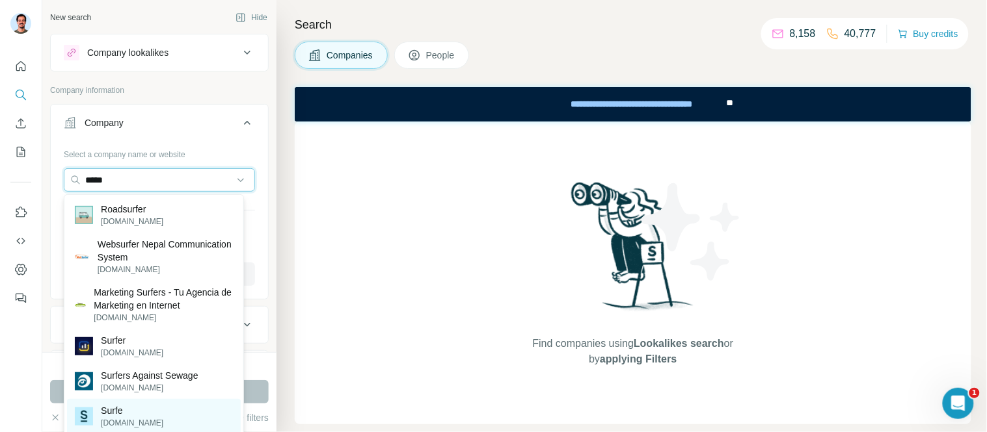
type input "*****"
click at [122, 412] on p "Surfe" at bounding box center [132, 411] width 62 height 13
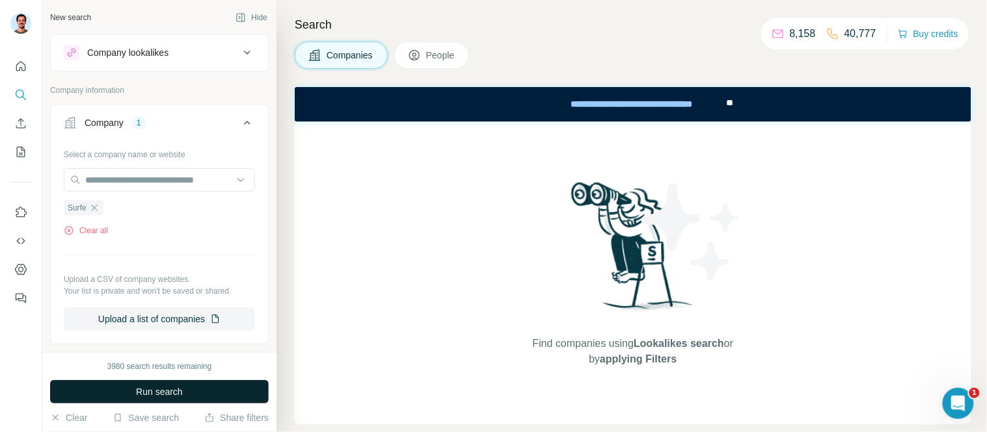
click at [197, 391] on button "Run search" at bounding box center [159, 391] width 219 height 23
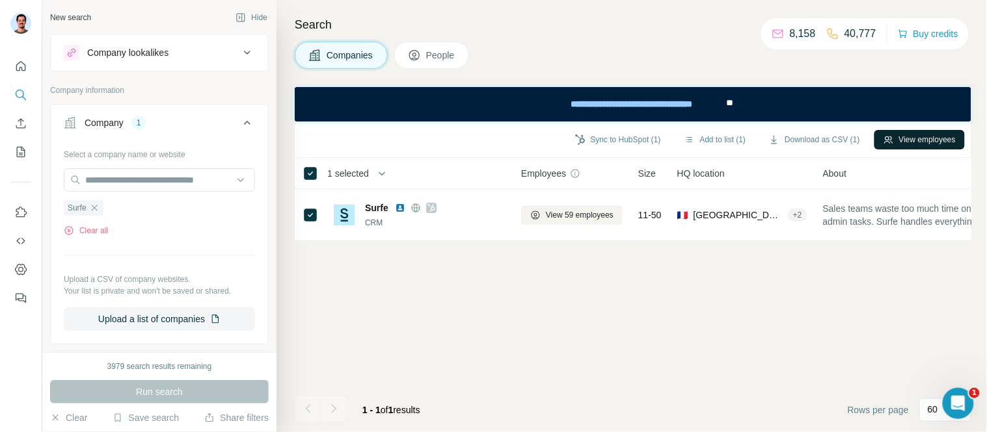
click at [931, 140] on button "View employees" at bounding box center [919, 140] width 90 height 20
